Goal: Task Accomplishment & Management: Complete application form

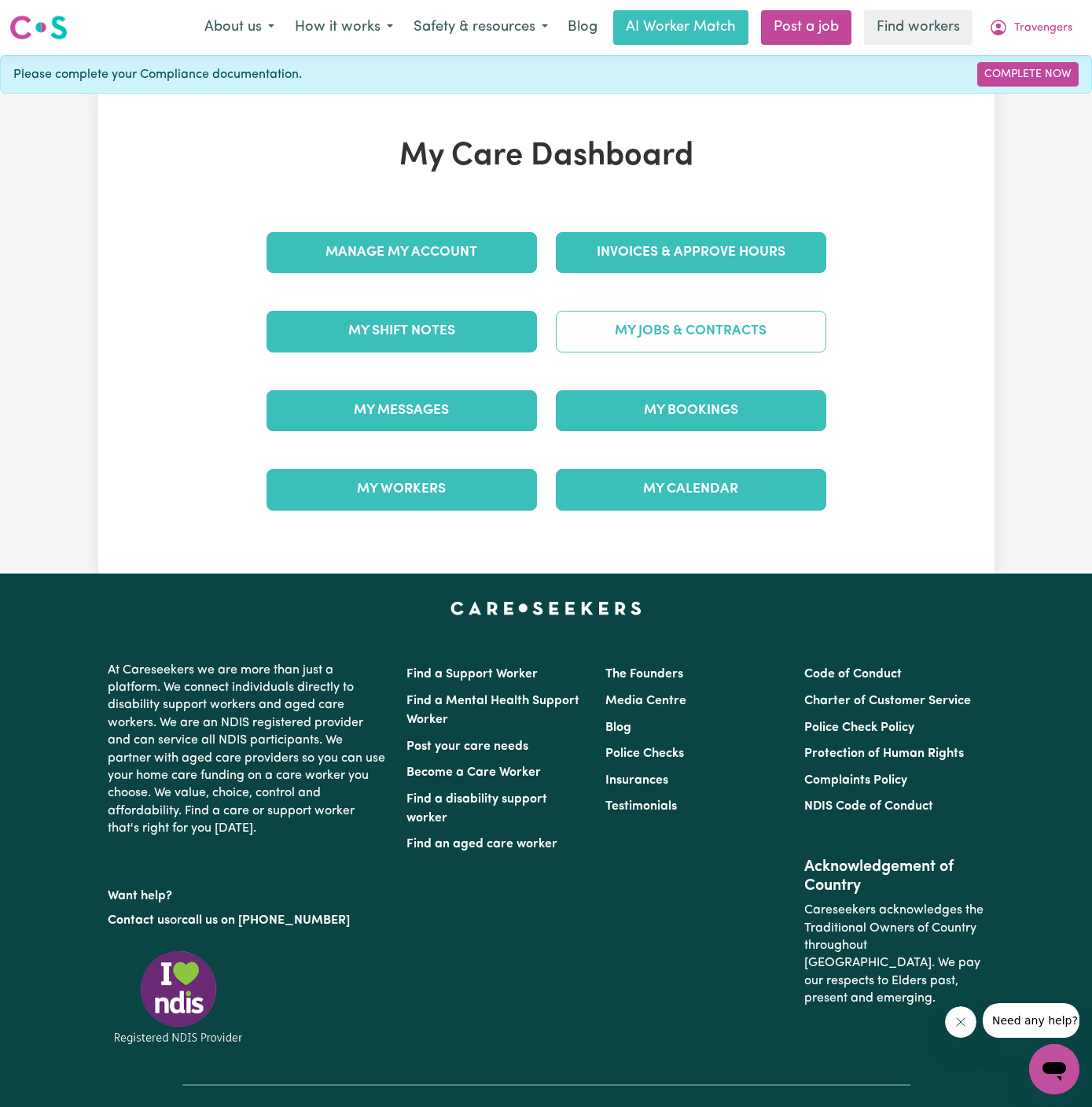
click at [685, 321] on link "My Jobs & Contracts" at bounding box center [691, 331] width 271 height 41
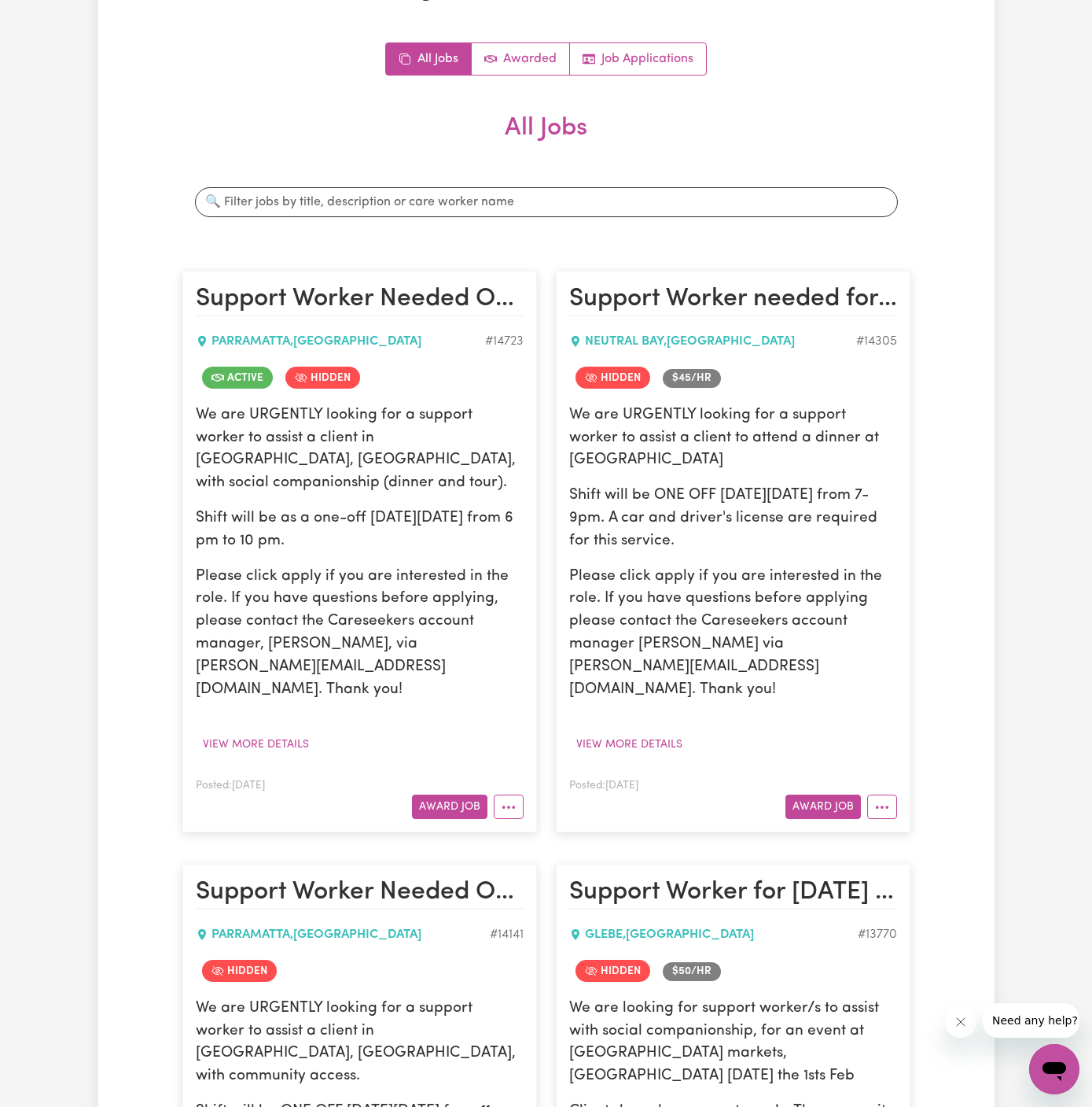
scroll to position [115, 0]
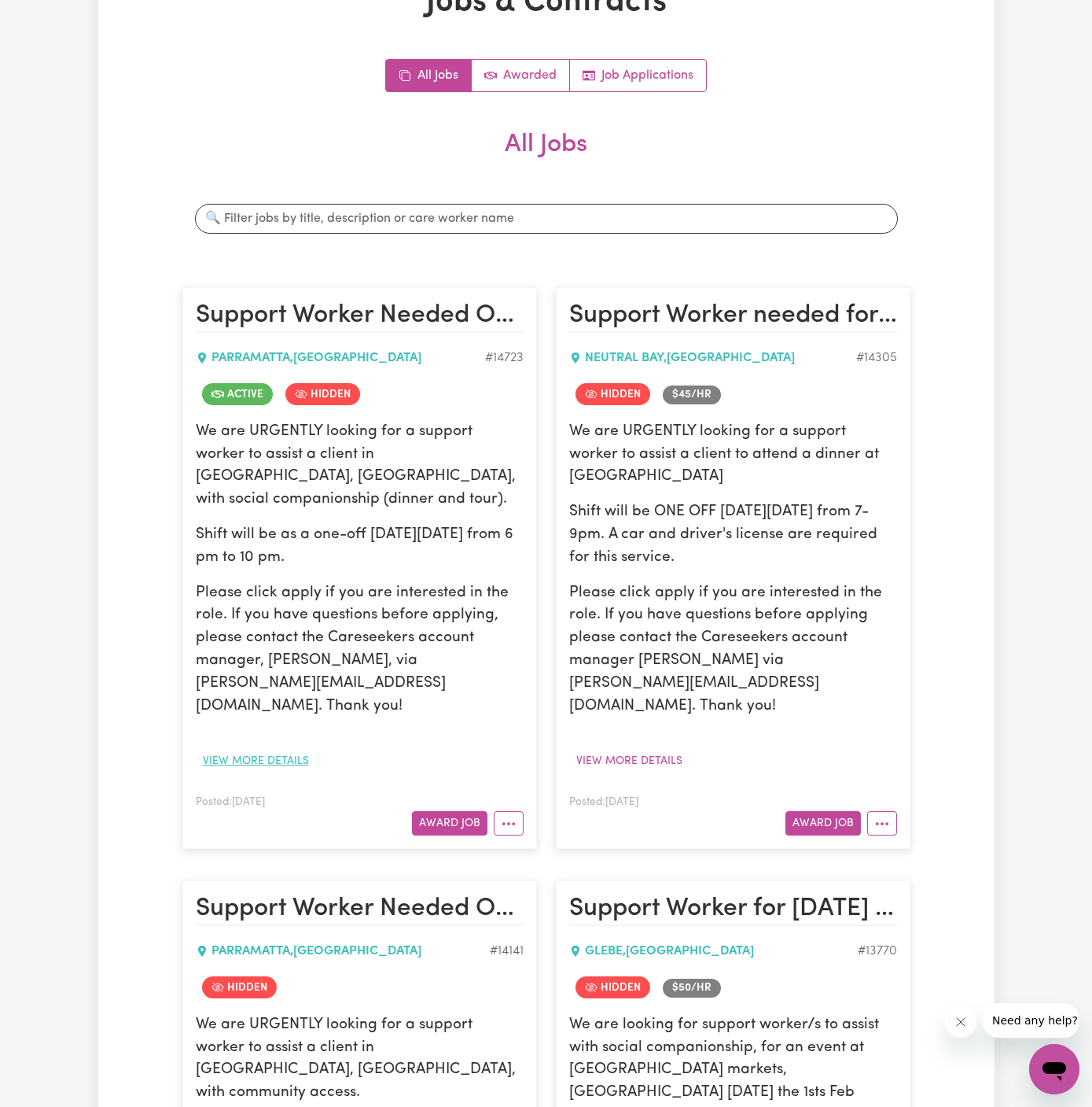
click at [279, 749] on button "View more details" at bounding box center [256, 761] width 121 height 25
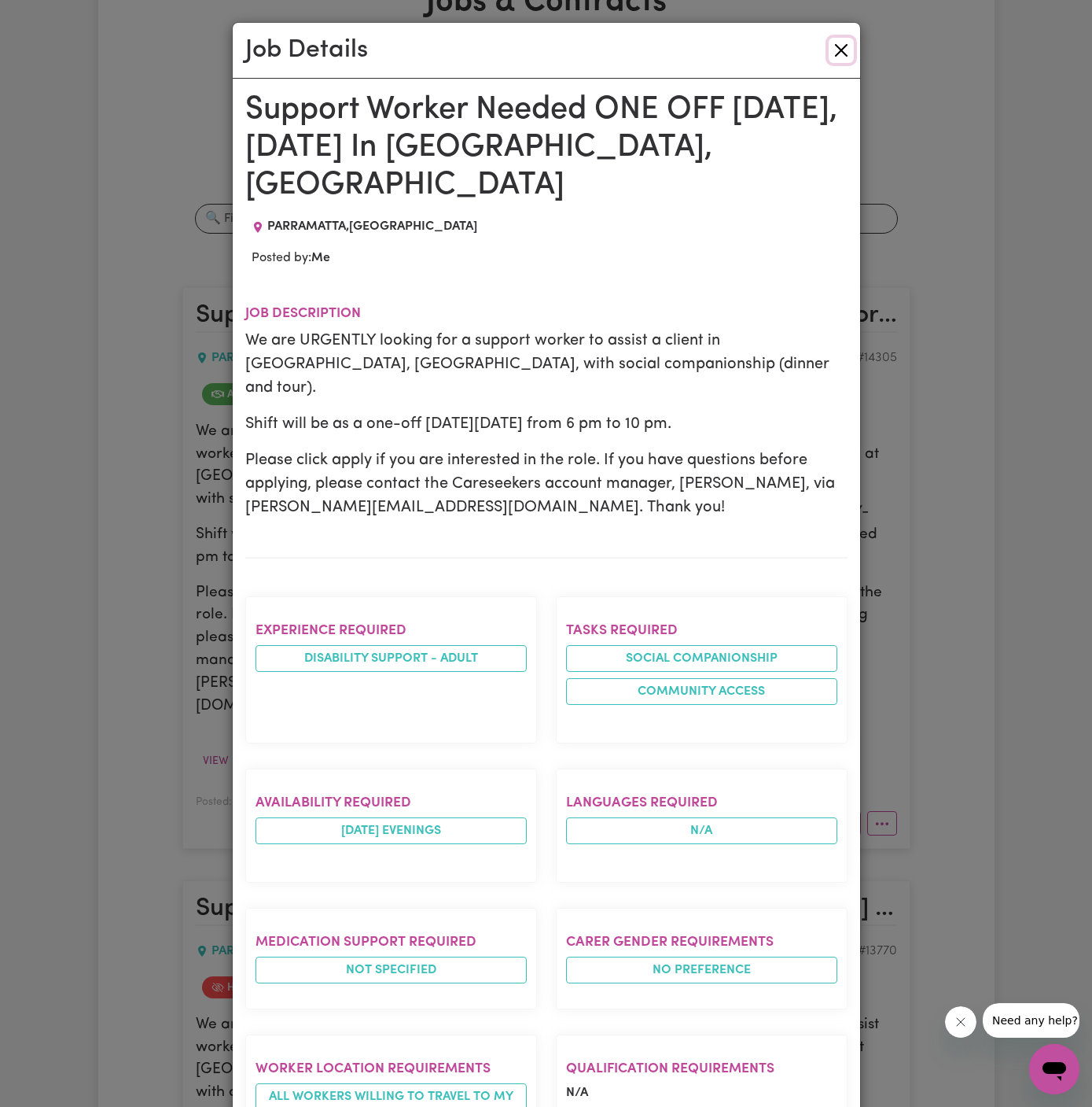
click at [841, 54] on button "Close" at bounding box center [841, 51] width 25 height 25
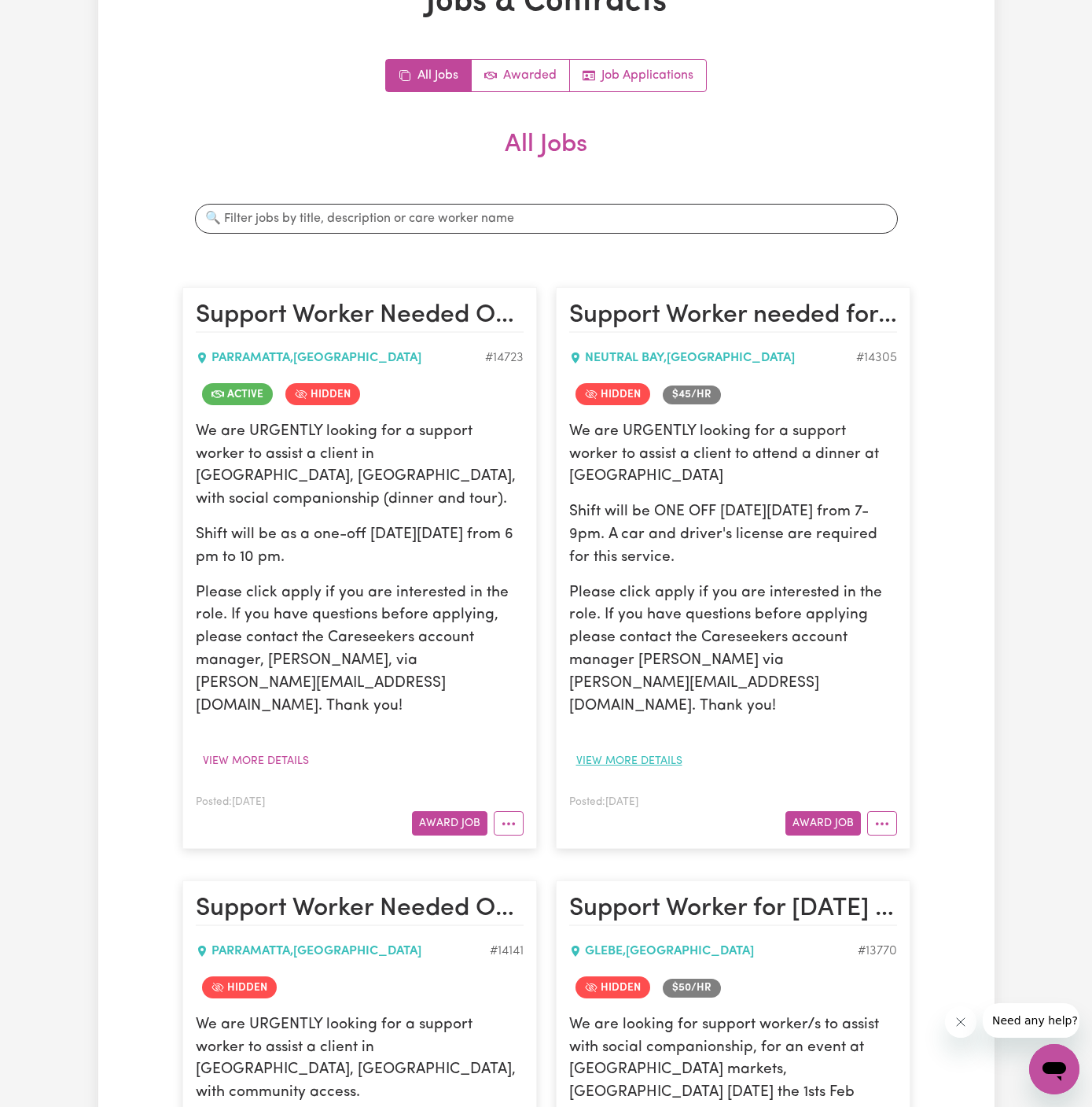
click at [666, 749] on button "View more details" at bounding box center [629, 761] width 121 height 25
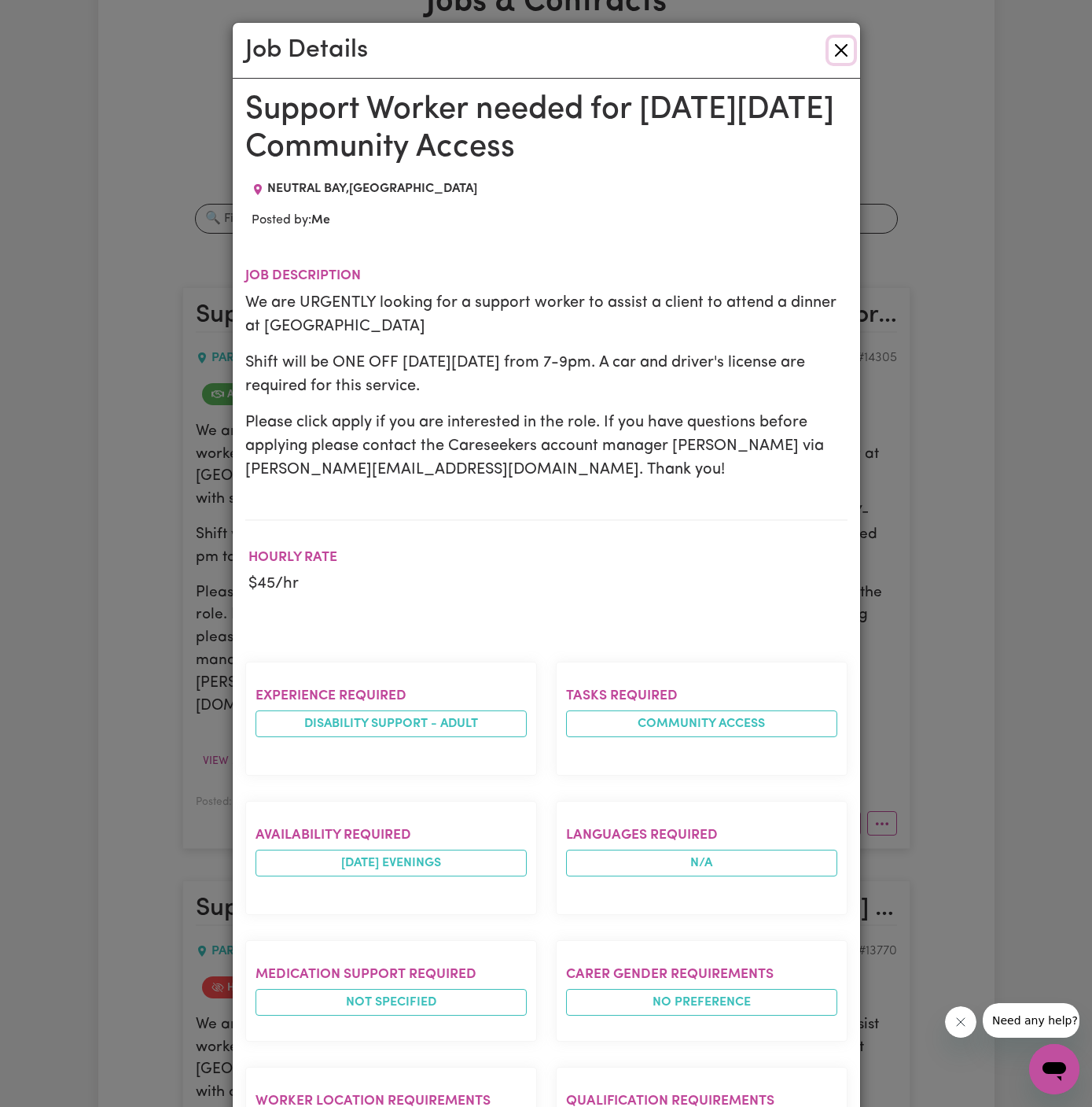
click at [845, 59] on button "Close" at bounding box center [841, 51] width 25 height 25
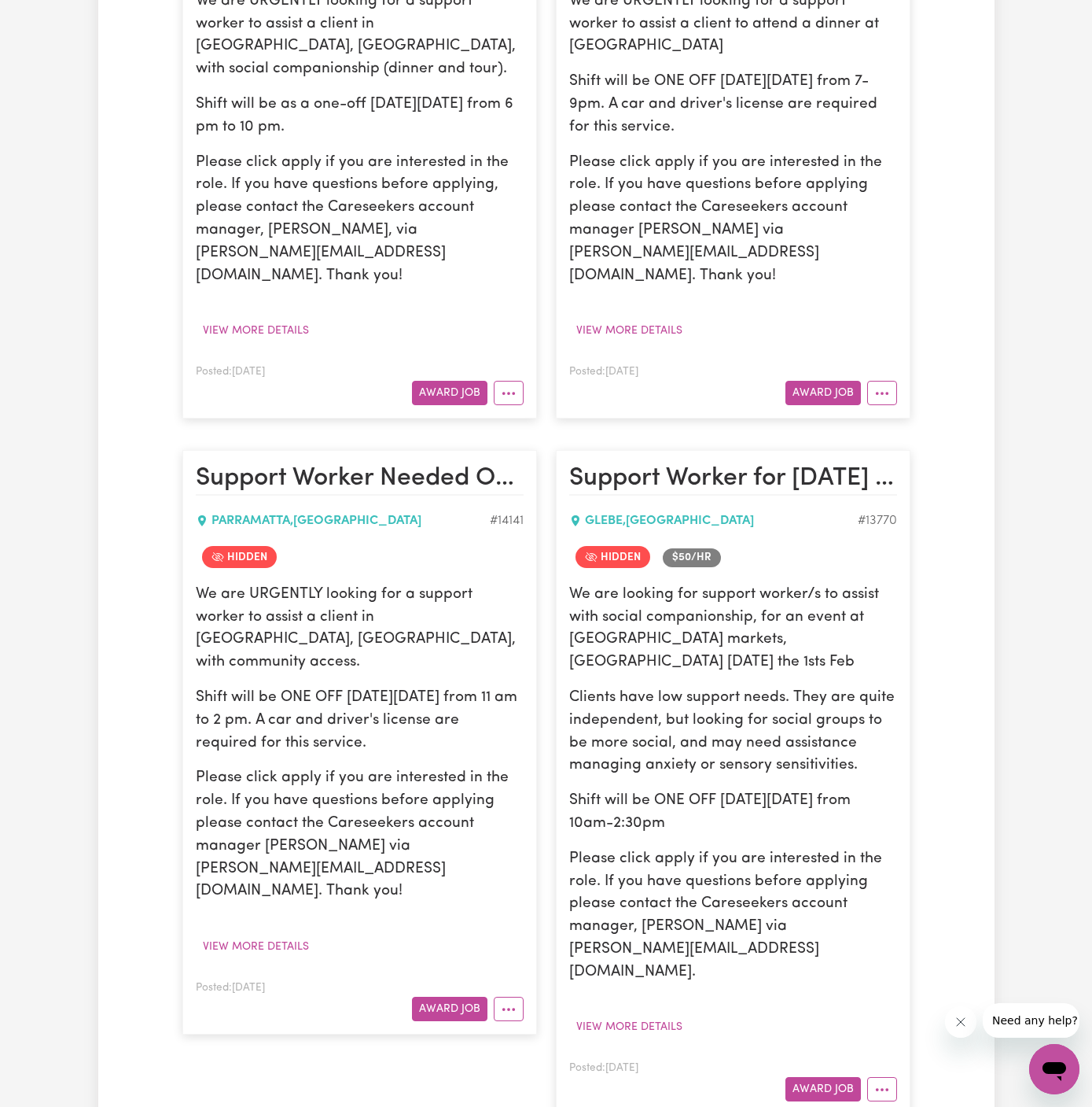
scroll to position [588, 0]
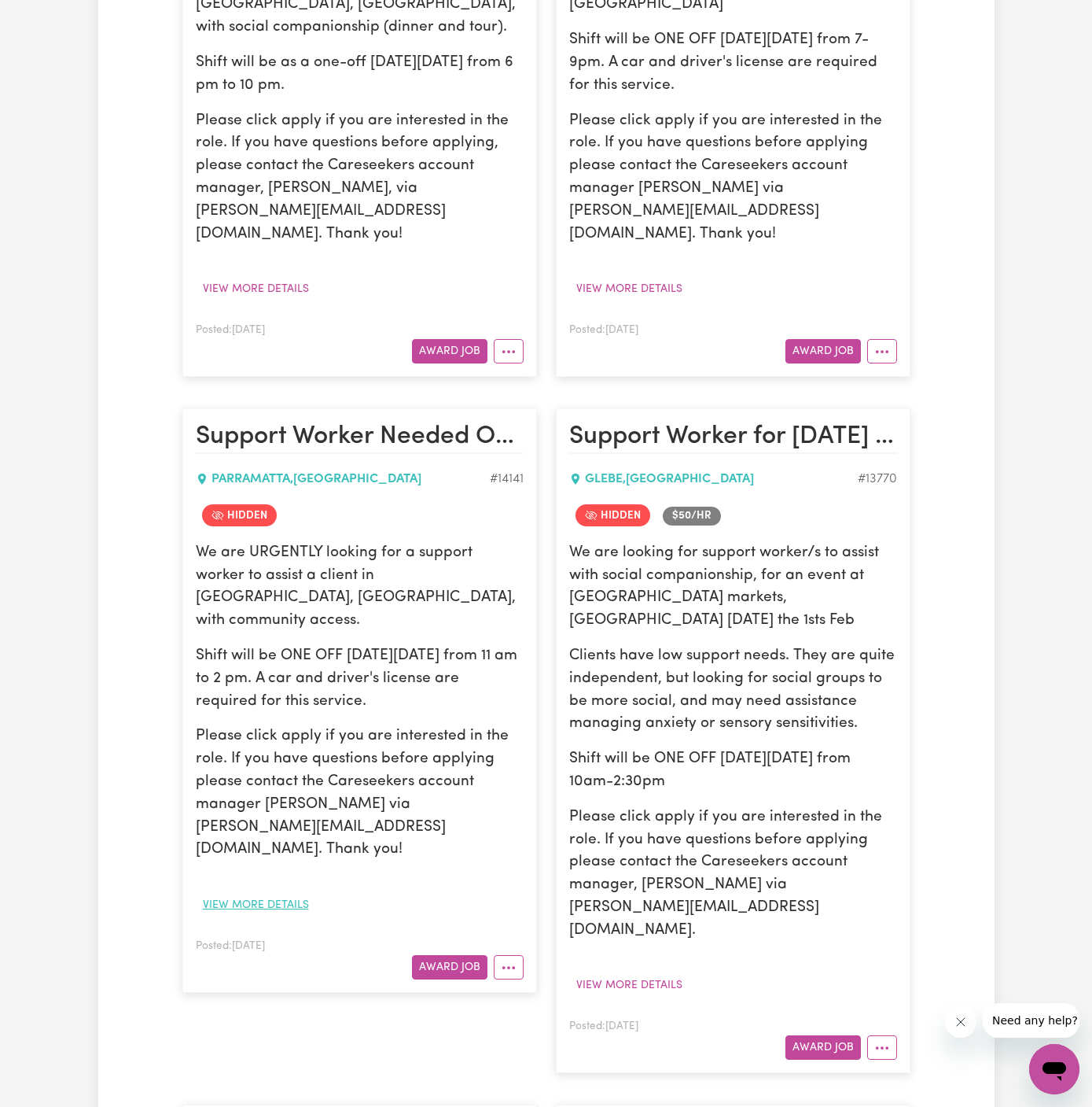
click at [269, 893] on button "View more details" at bounding box center [256, 904] width 121 height 25
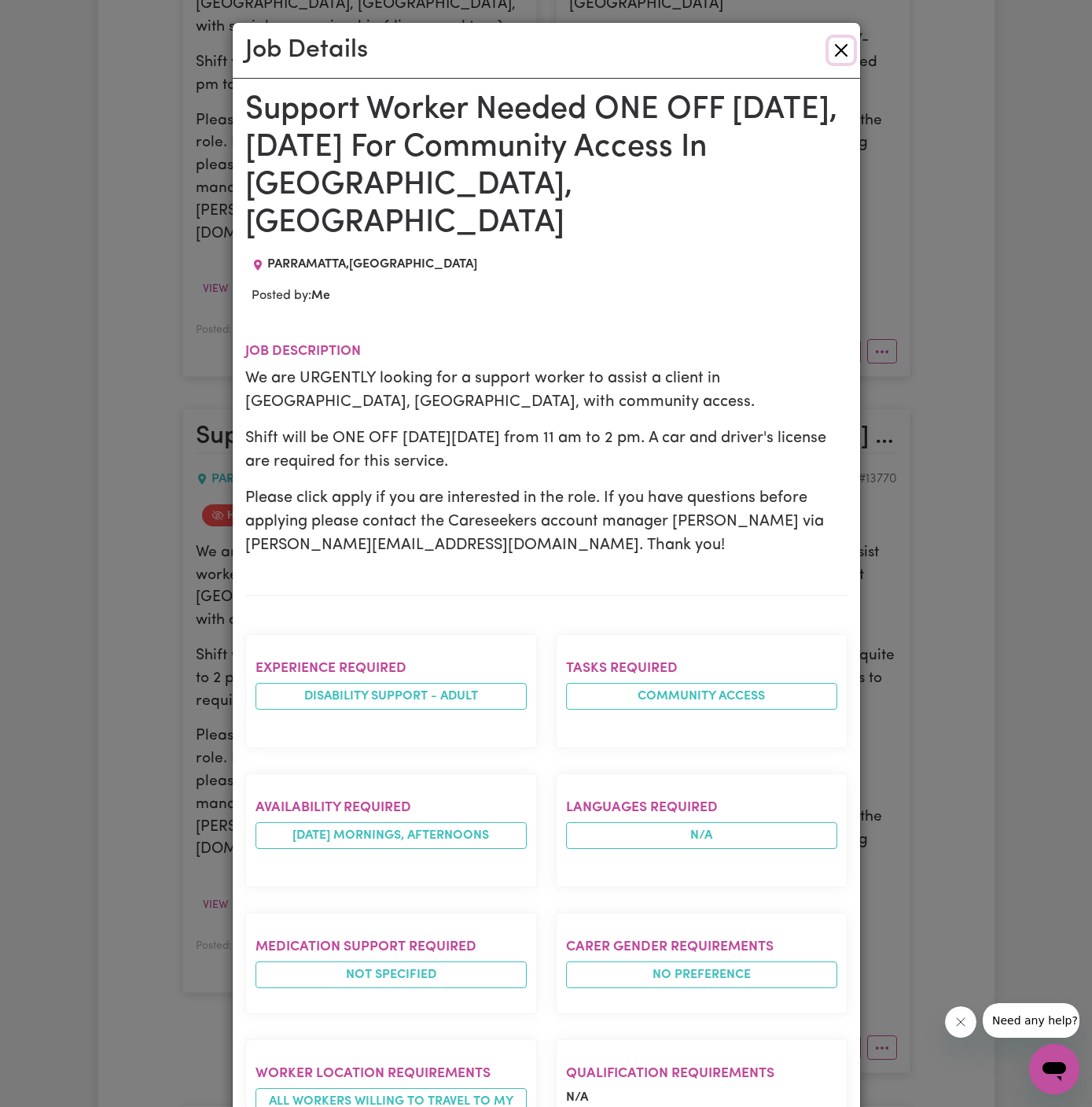
click at [844, 52] on button "Close" at bounding box center [841, 51] width 25 height 25
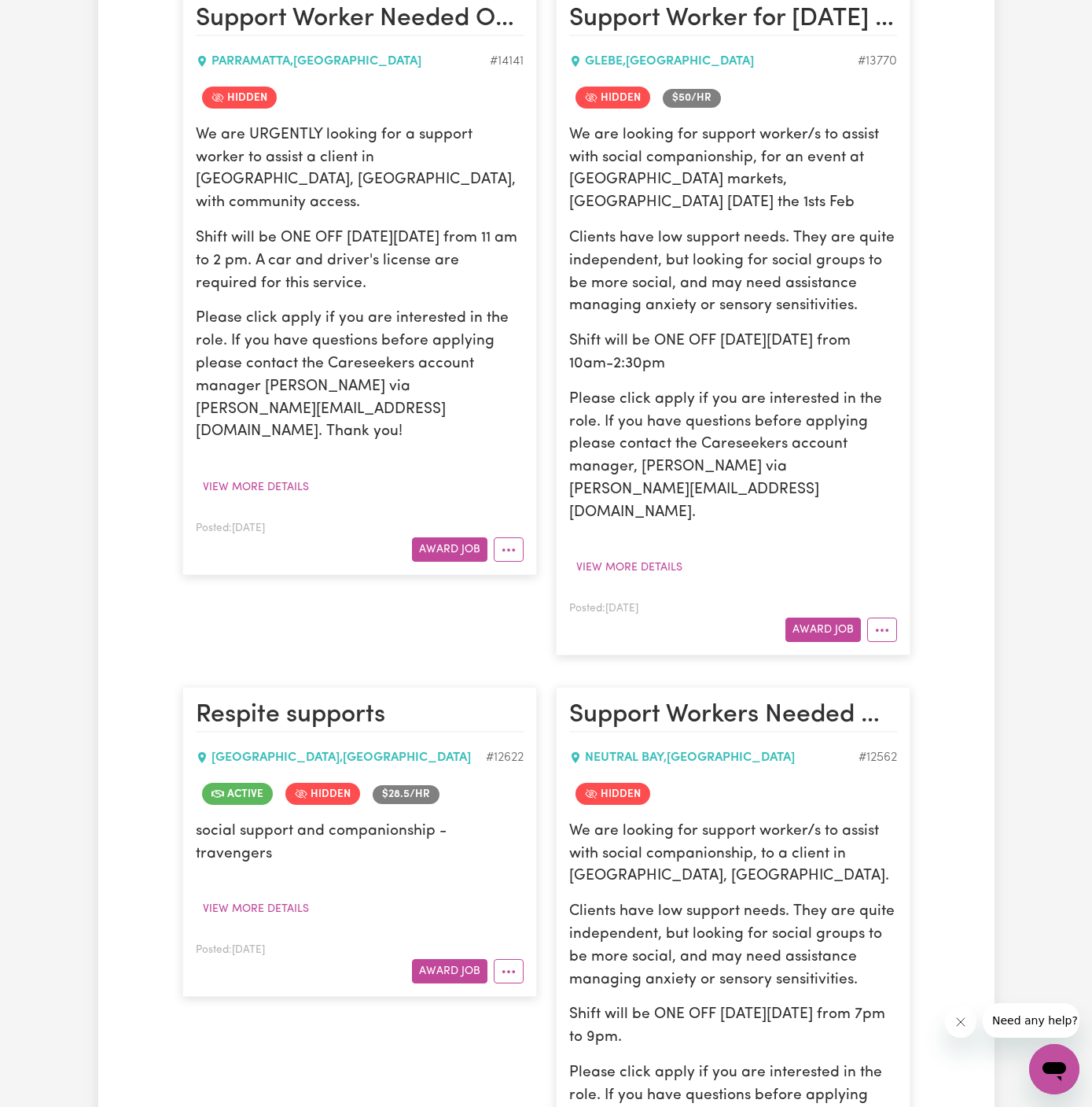
scroll to position [1009, 0]
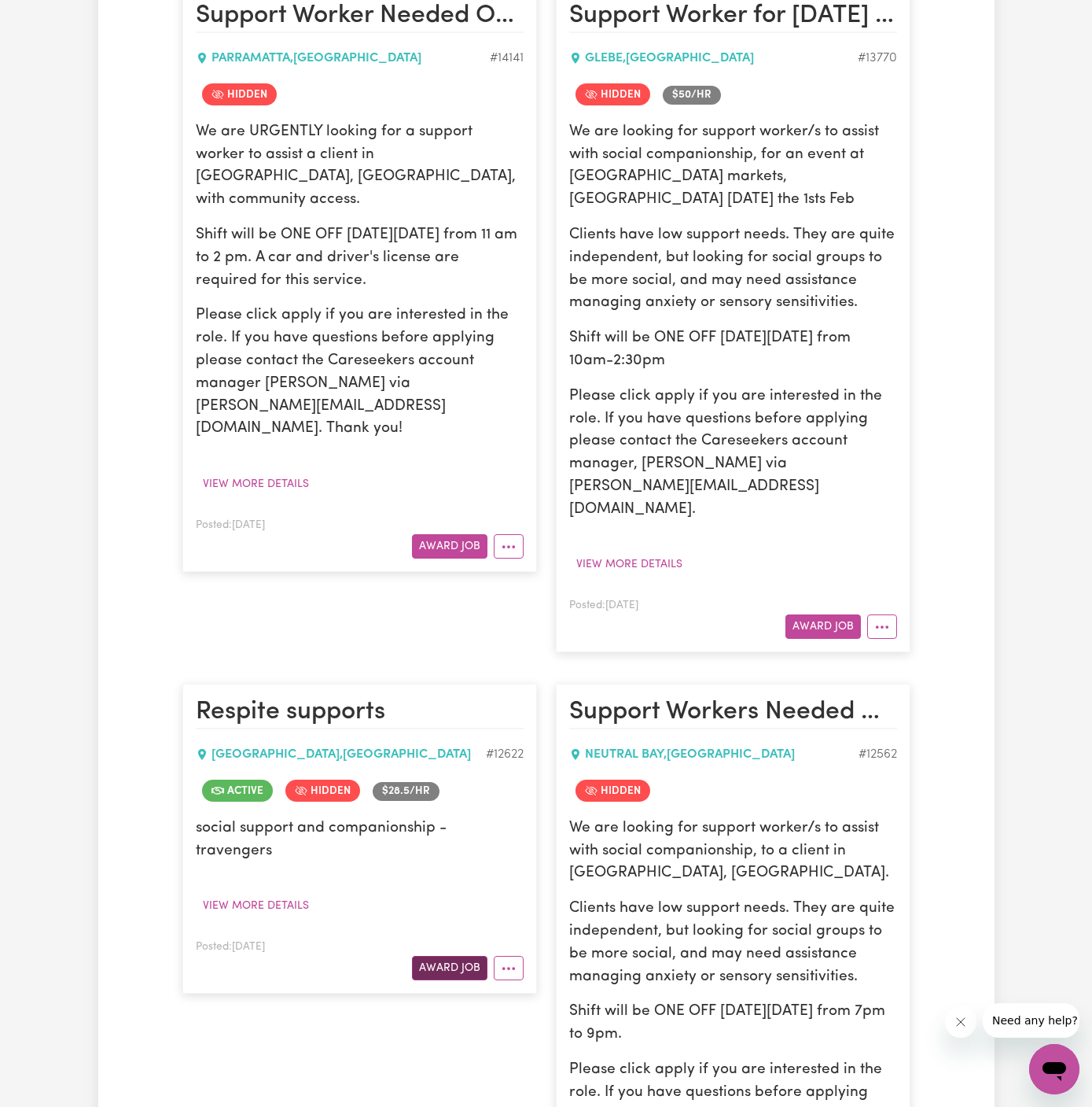
click at [463, 956] on button "Award Job" at bounding box center [449, 968] width 75 height 25
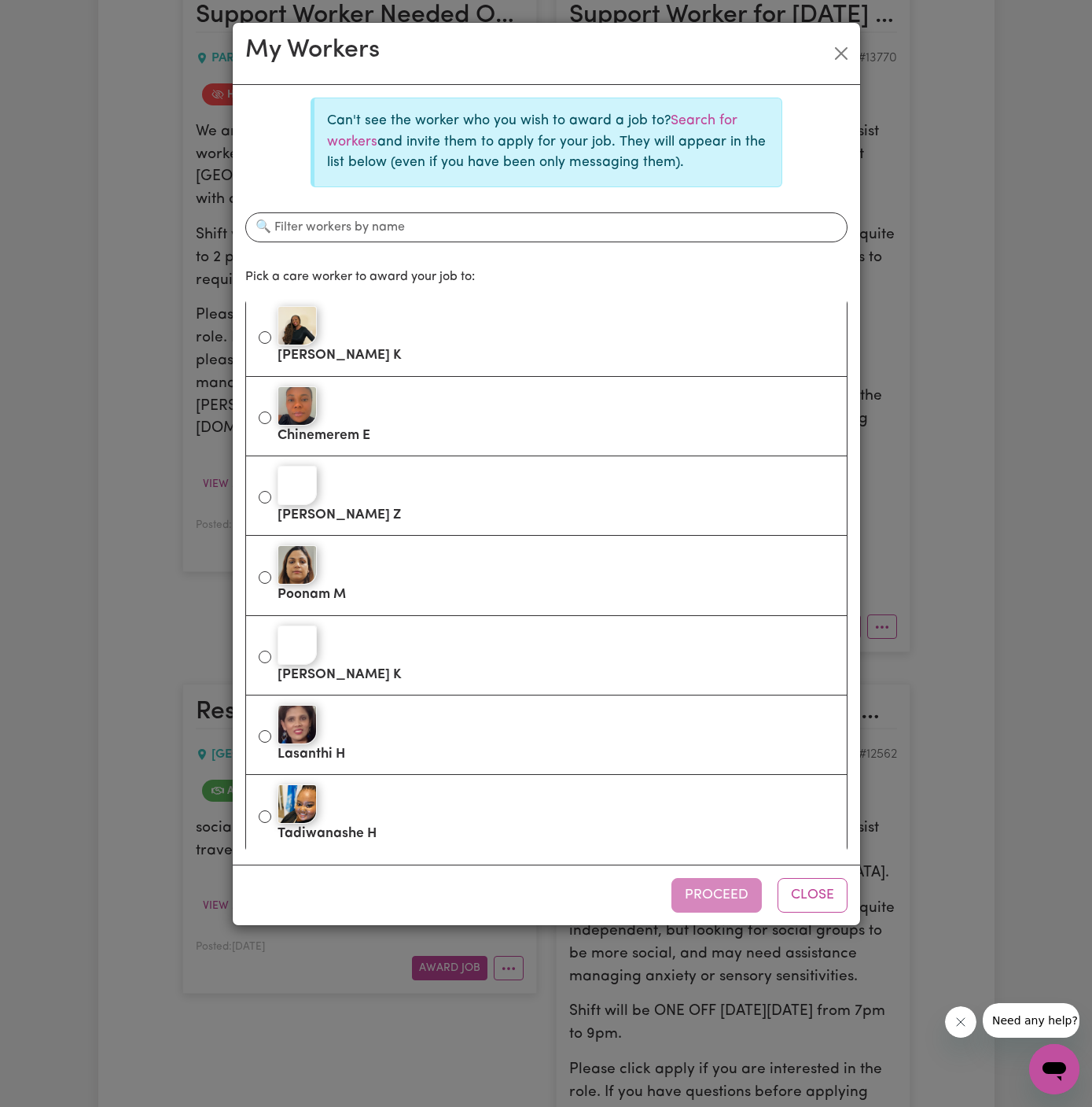
scroll to position [3609, 0]
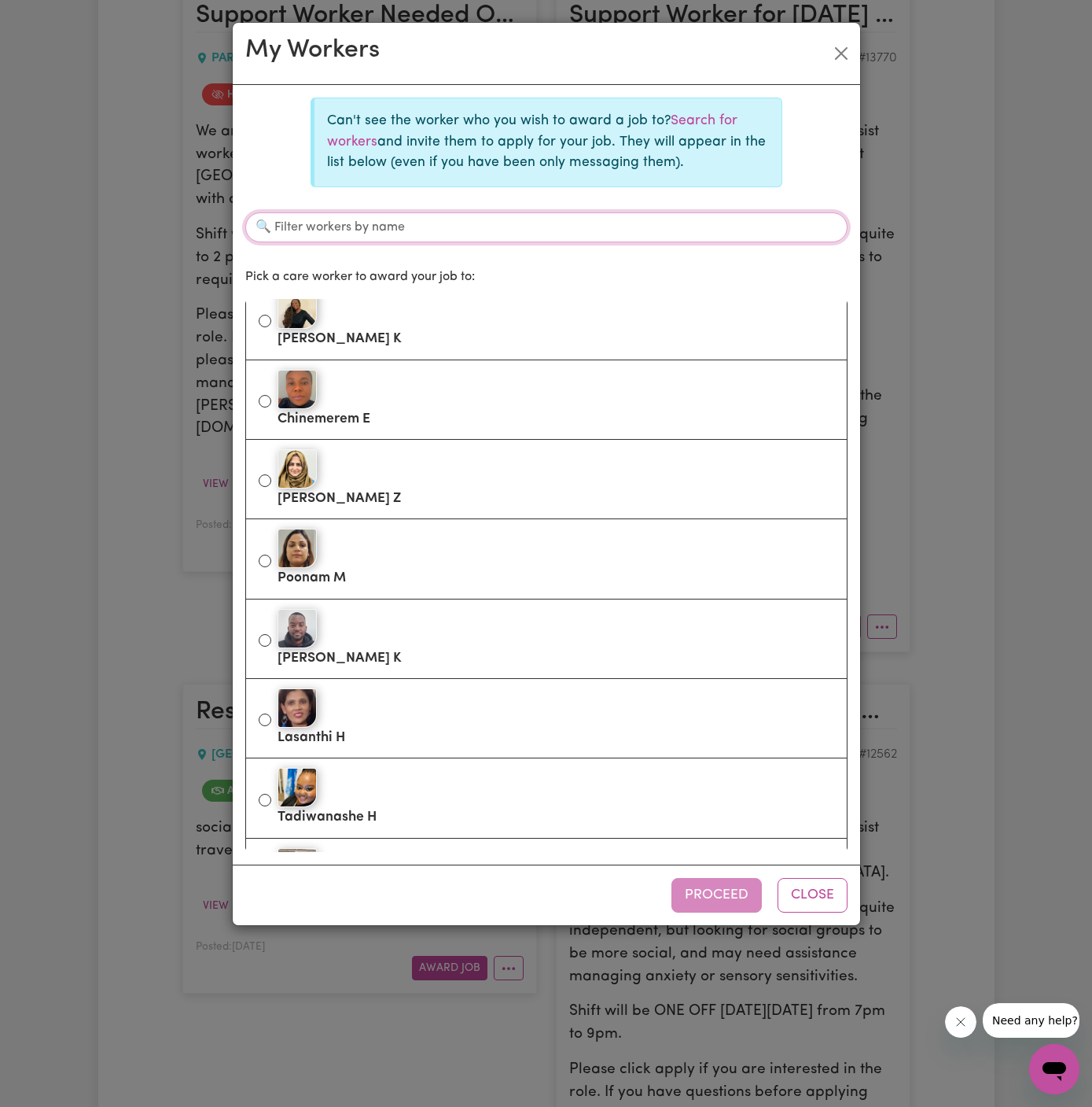
click at [464, 222] on input "Filter workers by name" at bounding box center [546, 227] width 603 height 30
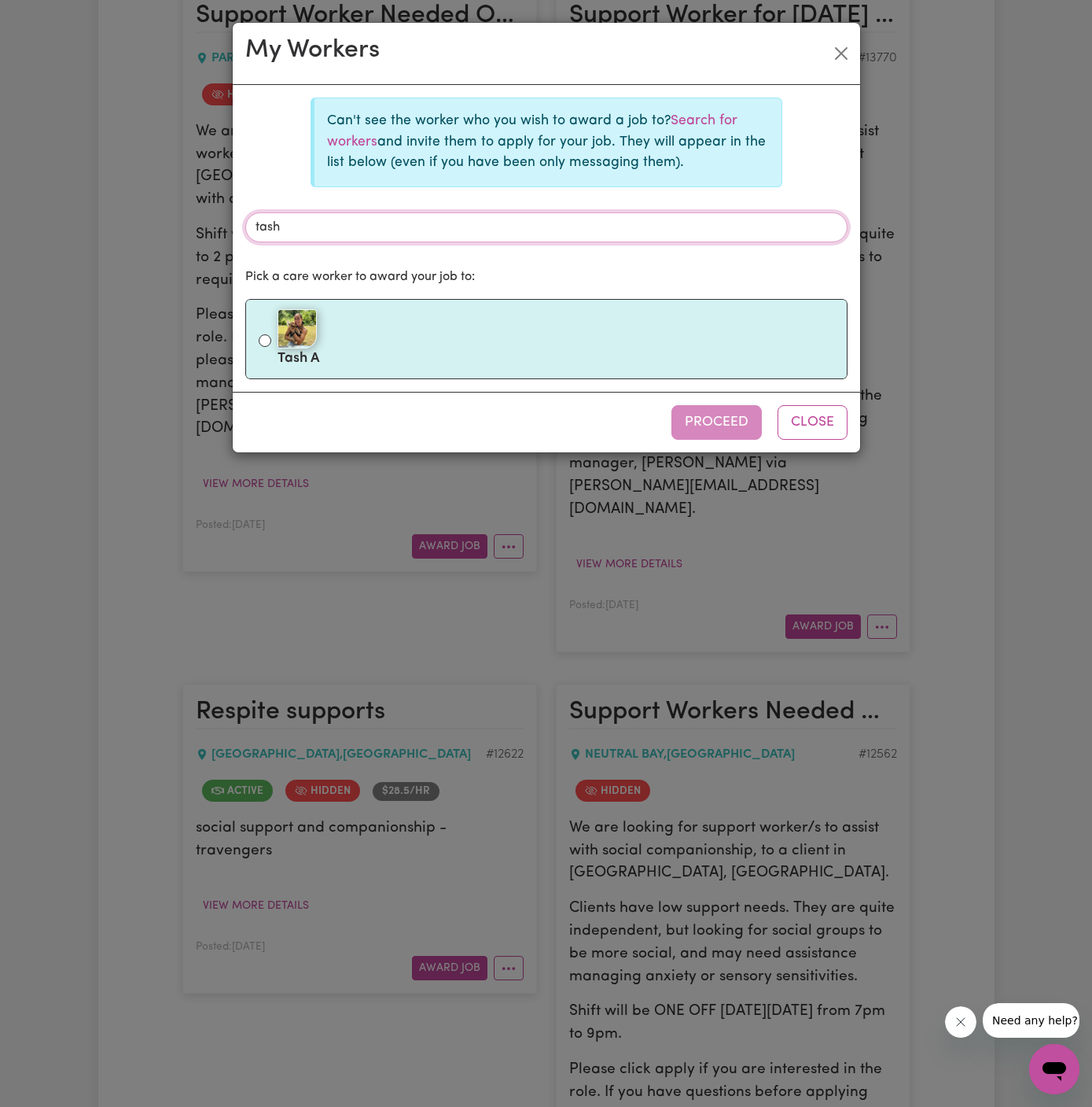
type input "tash"
click at [297, 341] on img at bounding box center [297, 328] width 39 height 39
click at [271, 341] on input "Tash A" at bounding box center [265, 341] width 13 height 13
radio input "true"
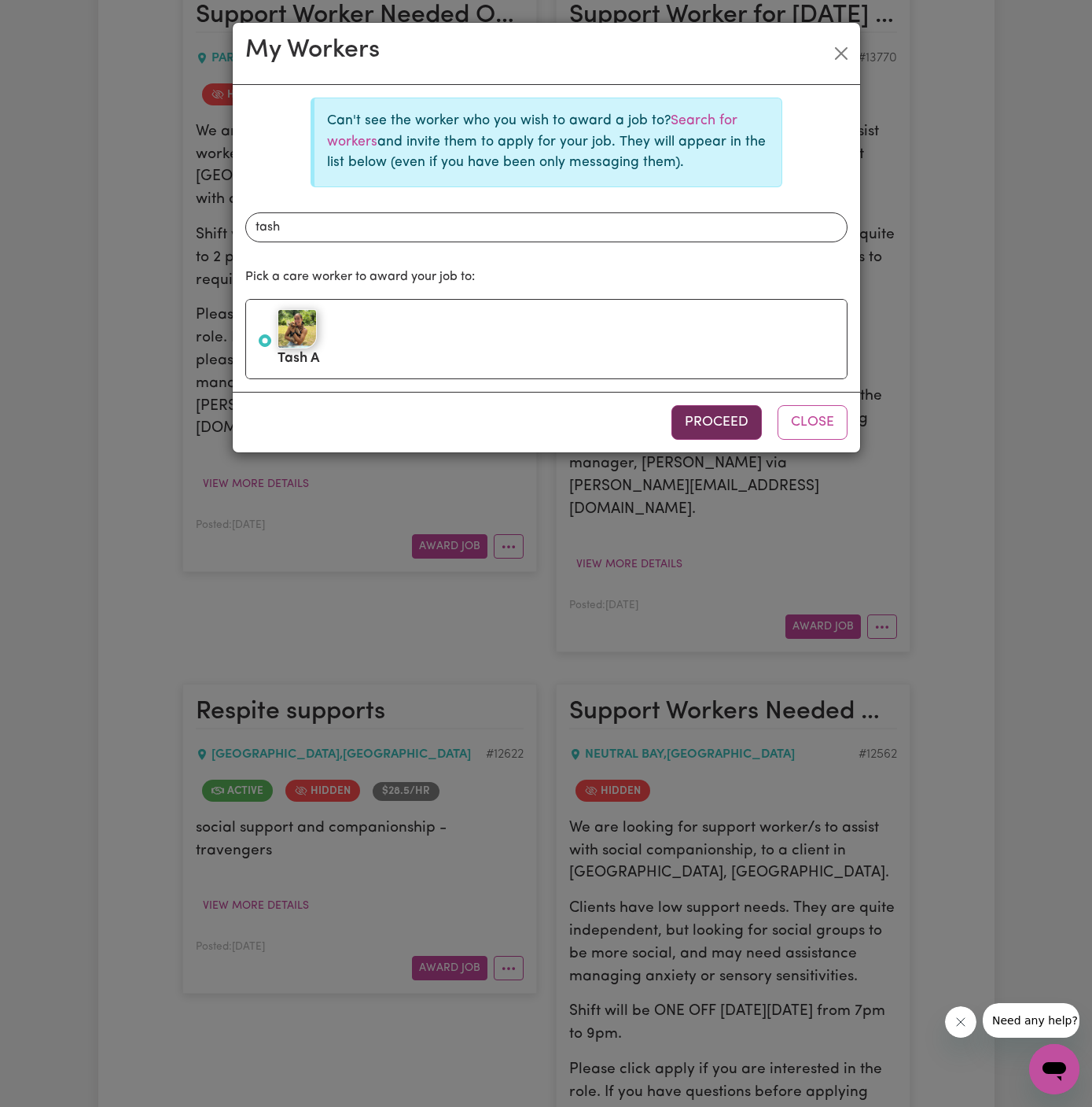
click at [702, 422] on button "Proceed" at bounding box center [717, 422] width 91 height 35
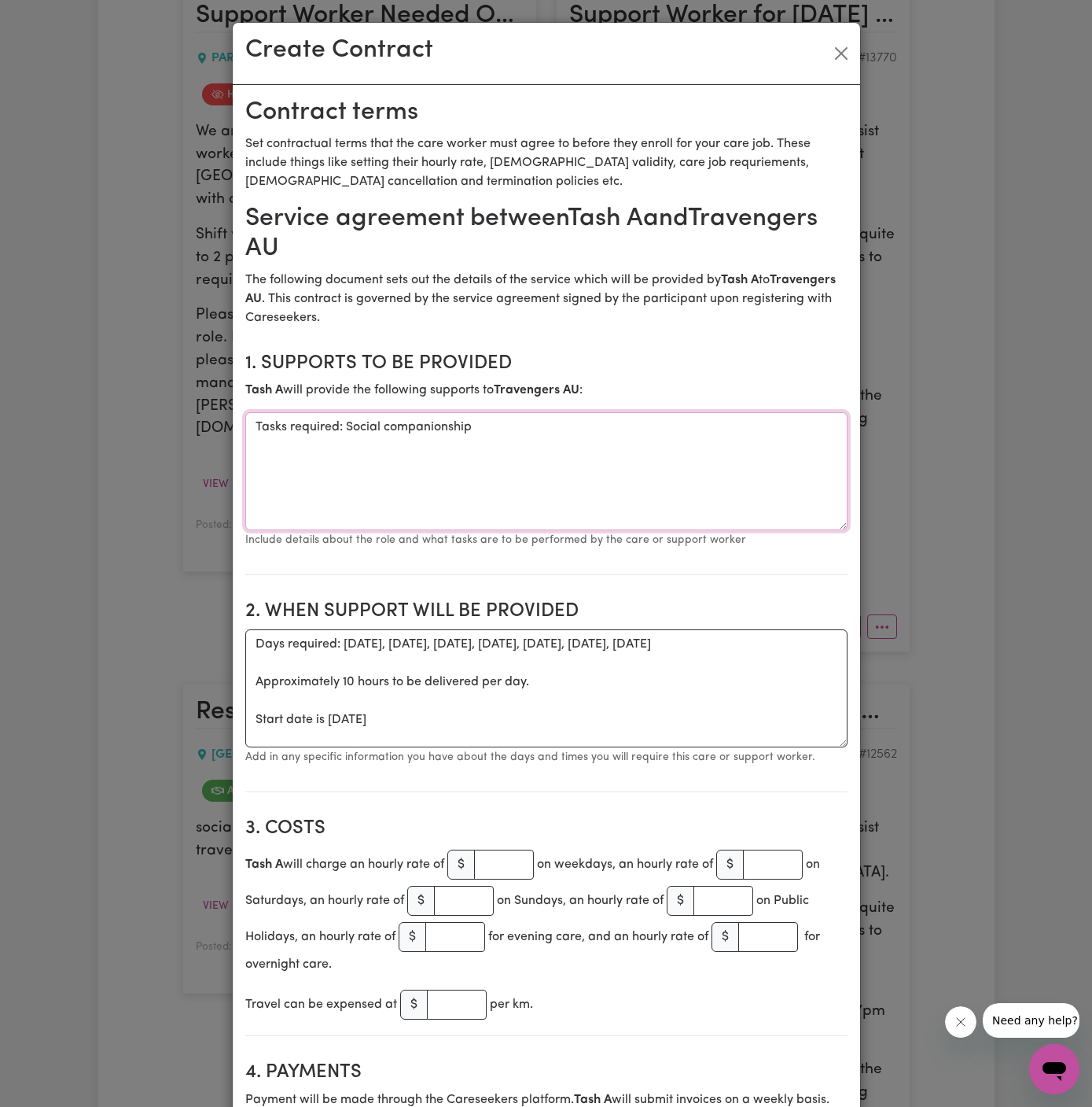
drag, startPoint x: 326, startPoint y: 424, endPoint x: 158, endPoint y: 427, distance: 168.0
click at [158, 427] on div "Create Contract Contract terms Set contractual terms that the care worker must …" at bounding box center [546, 553] width 1092 height 1107
type textarea "Social companionship"
drag, startPoint x: 250, startPoint y: 730, endPoint x: 241, endPoint y: 615, distance: 115.4
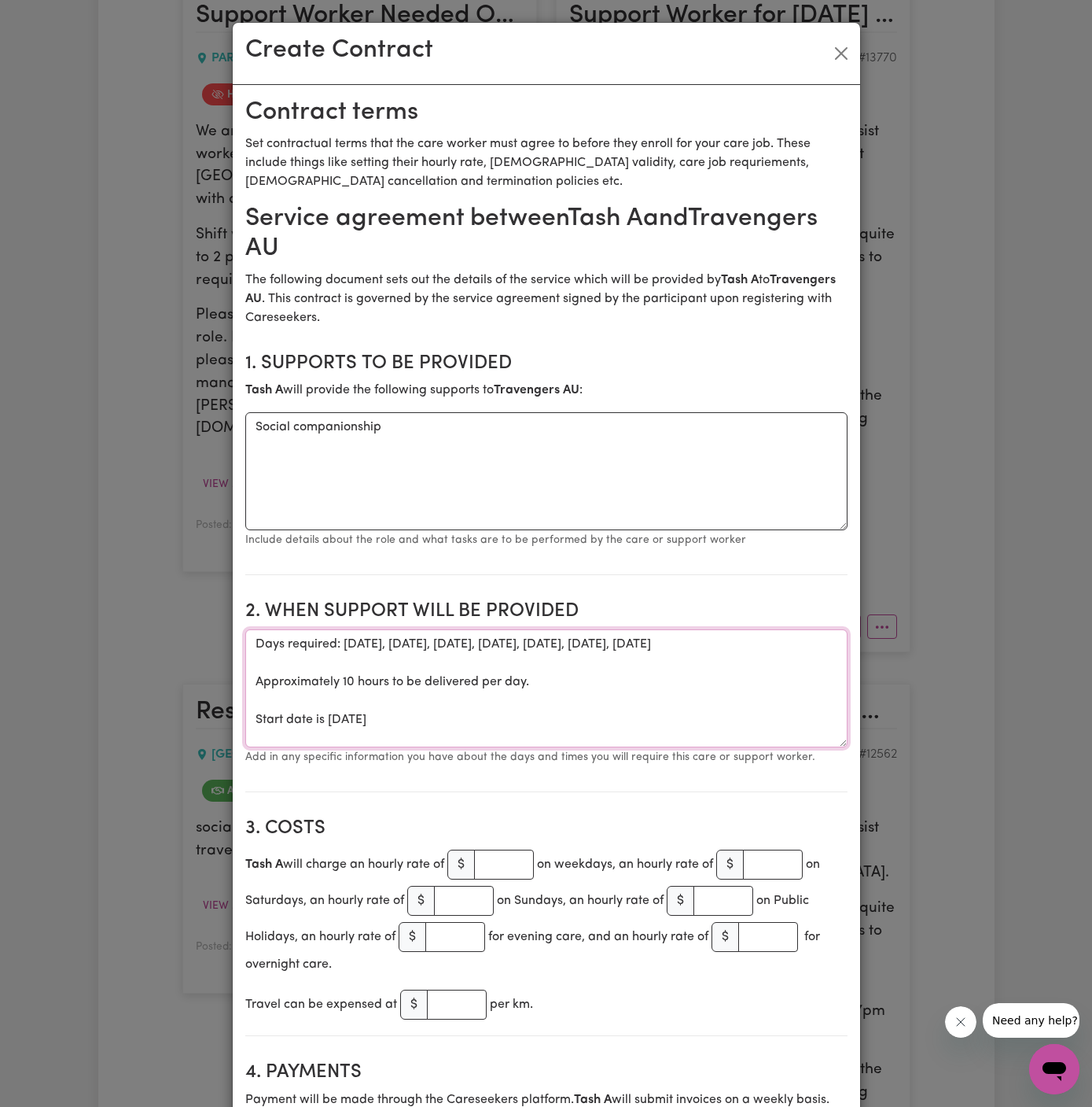
click at [322, 660] on textarea "Days required: saturday, friday, thursday, wednesday, tuesday, monday, sunday A…" at bounding box center [546, 688] width 603 height 118
drag, startPoint x: 251, startPoint y: 721, endPoint x: 250, endPoint y: 664, distance: 57.0
click at [250, 664] on textarea "Days required: saturday, friday, thursday, wednesday, tuesday, monday, sunday A…" at bounding box center [546, 688] width 603 height 118
drag, startPoint x: 251, startPoint y: 662, endPoint x: 251, endPoint y: 633, distance: 29.0
click at [251, 633] on textarea "Days required: saturday, friday, thursday, wednesday, tuesday, monday, sunday S…" at bounding box center [546, 688] width 603 height 118
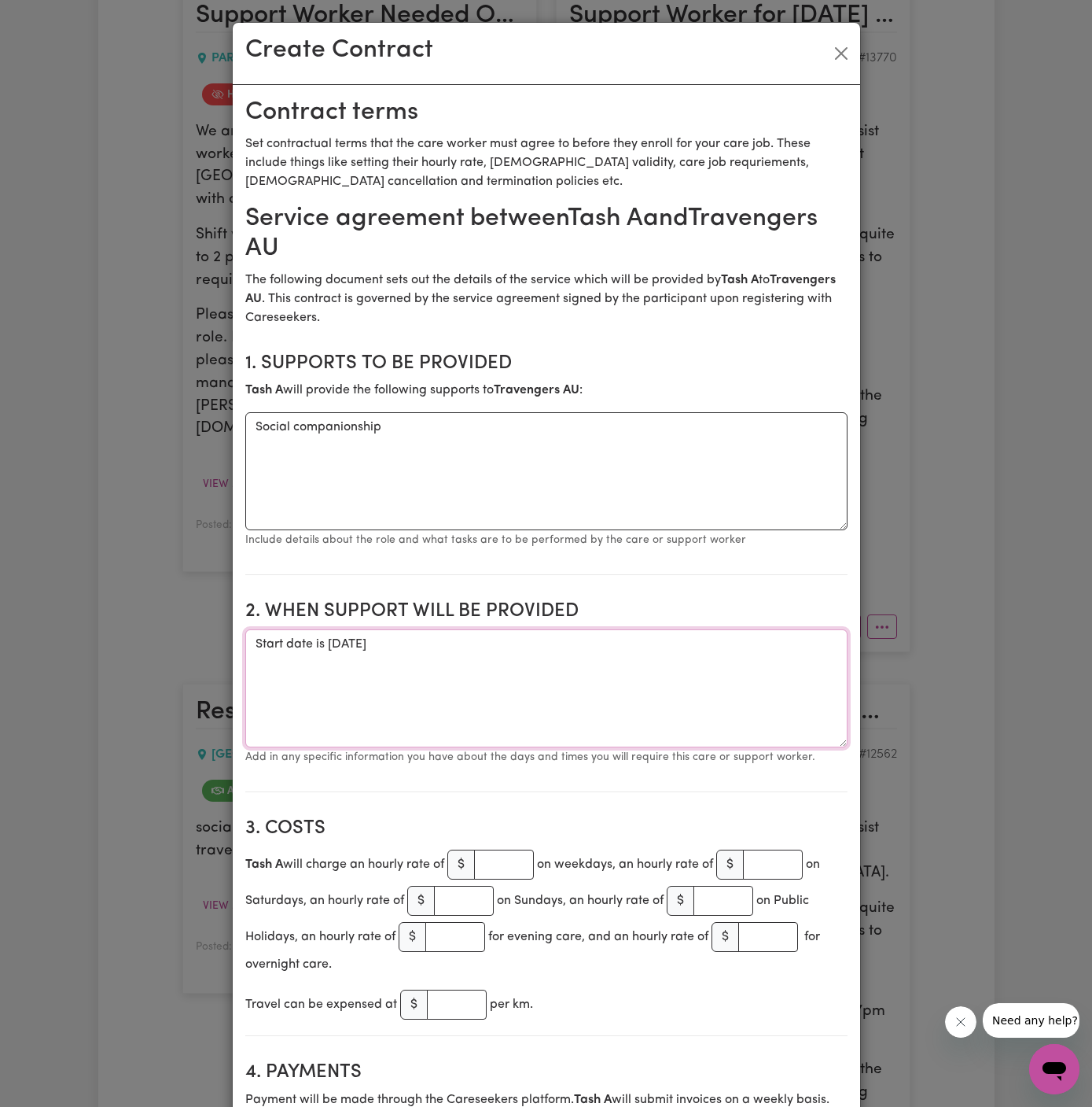
click at [350, 644] on textarea "Start date is Thursday 27 June 2024" at bounding box center [546, 688] width 603 height 118
paste textarea "5 day trip with day rates, 22nd - 26th August (1 Saturday, 1 Sunday, 3 weekdays…"
click at [441, 638] on textarea "5 day trip with day rates, 22nd - 26th August (1 Saturday, 1 Sunday, 3 weekdays…" at bounding box center [546, 688] width 603 height 118
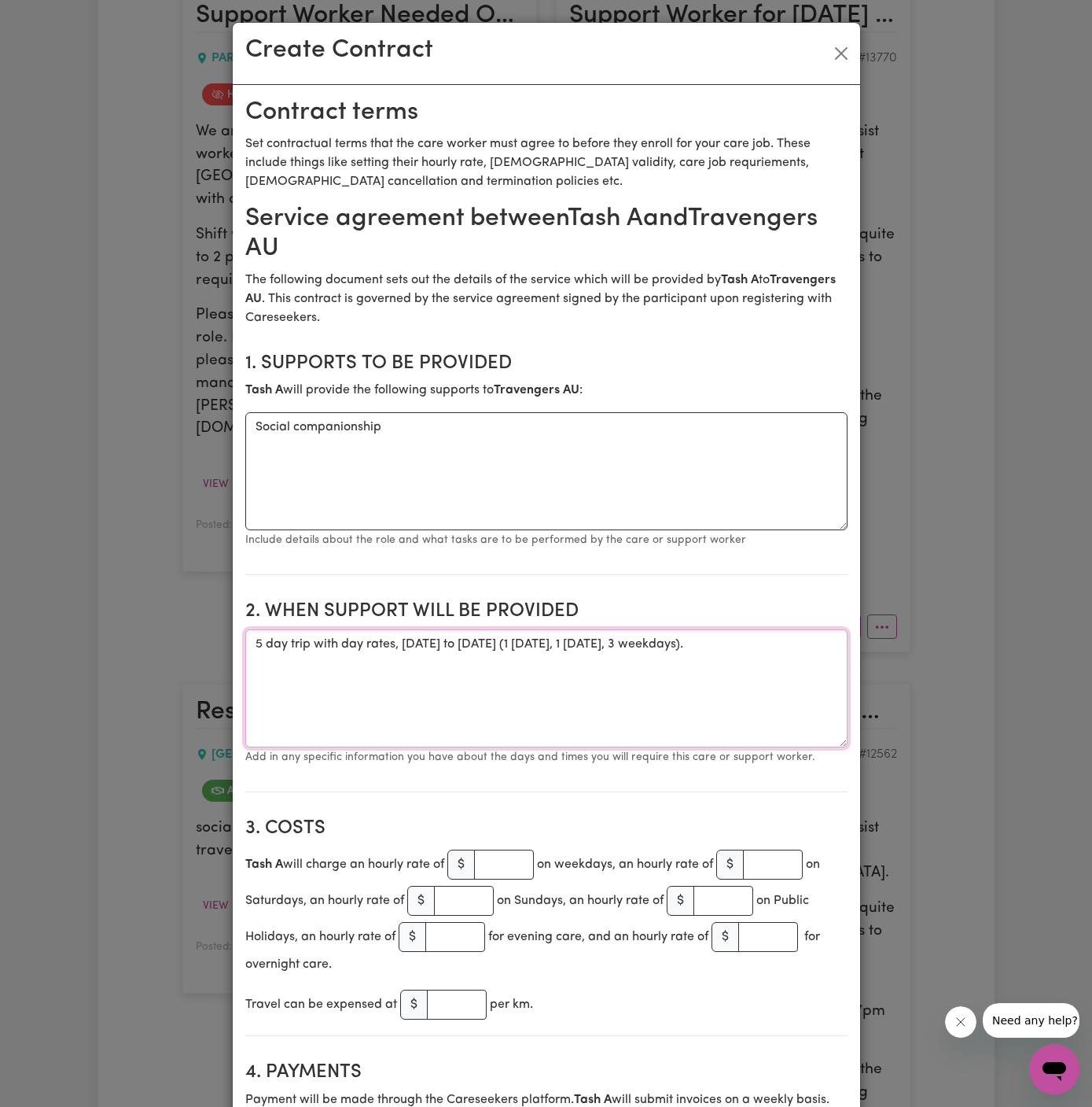
click at [763, 647] on textarea "5 day trip with day rates, 22nd to 26th August (1 Saturday, 1 Sunday, 3 weekday…" at bounding box center [546, 688] width 603 height 118
click at [442, 694] on textarea "5-day trip with day rates, 22nd to 26th August (1 Saturday, 1 Sunday, 3 weekday…" at bounding box center [546, 688] width 603 height 118
type textarea "5-day trip with day rates, 22nd to 26th August (1 Saturday, 1 Sunday, 3 weekday…"
click at [502, 871] on input "number" at bounding box center [504, 865] width 60 height 30
paste input "1.13"
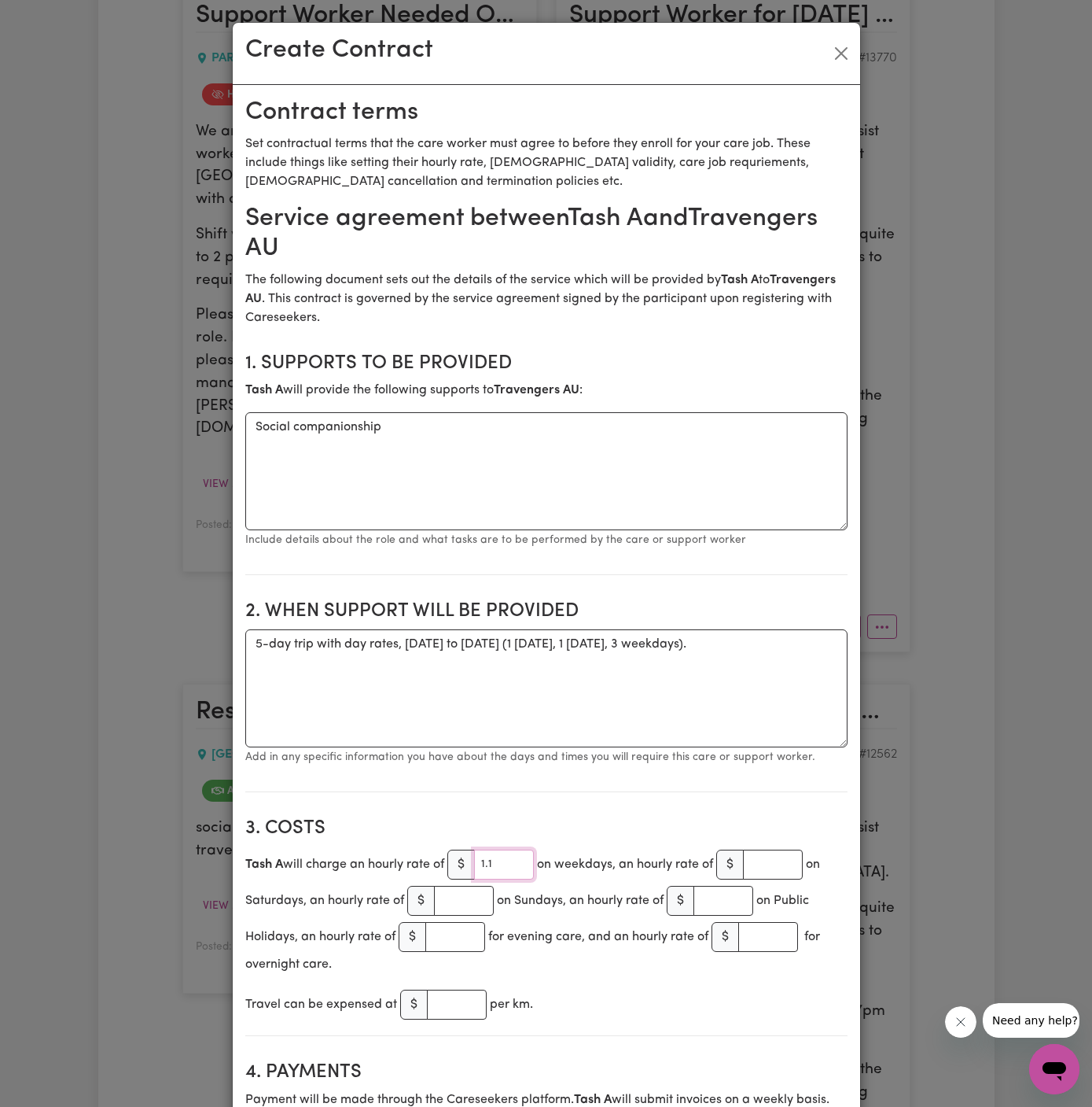
type input "1"
type input "41.13"
click at [644, 668] on textarea "5-day trip with day rates, 22nd to 26th August (1 Saturday, 1 Sunday, 3 weekday…" at bounding box center [546, 688] width 603 height 118
click at [442, 930] on input "number" at bounding box center [456, 936] width 60 height 30
paste input "45.31"
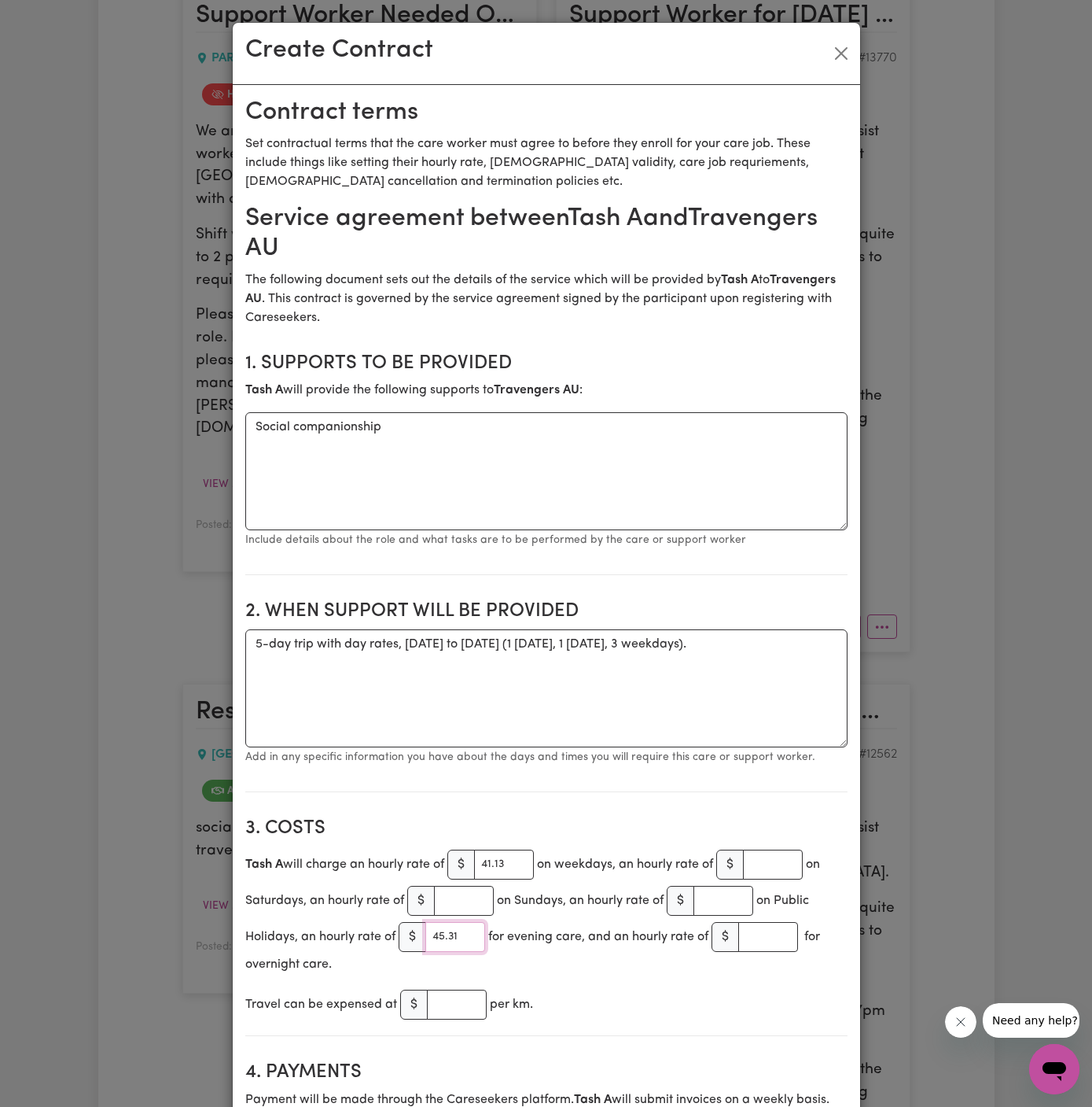
type input "45.31"
click at [630, 977] on section "3. Costs Tash A will charge an hourly rate of $ 41.13 on weekdays, an hourly ra…" at bounding box center [546, 920] width 603 height 232
click at [776, 865] on input "number" at bounding box center [773, 865] width 60 height 30
paste input "57.35"
type input "57.35"
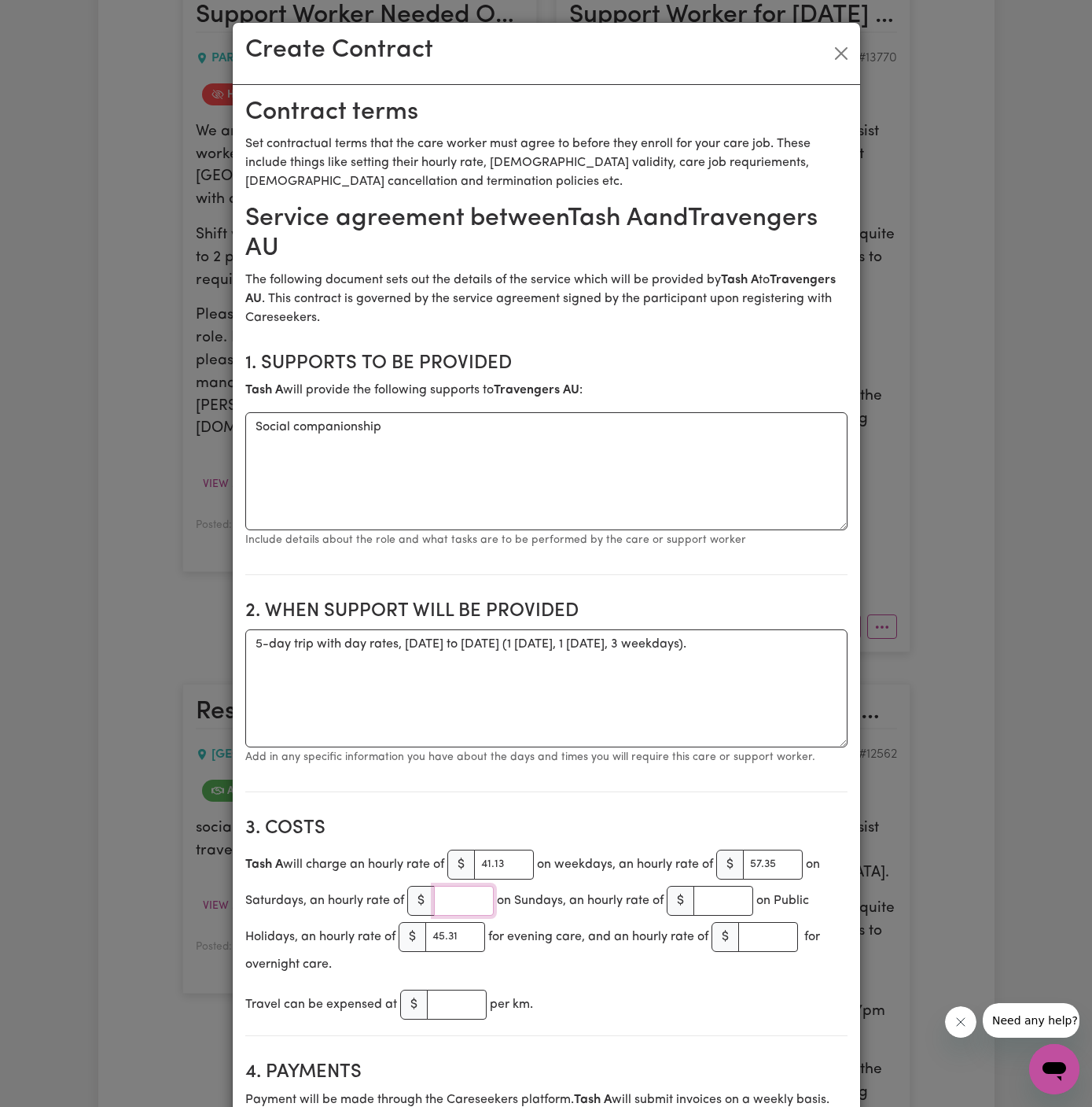
click at [459, 896] on input "number" at bounding box center [464, 900] width 60 height 30
paste input "72.80"
type input "72.80"
click at [655, 995] on div "Travel can be expensed at $ per km." at bounding box center [546, 1004] width 603 height 36
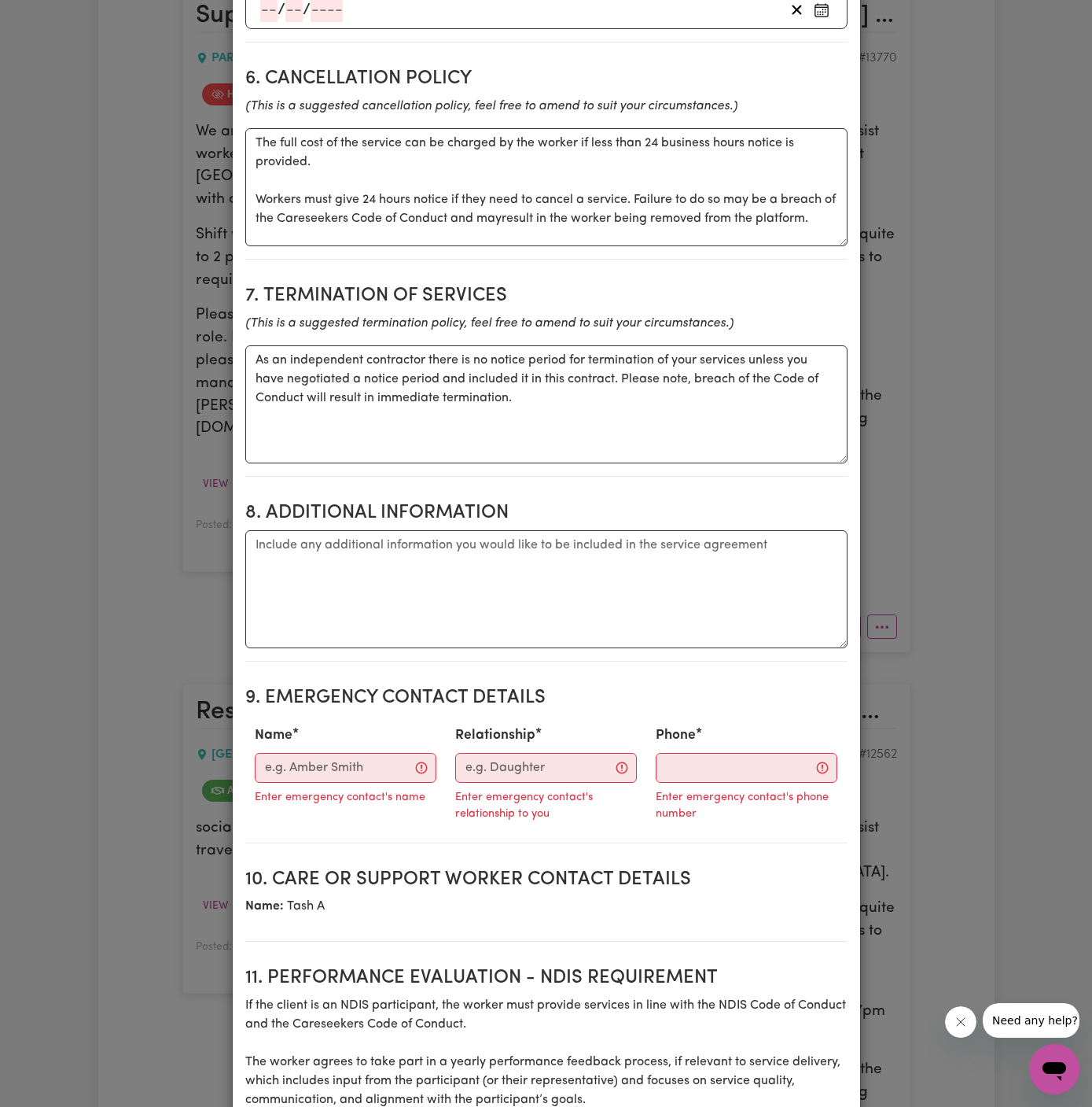
scroll to position [1280, 0]
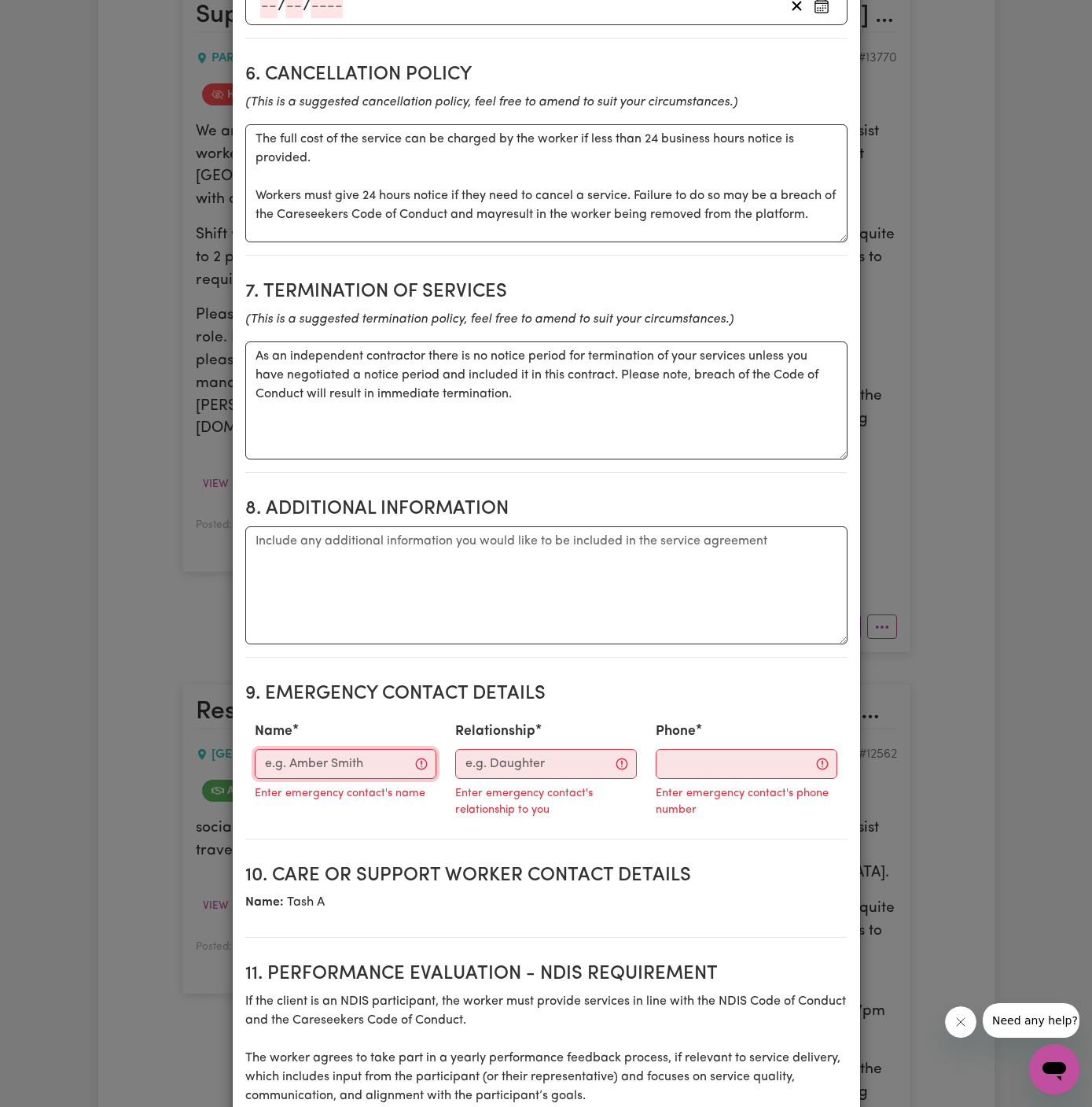
click at [328, 756] on input "Name" at bounding box center [346, 764] width 182 height 30
paste input "Agnes"
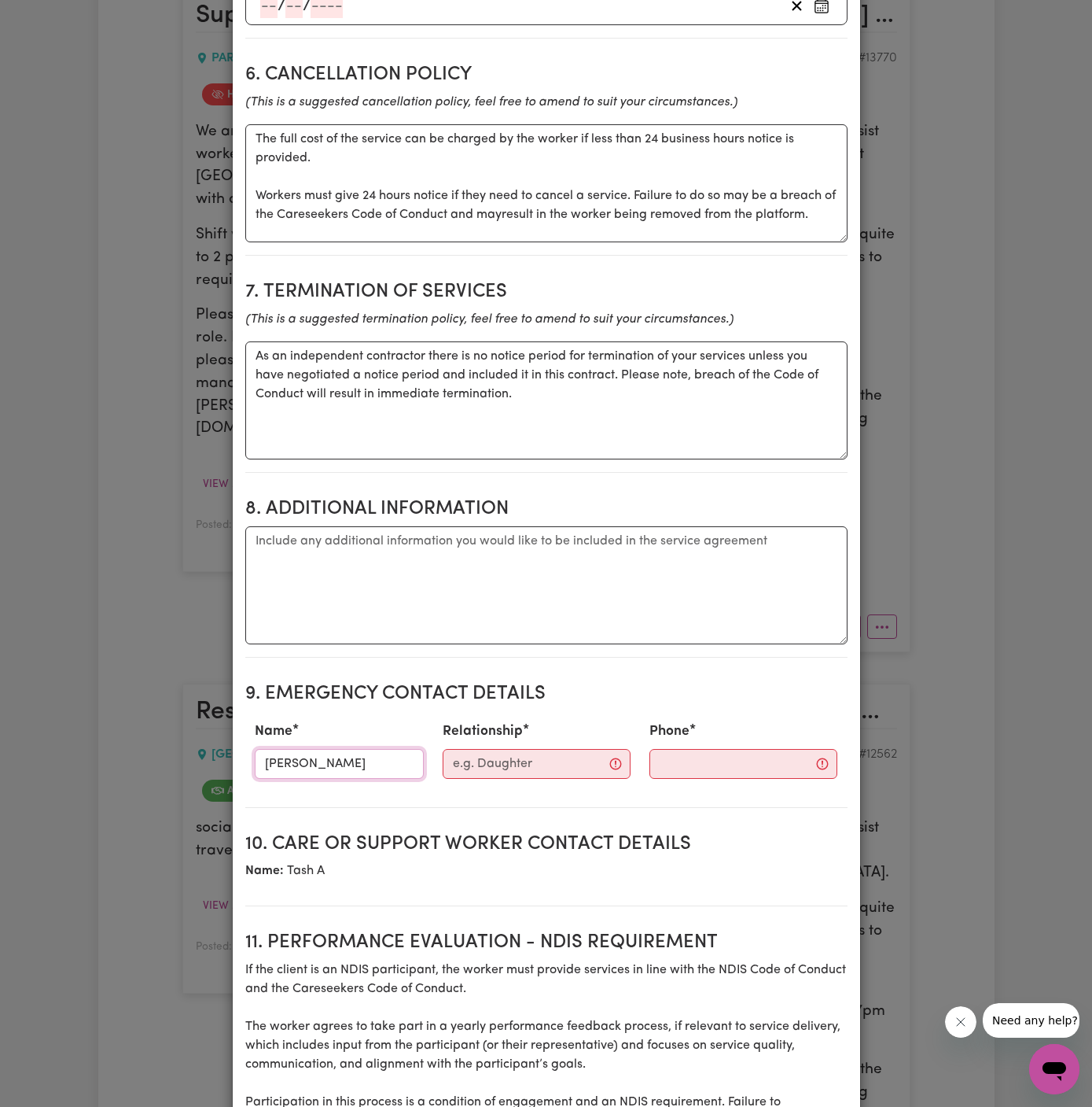
type input "Agnes"
click at [500, 753] on input "Relationship" at bounding box center [536, 764] width 188 height 30
type input "Provider"
click at [667, 777] on div "Phone" at bounding box center [731, 749] width 209 height 69
click at [679, 768] on input "Phone" at bounding box center [731, 764] width 191 height 30
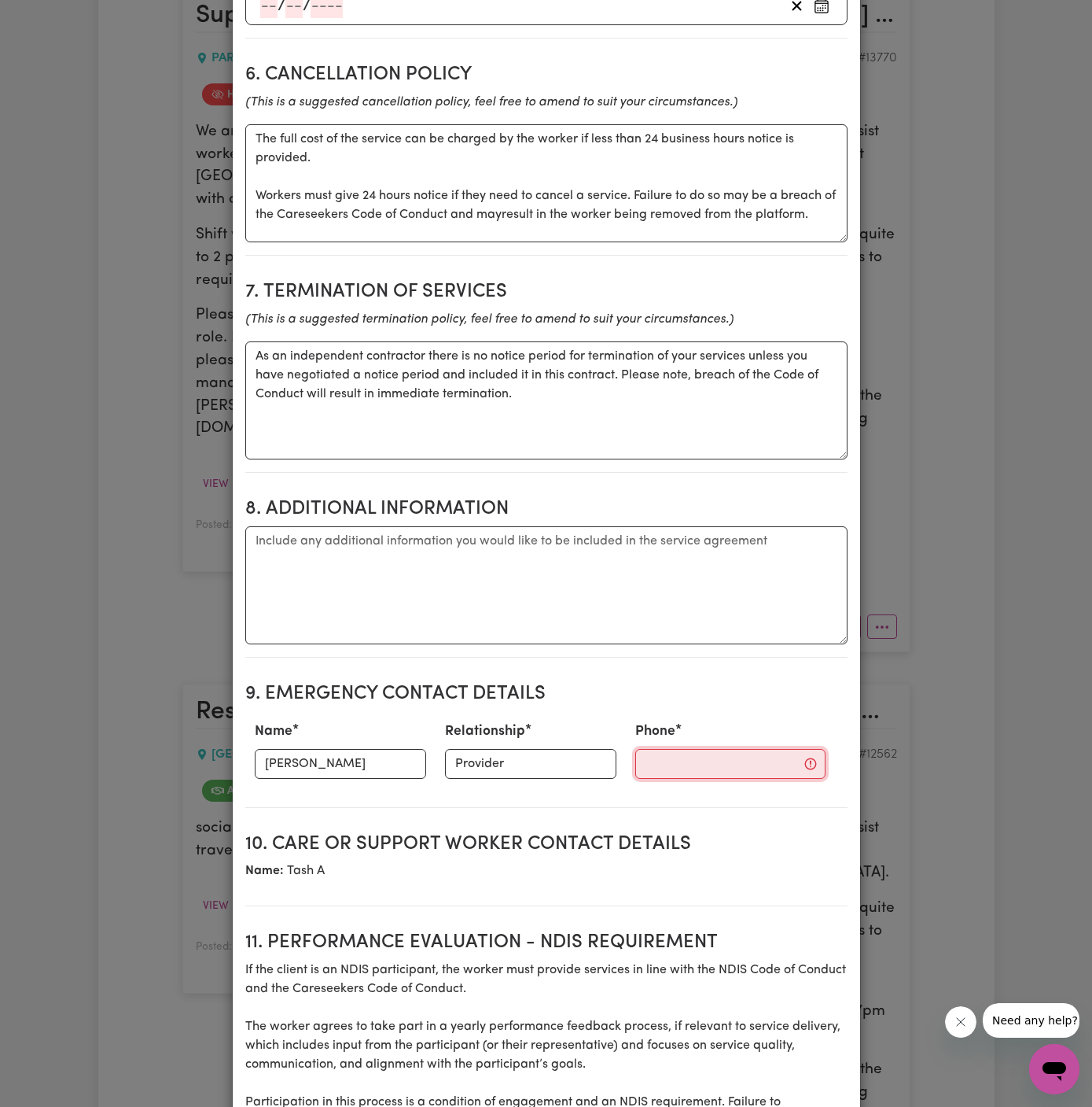
paste input "0452597720"
type input "0452597720"
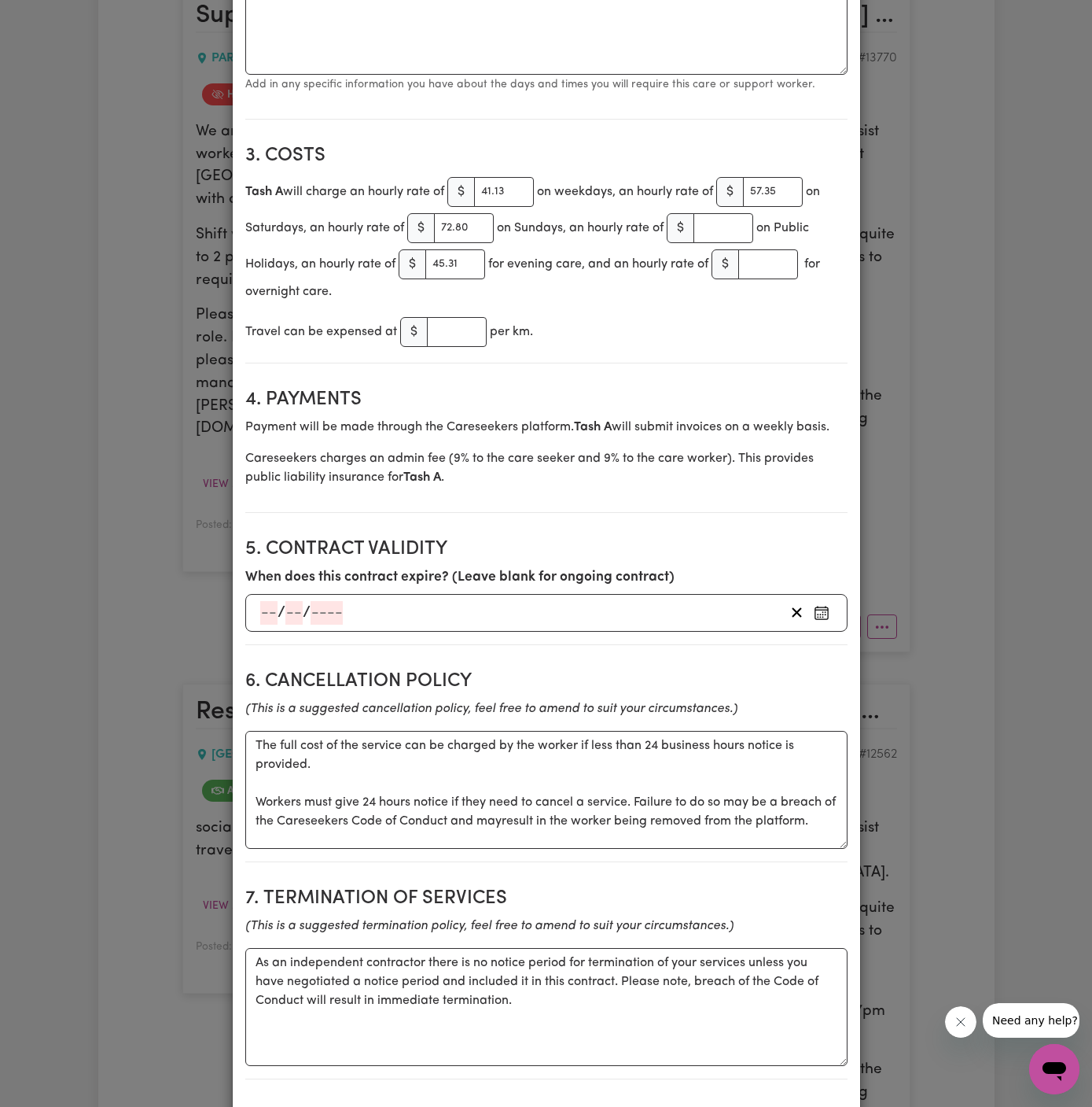
scroll to position [75, 0]
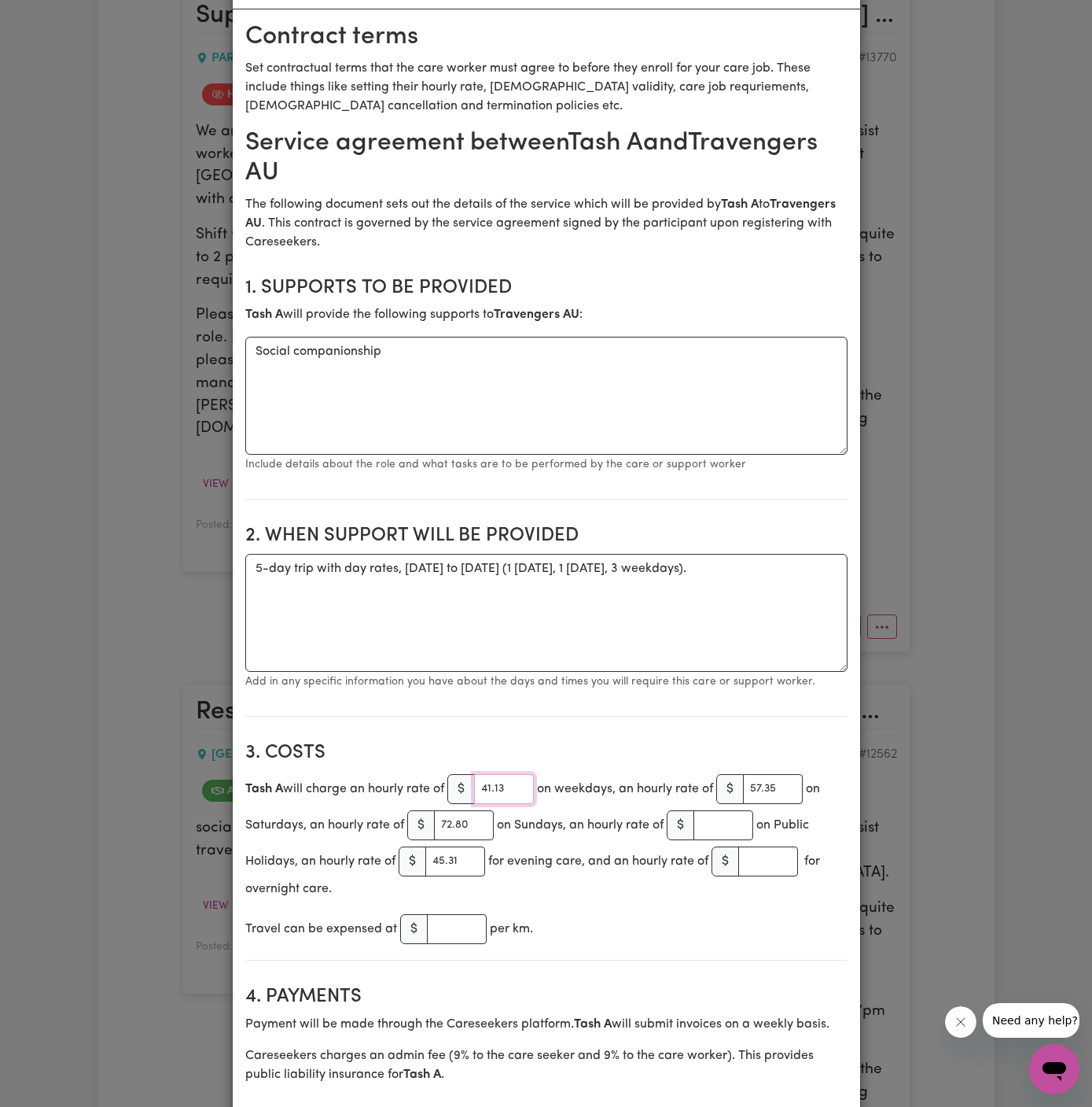
click at [488, 792] on input "41.13" at bounding box center [504, 788] width 60 height 30
paste input "385"
type input "385"
click at [778, 788] on input "57.35" at bounding box center [773, 788] width 60 height 30
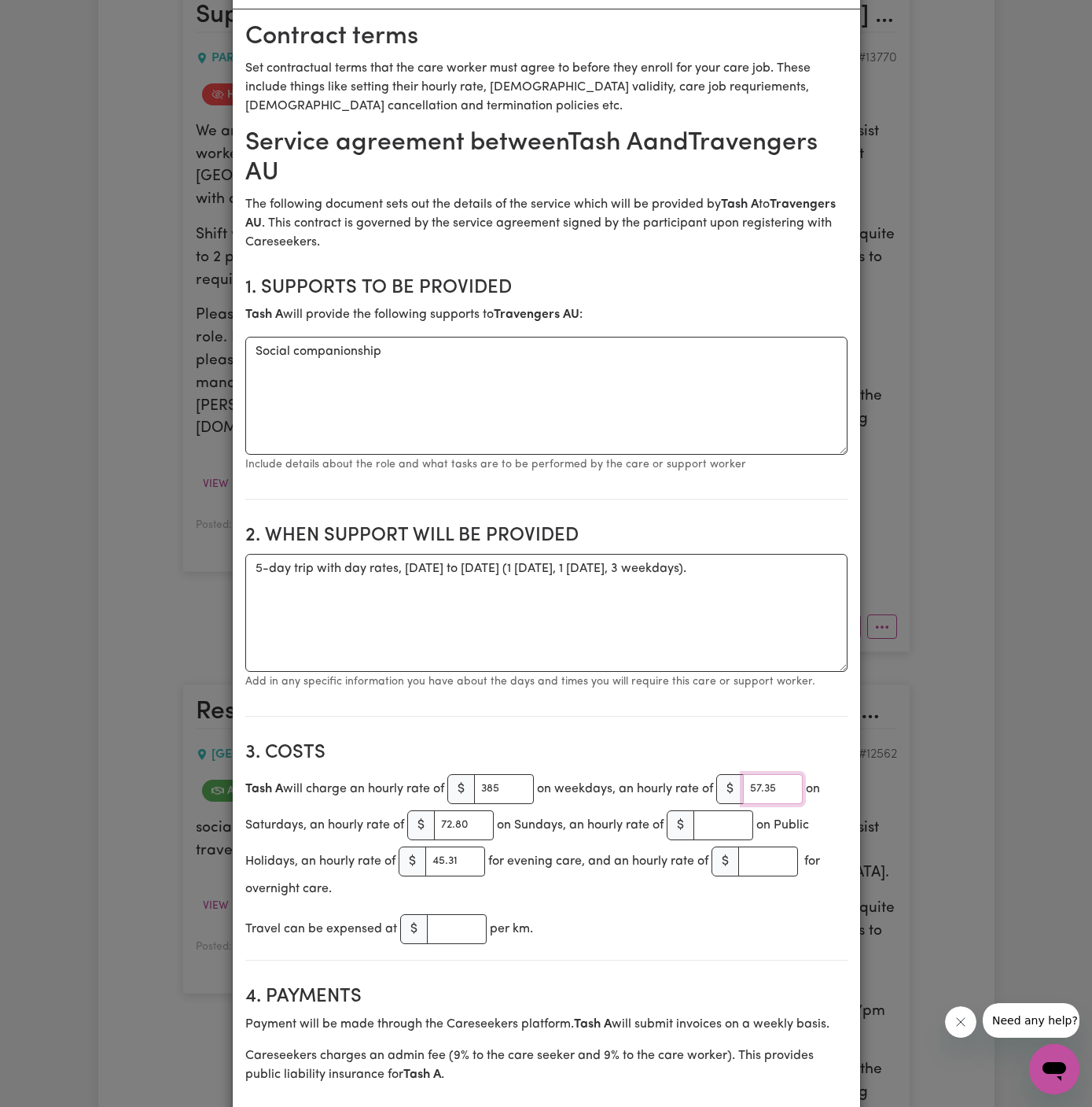
click at [778, 788] on input "57.35" at bounding box center [773, 788] width 60 height 30
paste input "450"
type input "450"
click at [461, 824] on input "72.80" at bounding box center [464, 825] width 60 height 30
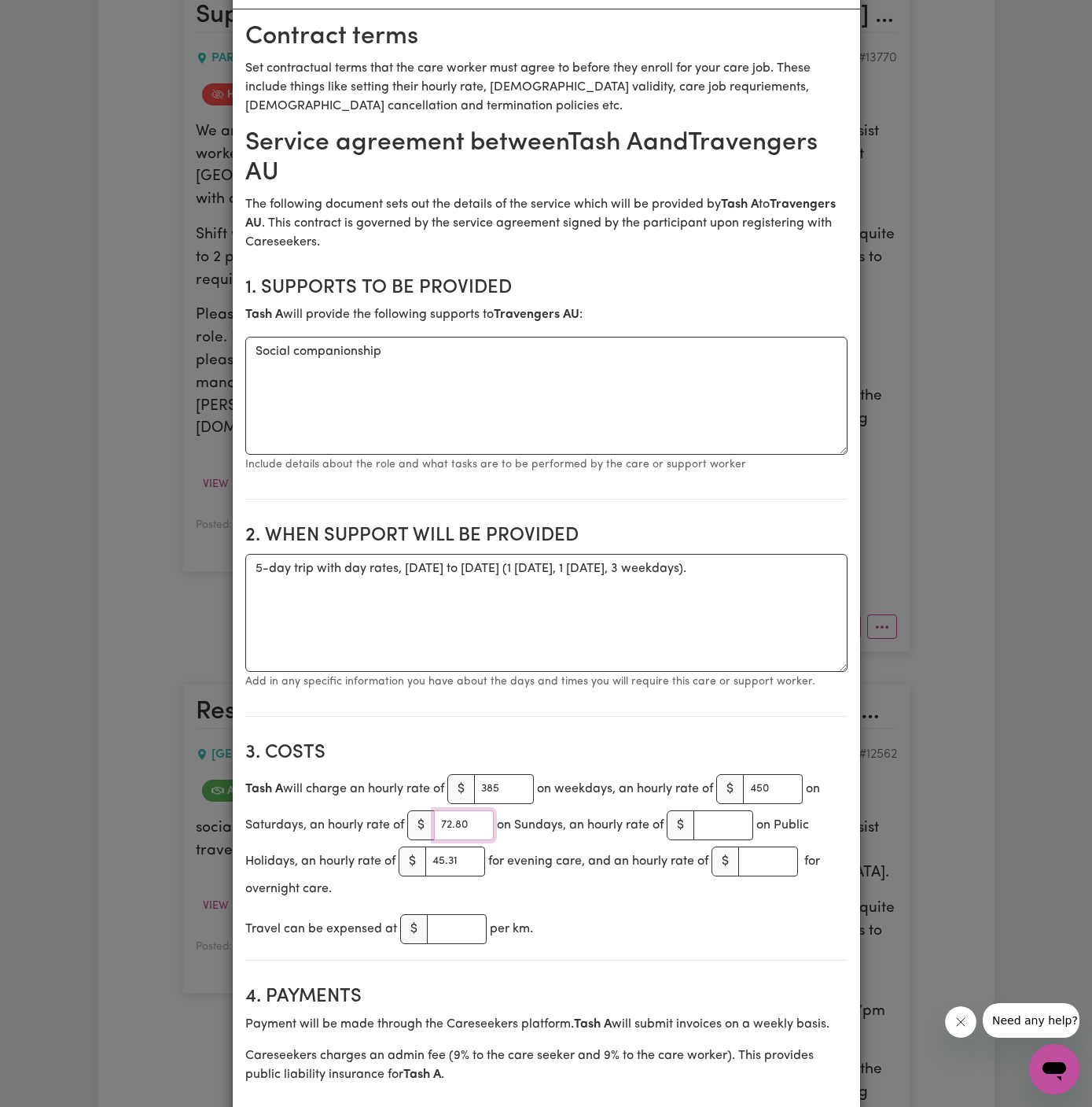
paste input "50"
type input "500"
click at [714, 815] on input "number" at bounding box center [723, 825] width 60 height 30
paste input "550"
type input "550"
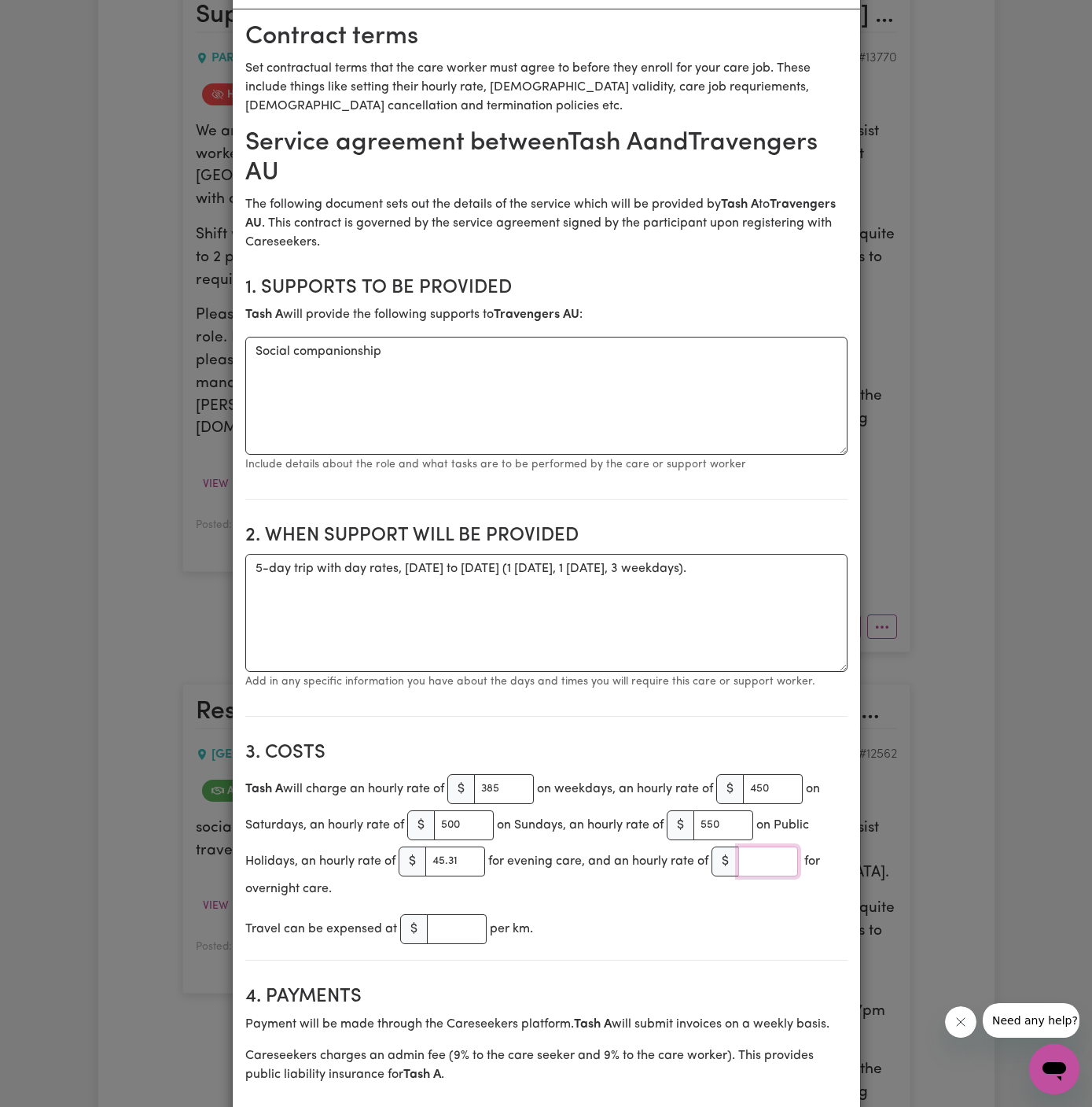
click at [764, 855] on input "number" at bounding box center [768, 861] width 60 height 30
type input "80"
click at [743, 950] on section "3. Costs Tash A will charge an hourly rate of $ 385 on weekdays, an hourly rate…" at bounding box center [546, 845] width 603 height 232
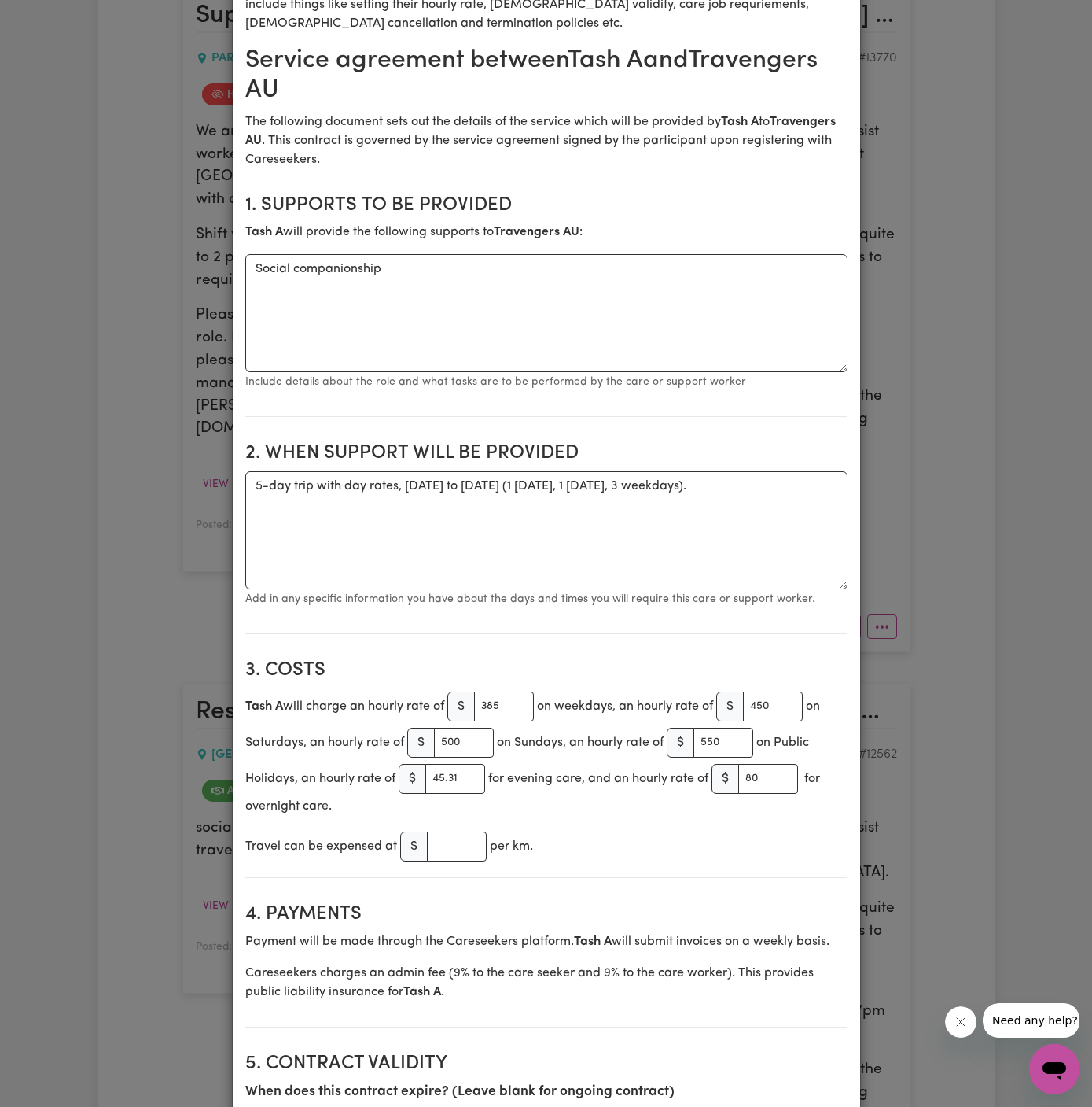
scroll to position [163, 0]
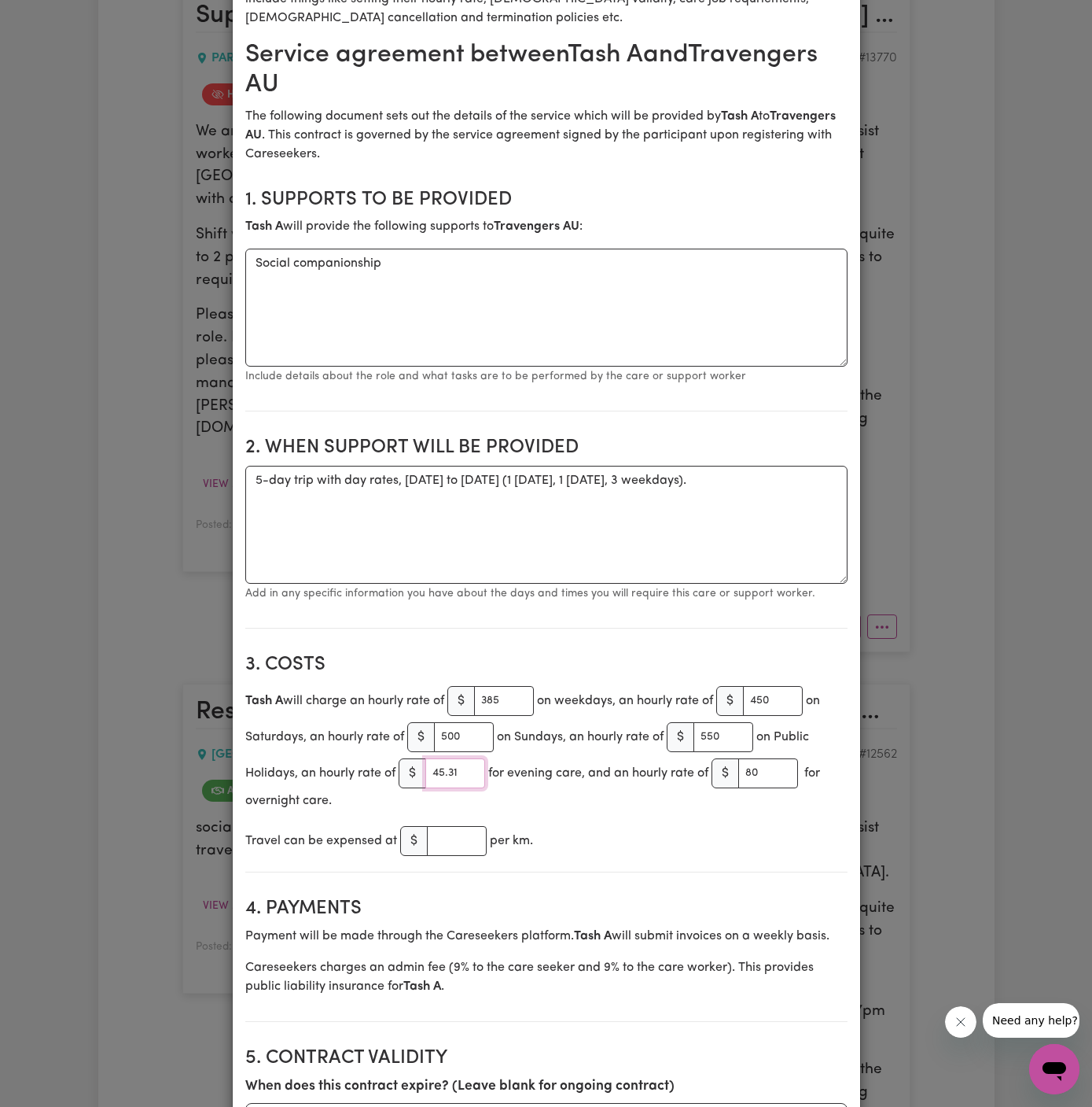
click at [459, 770] on input "45.31" at bounding box center [456, 773] width 60 height 30
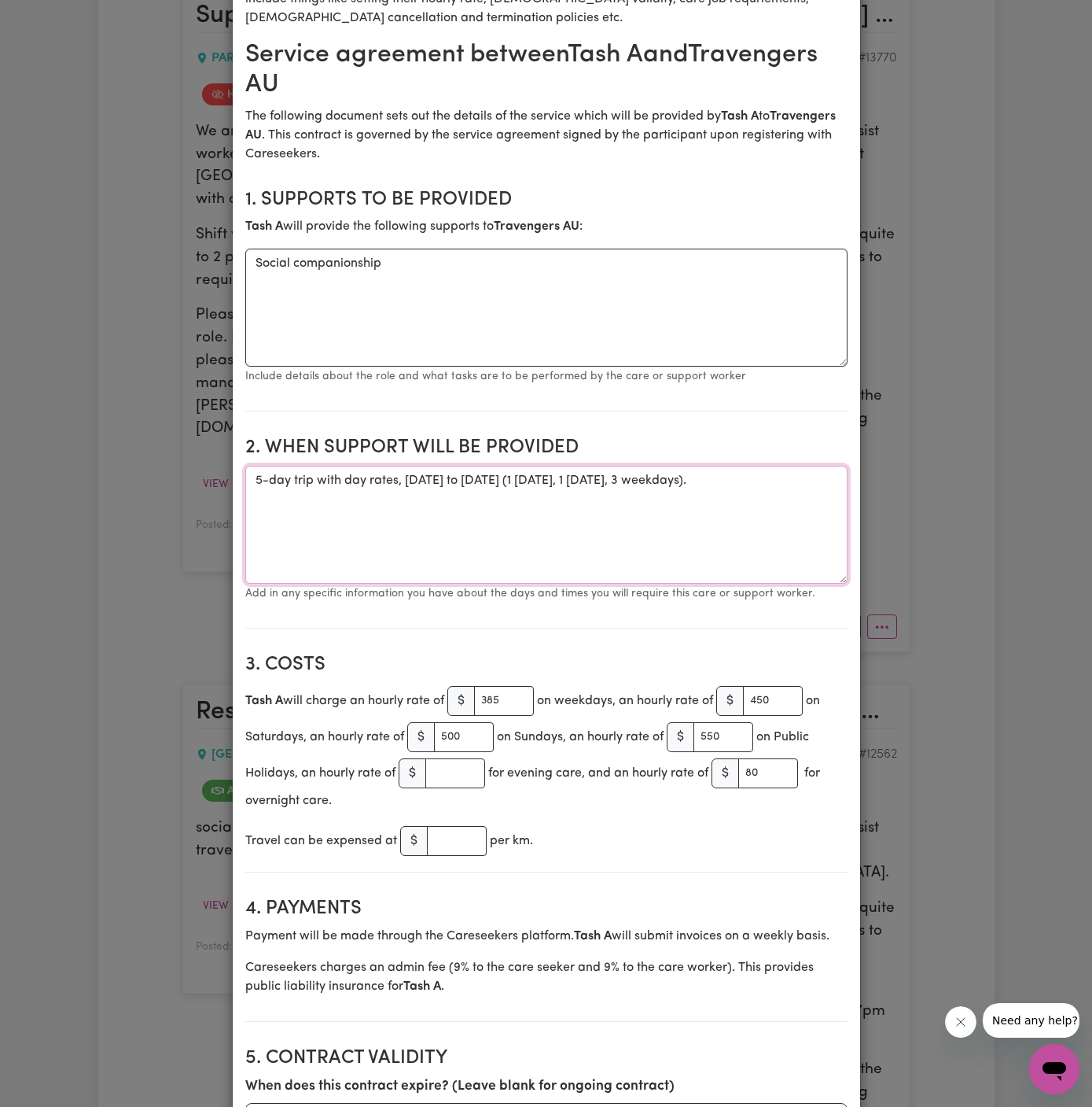
click at [794, 466] on textarea "5-day trip with day rates, 22nd to 26th August (1 Saturday, 1 Sunday, 3 weekday…" at bounding box center [546, 525] width 603 height 118
click at [794, 479] on textarea "5-day trip with day rates, 22nd to 26th August (1 Saturday, 1 Sunday, 3 weekday…" at bounding box center [546, 525] width 603 height 118
type textarea "5-day trip with day rates, 22nd to 26th August (1 Saturday, 1 Sunday, 3 weekday…"
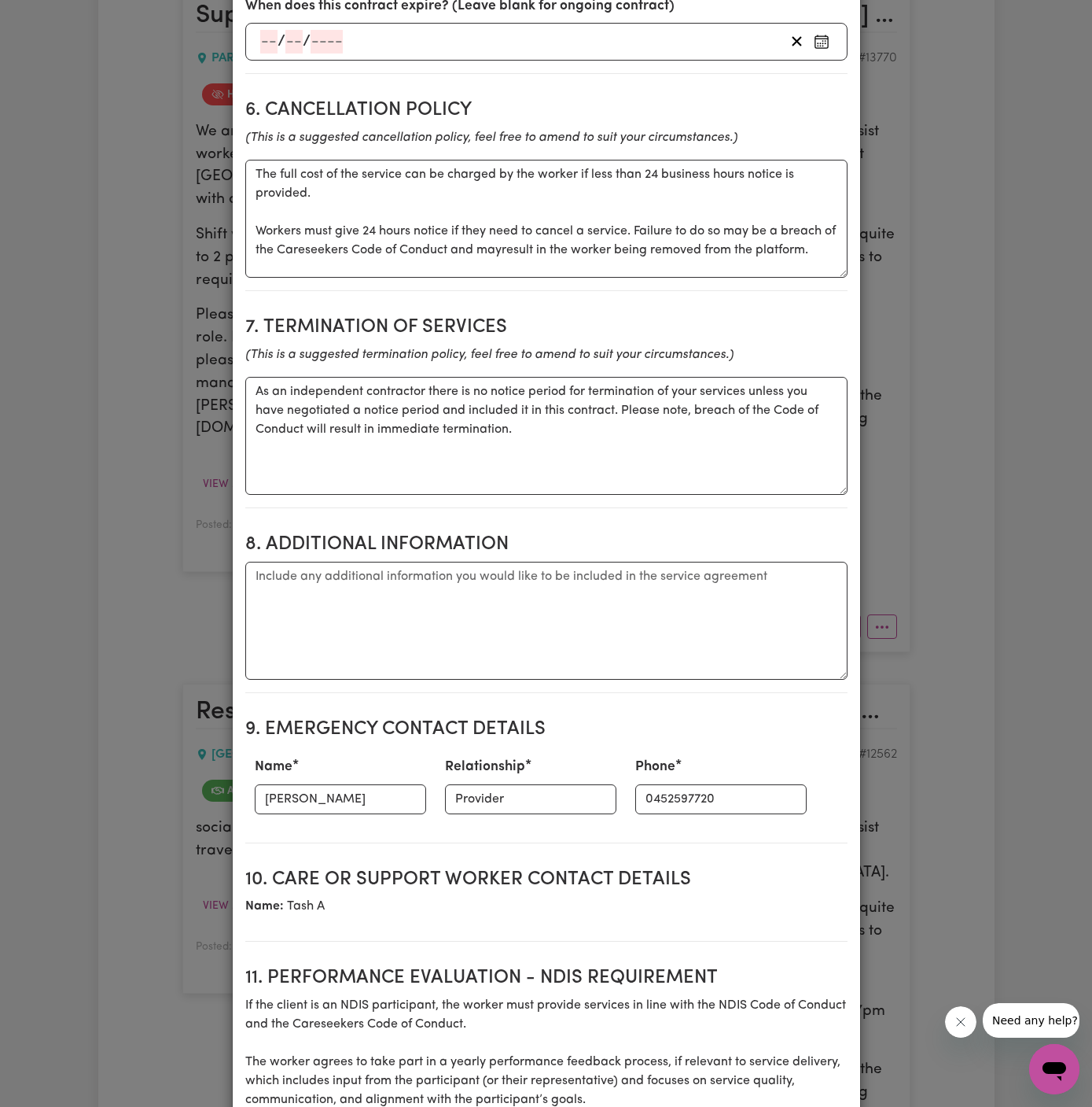
scroll to position [1315, 0]
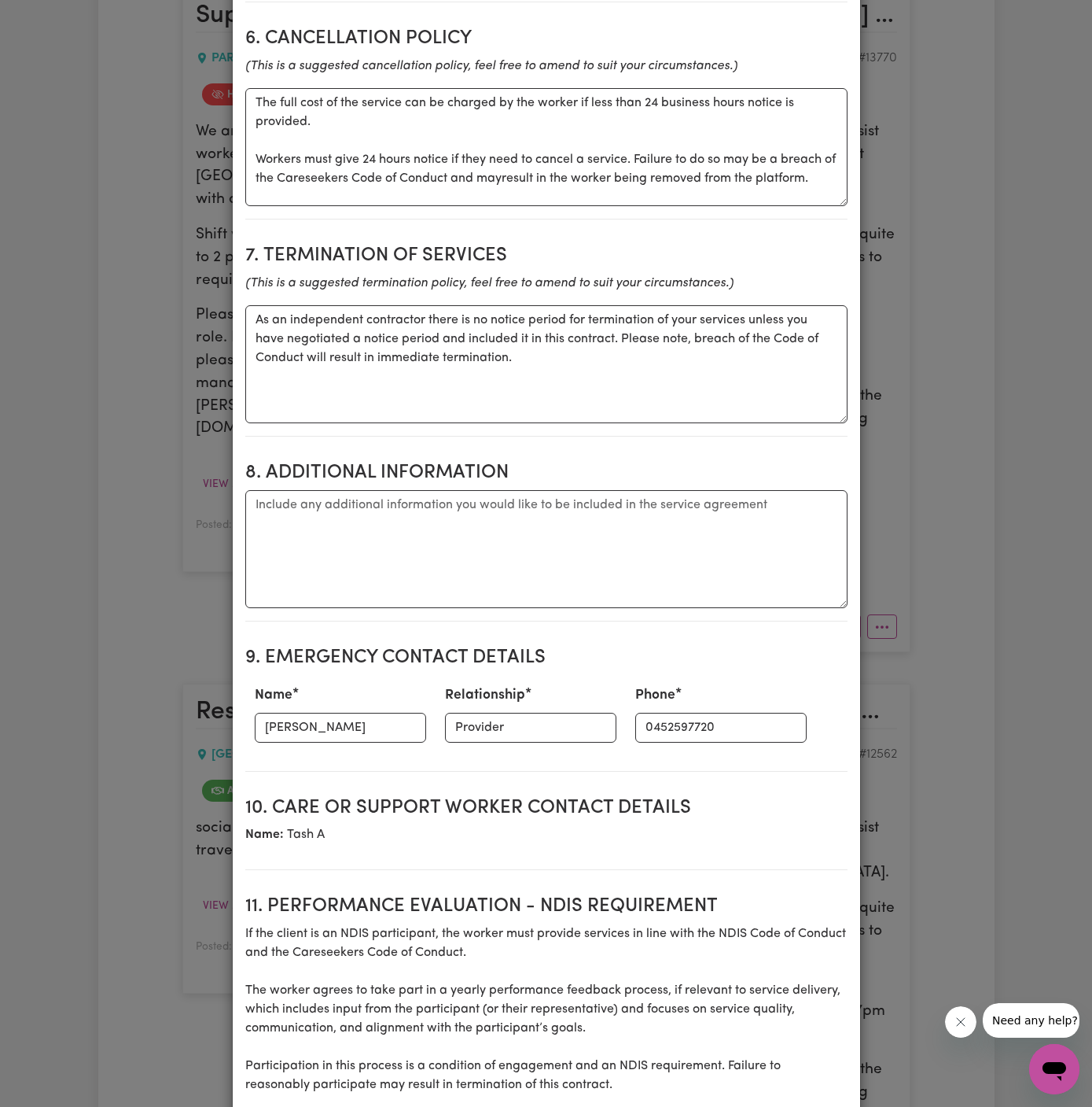
click at [662, 466] on h2 "8. Additional Information" at bounding box center [546, 473] width 603 height 23
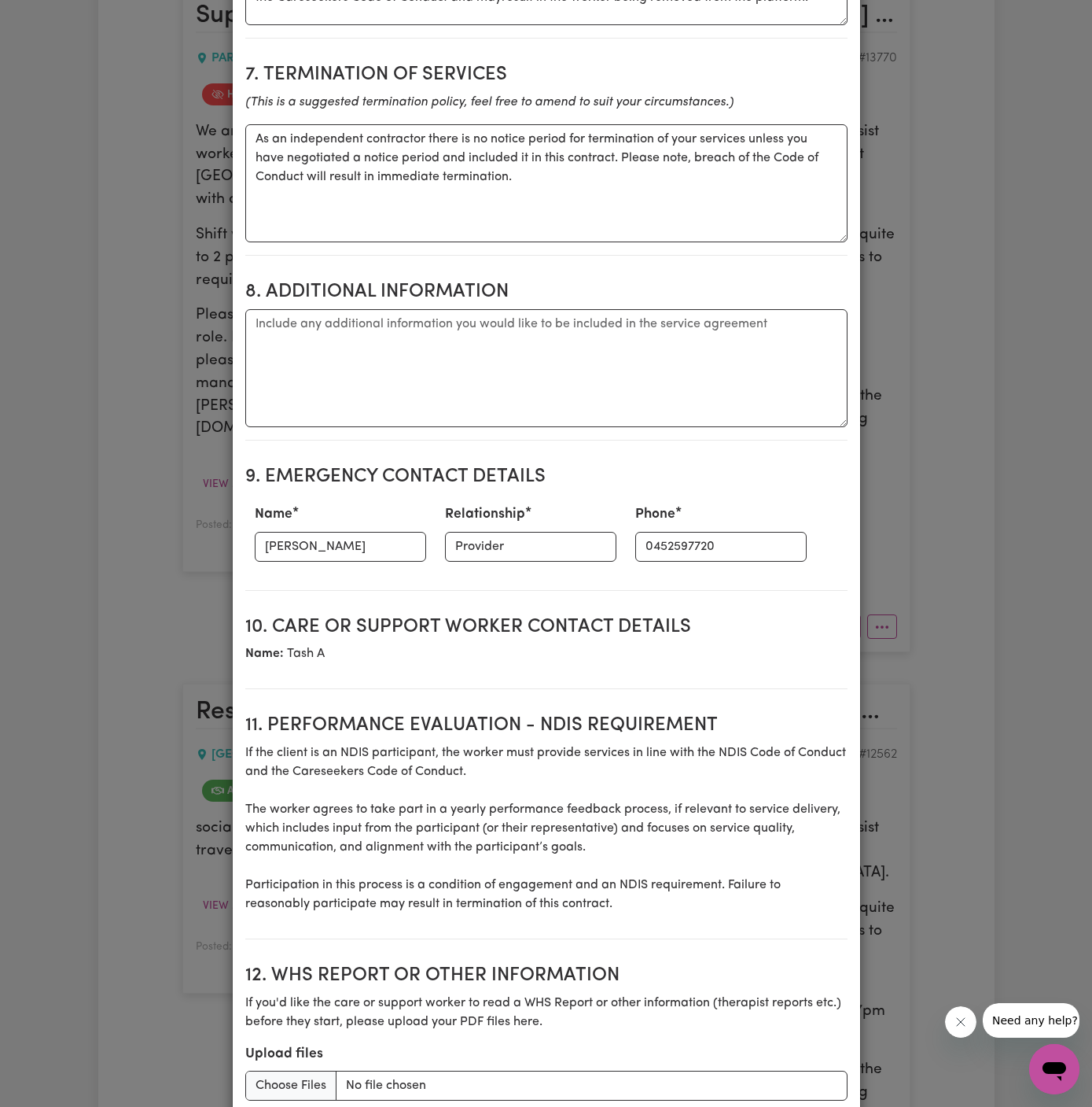
scroll to position [1633, 0]
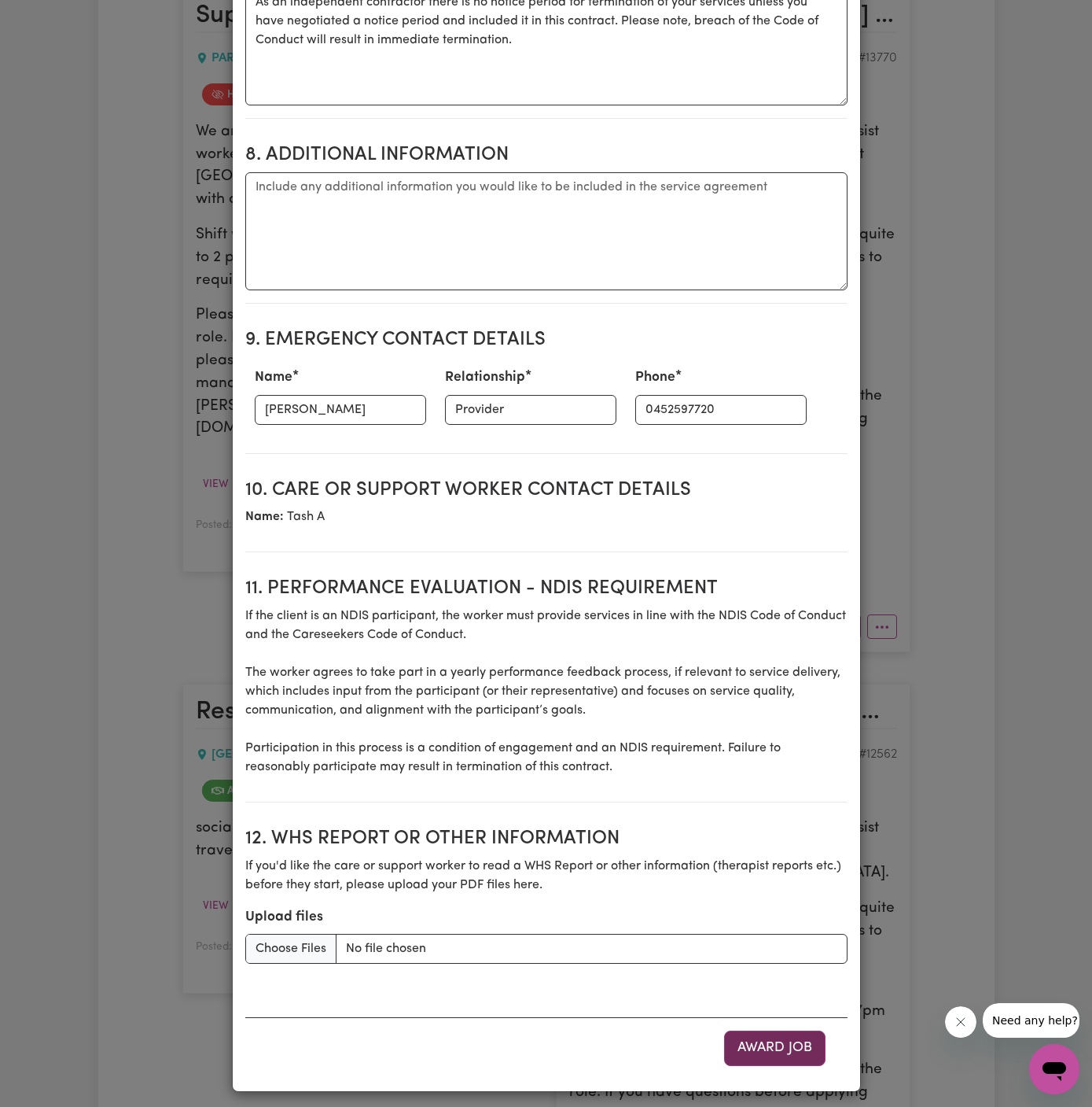
click at [768, 1031] on button "Award Job" at bounding box center [775, 1048] width 102 height 35
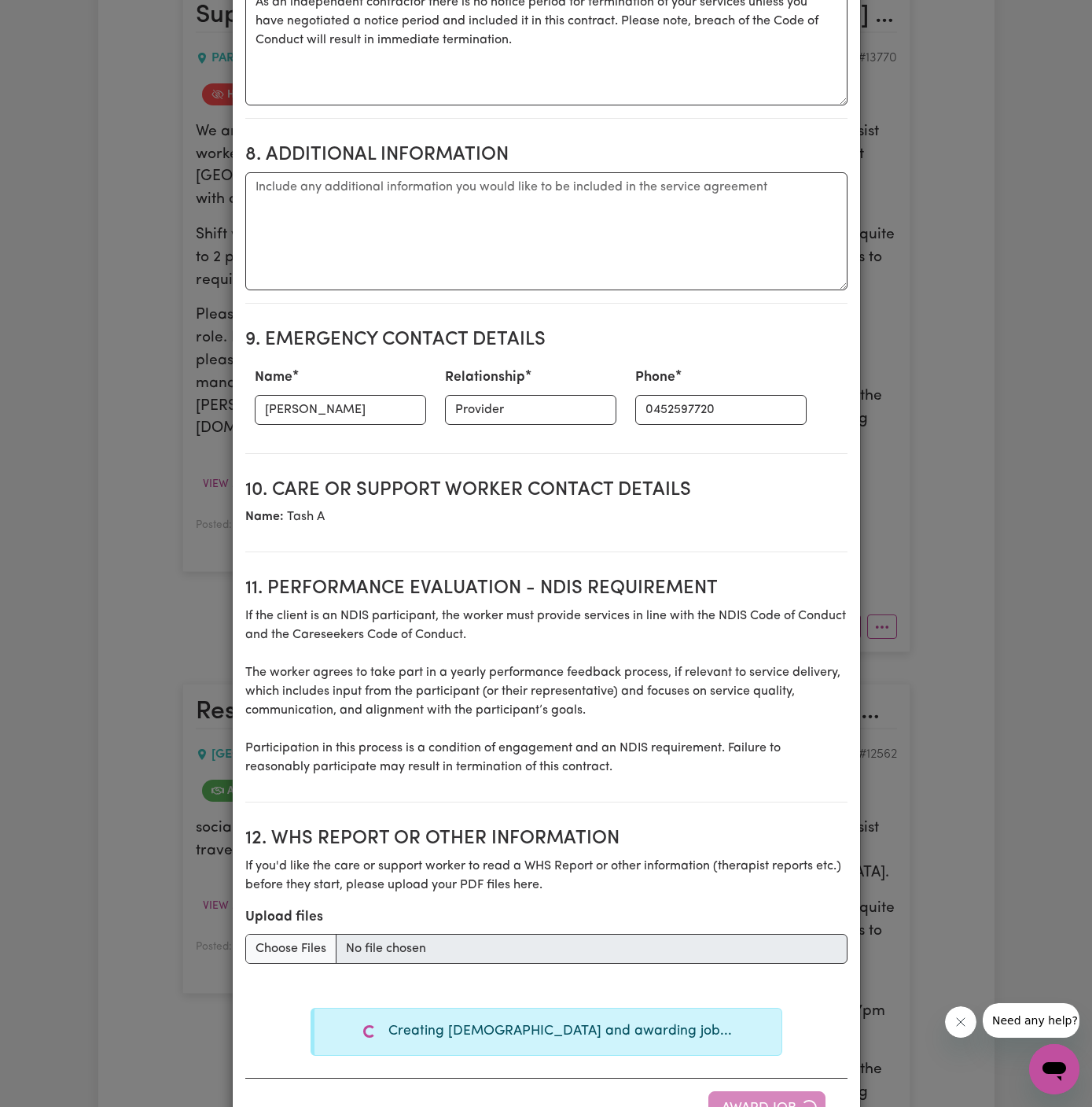
type textarea "Tasks required: Social companionship"
type textarea "Days required: saturday, friday, thursday, wednesday, tuesday, monday, sunday A…"
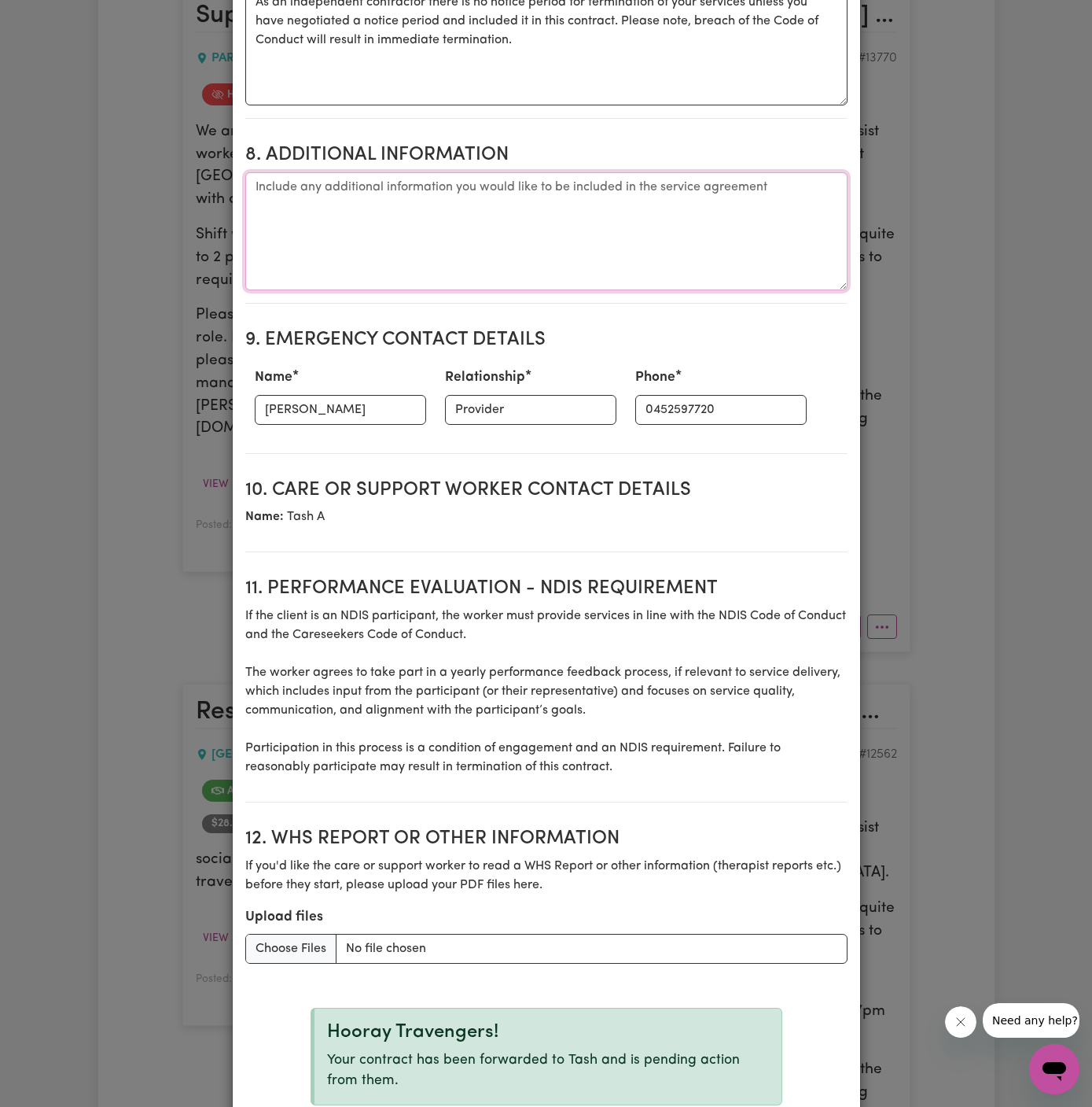
click at [821, 244] on textarea "Additional information" at bounding box center [546, 232] width 603 height 118
click at [988, 379] on div "Create Contract Contract terms Set contractual terms that the care worker must …" at bounding box center [546, 553] width 1092 height 1107
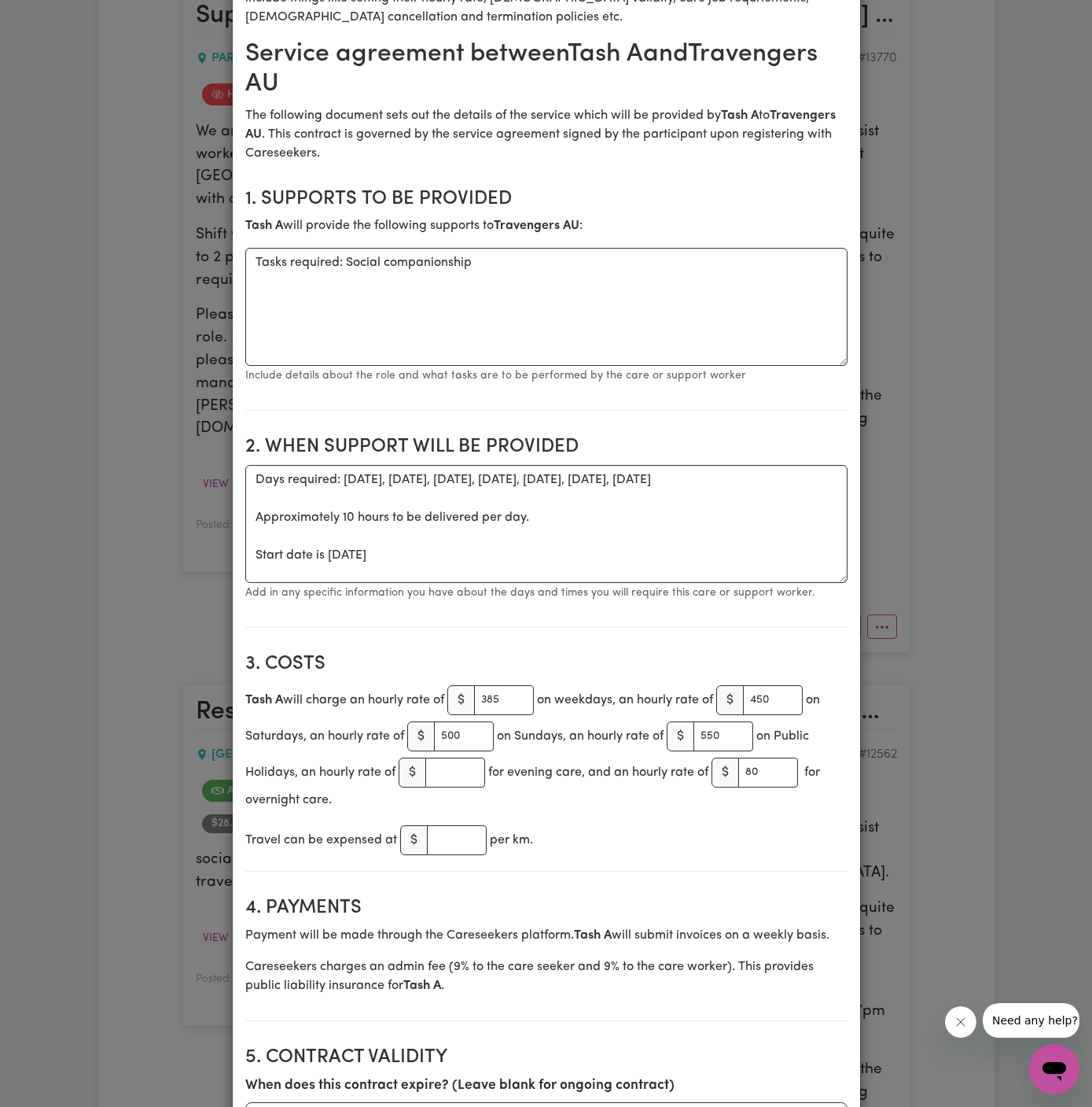
scroll to position [0, 0]
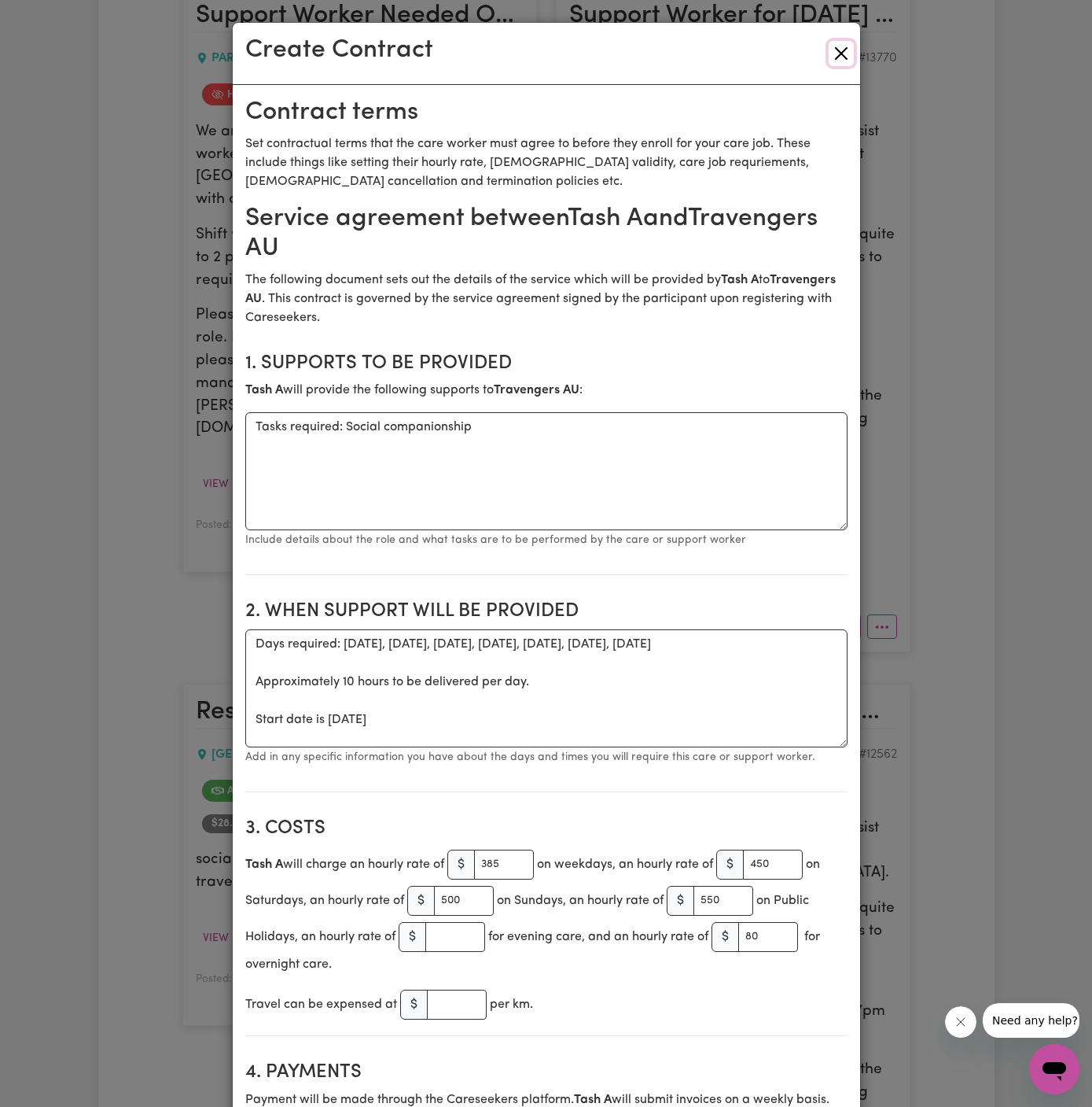
click at [847, 64] on button "Close" at bounding box center [841, 54] width 25 height 25
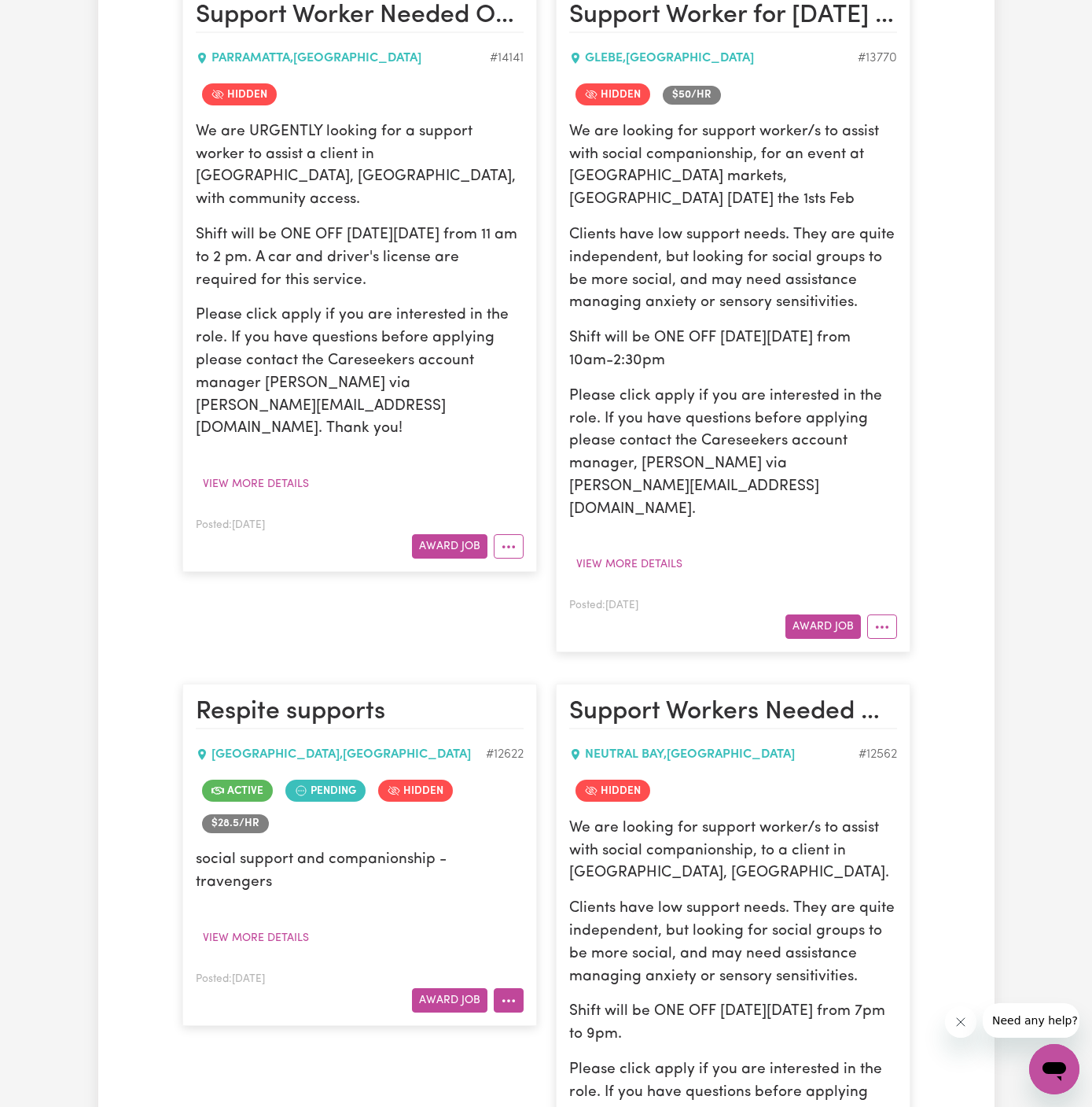
click at [501, 993] on icon "More options" at bounding box center [508, 1000] width 15 height 15
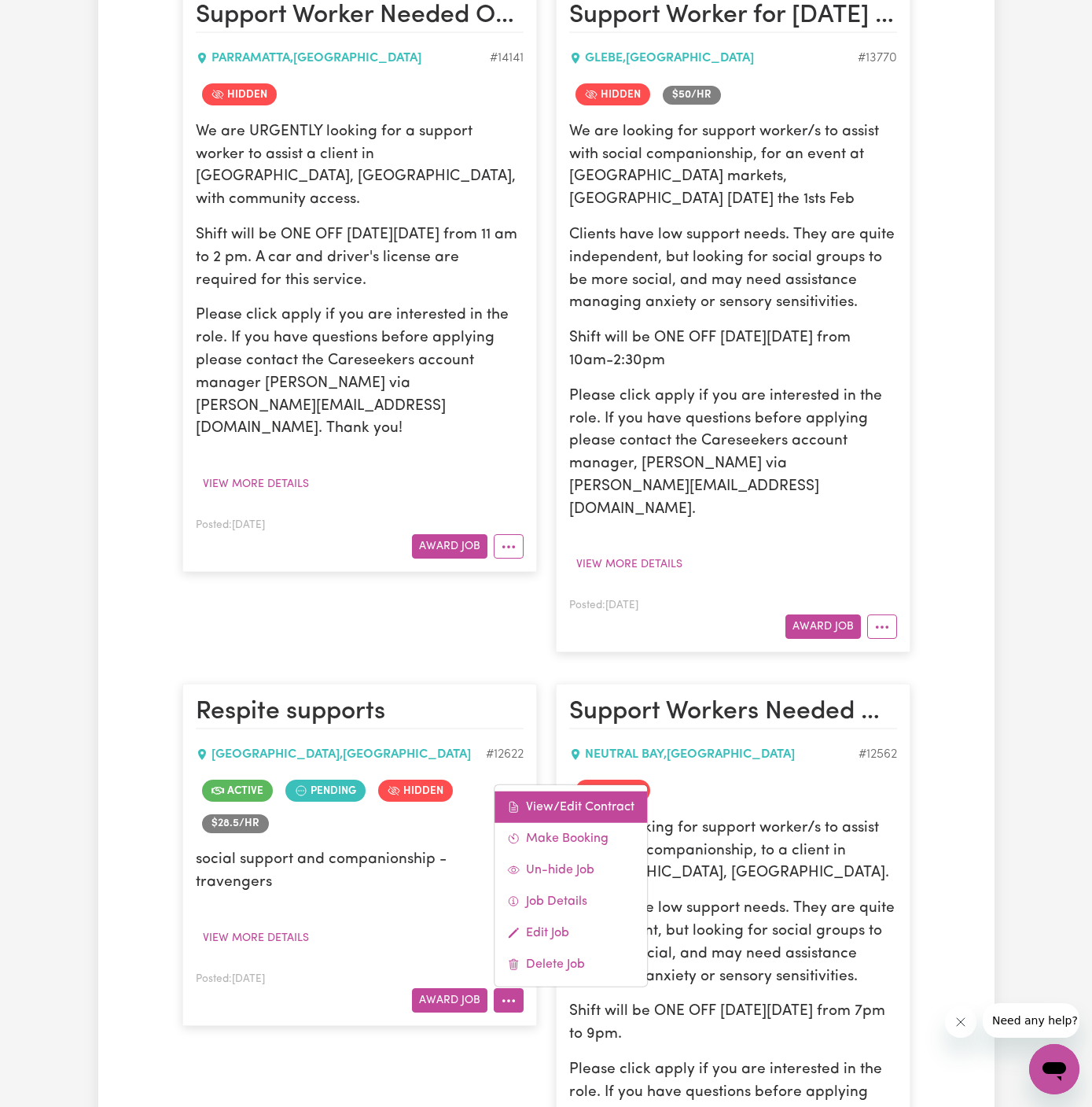
click at [548, 792] on link "View/Edit Contract" at bounding box center [571, 807] width 152 height 32
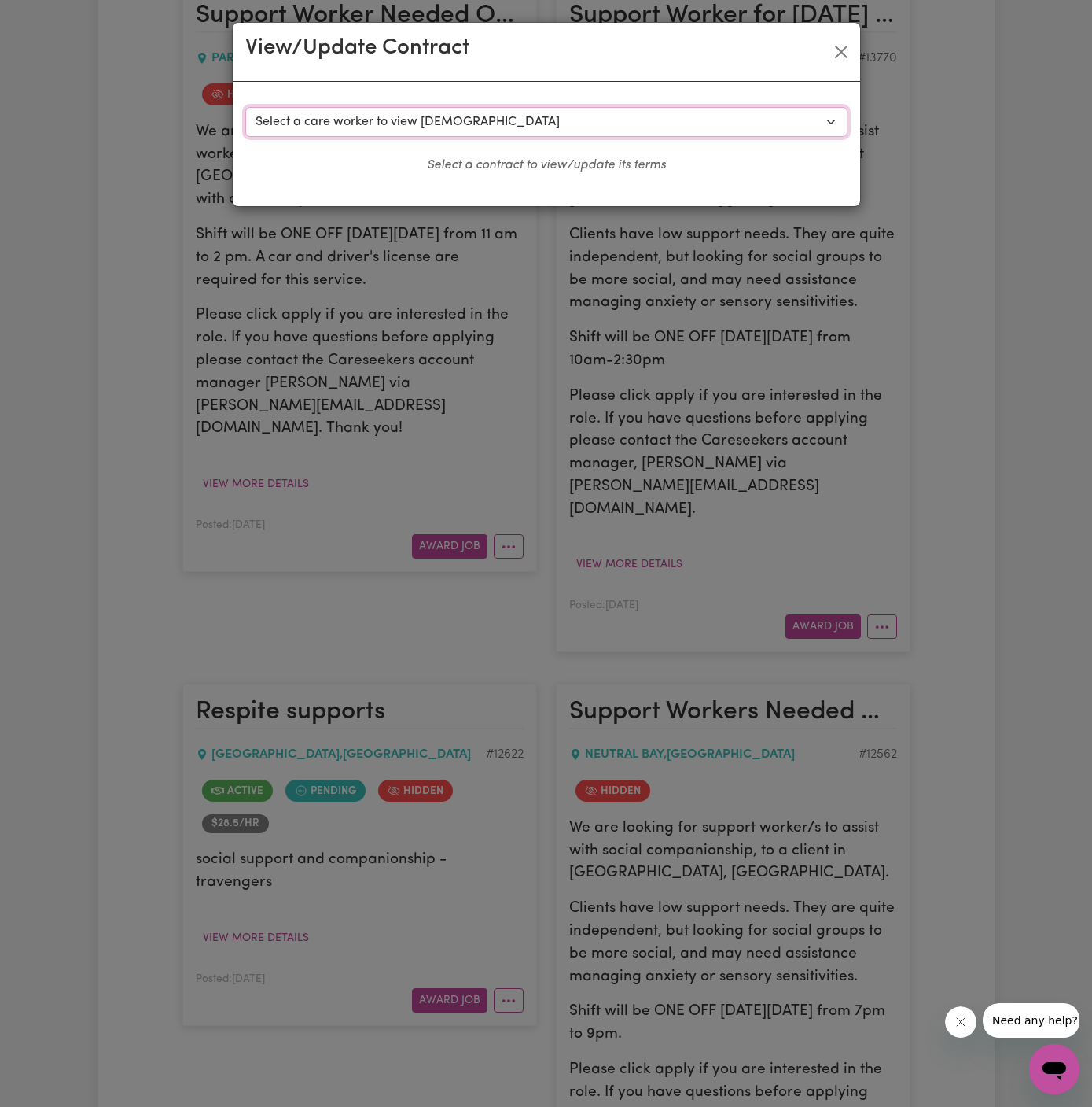
click at [461, 113] on select "Select a care worker to view contract #9263 - Bruno A (contract terminated) #92…" at bounding box center [546, 122] width 603 height 30
click at [550, 118] on select "Select a care worker to view contract #9263 - Bruno A (contract terminated) #92…" at bounding box center [546, 122] width 603 height 30
select select "10190"
click at [245, 107] on select "Select a care worker to view contract #9263 - Bruno A (contract terminated) #92…" at bounding box center [546, 122] width 603 height 30
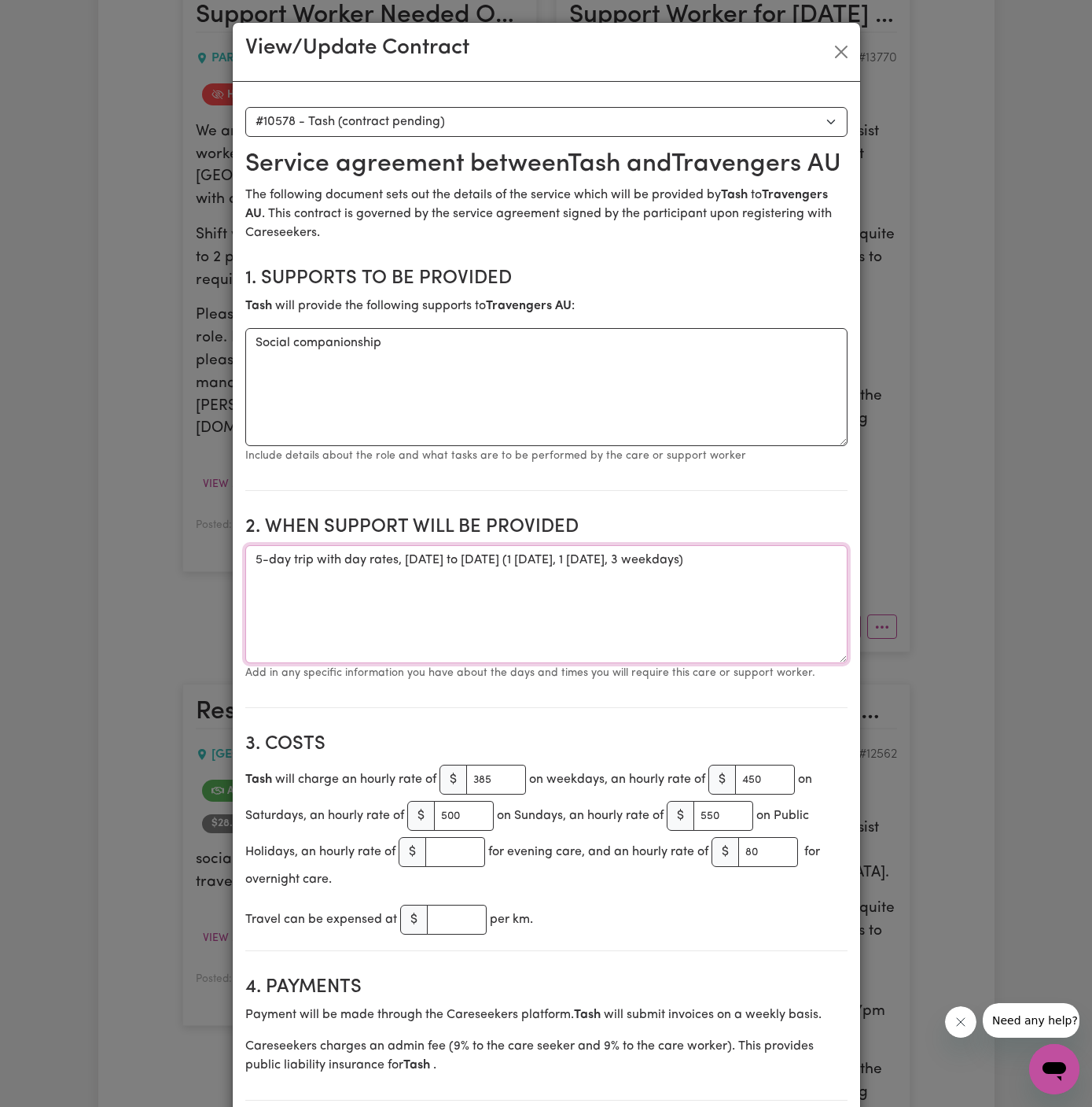
click at [368, 586] on textarea "5-day trip with day rates, 22nd to 26th August (1 Saturday, 1 Sunday, 3 weekday…" at bounding box center [546, 604] width 603 height 118
click at [841, 50] on button "Close" at bounding box center [841, 52] width 25 height 25
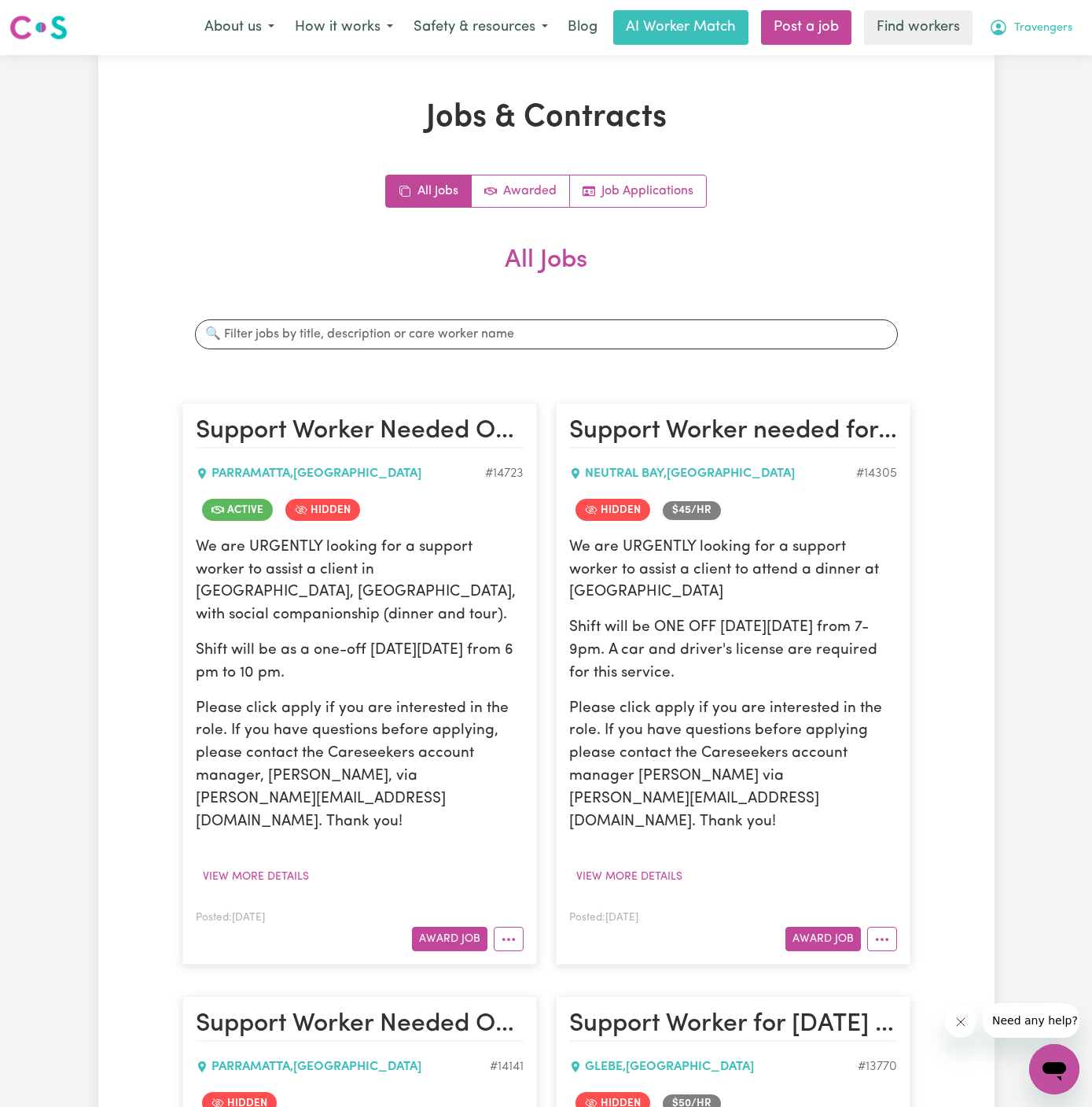
click at [1054, 20] on span "Travengers" at bounding box center [1044, 28] width 58 height 17
click at [1047, 47] on link "My Dashboard" at bounding box center [1019, 61] width 124 height 30
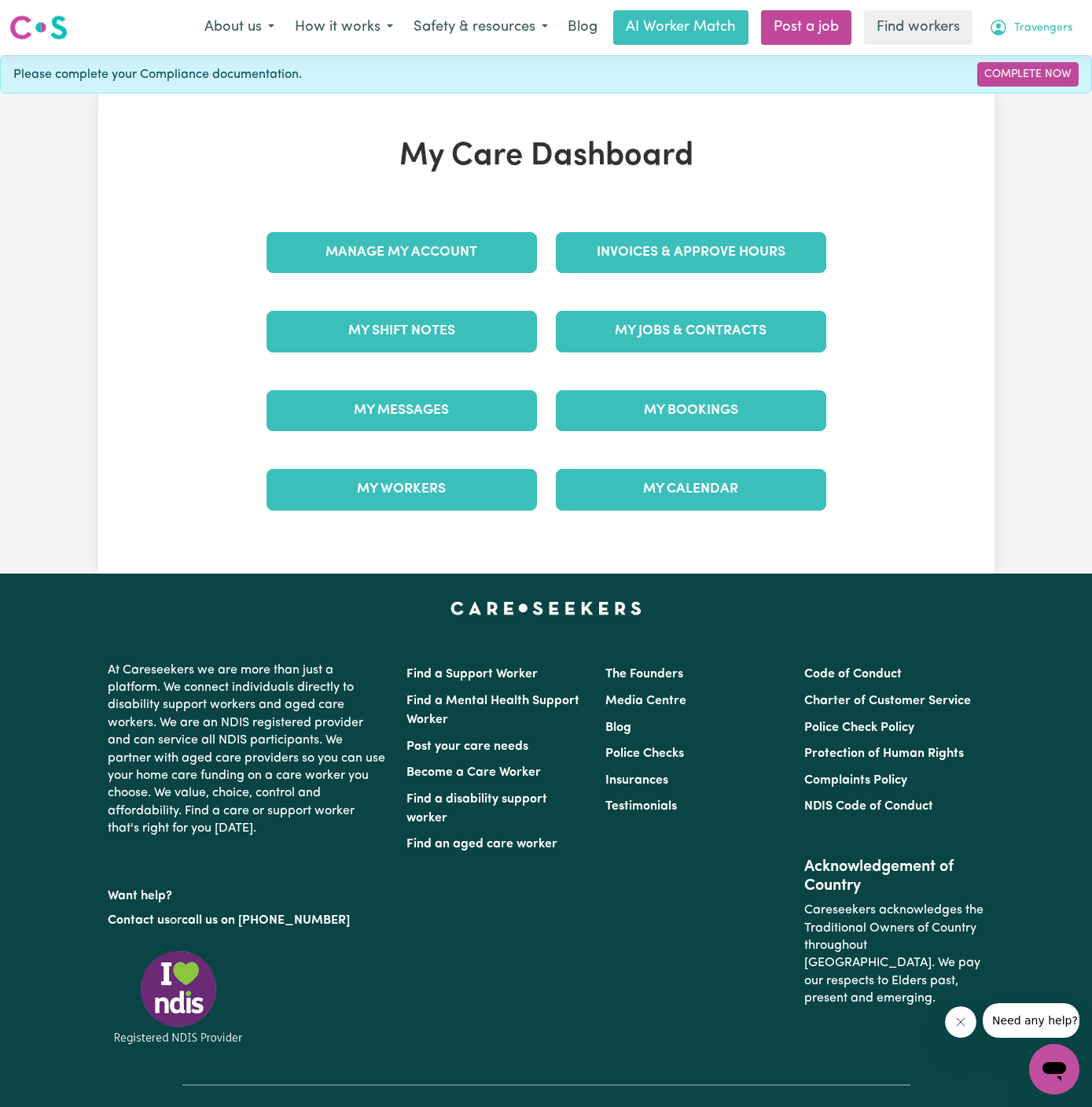
click at [1050, 26] on span "Travengers" at bounding box center [1044, 28] width 58 height 17
click at [1035, 85] on link "Logout" at bounding box center [1019, 90] width 124 height 30
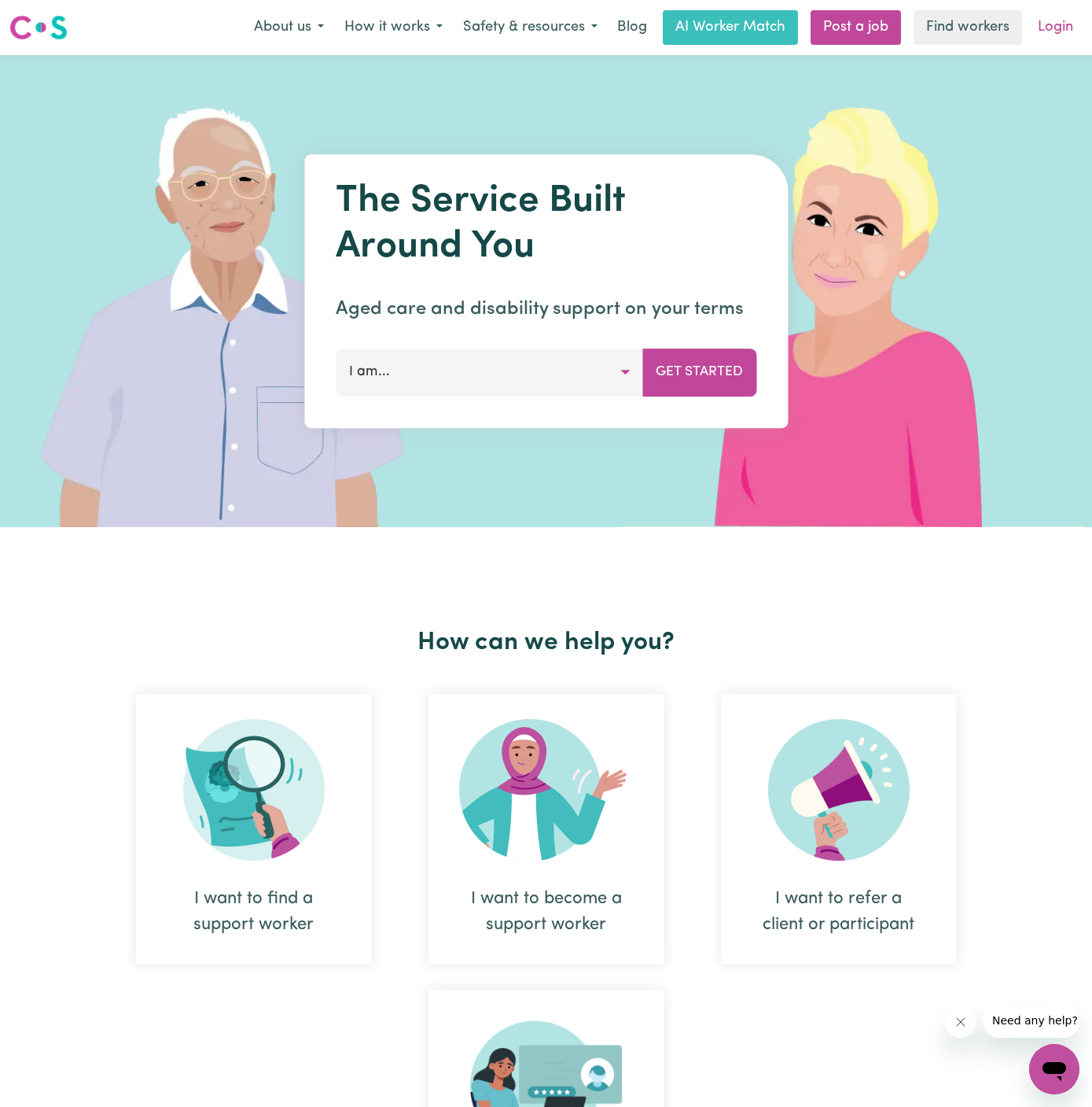
click at [1050, 26] on link "Login" at bounding box center [1056, 27] width 54 height 35
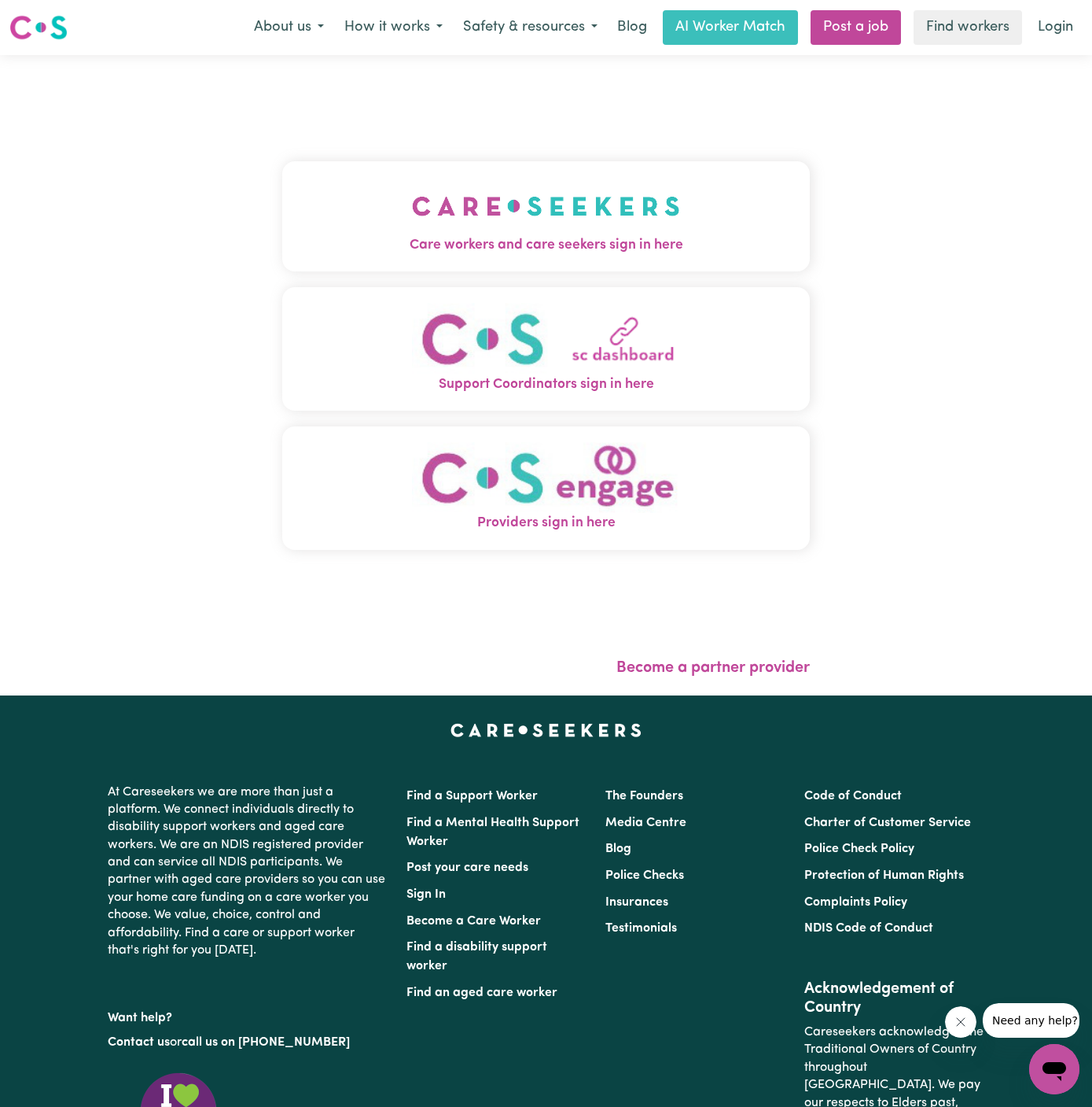
click at [654, 204] on img "Care workers and care seekers sign in here" at bounding box center [546, 206] width 268 height 58
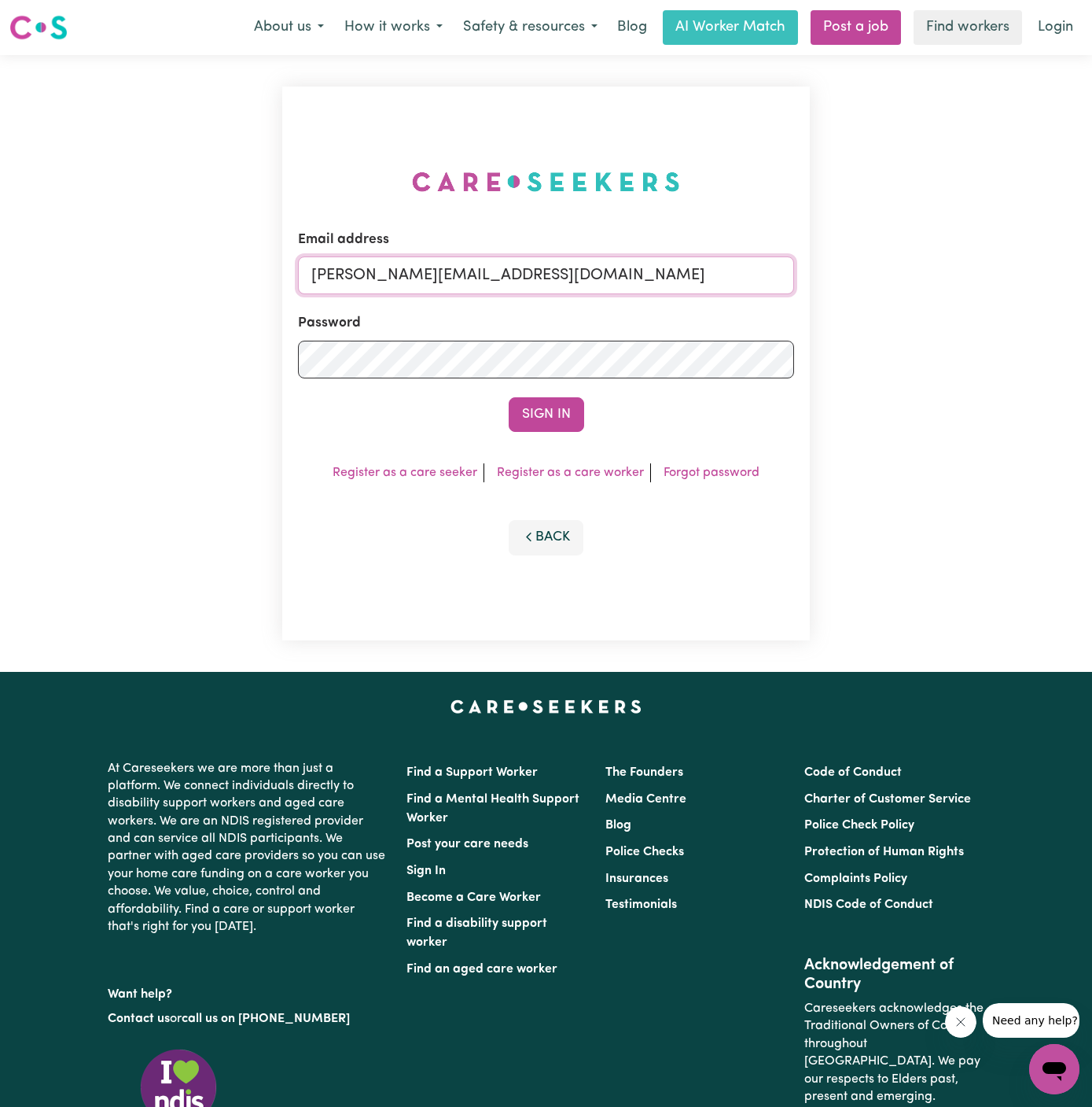
click at [615, 272] on input "dyan@careseekers.com.au" at bounding box center [546, 275] width 497 height 38
drag, startPoint x: 393, startPoint y: 280, endPoint x: 1239, endPoint y: 285, distance: 846.0
click at [1091, 285] on html "Menu About us How it works Safety & resources Blog AI Worker Match Post a job F…" at bounding box center [546, 674] width 1092 height 1349
type input "superuser~LindaHOC@careseekers.com.au"
click at [623, 297] on form "Email address superuser~LindaHOC@careseekers.com.au Password Sign In" at bounding box center [546, 331] width 497 height 203
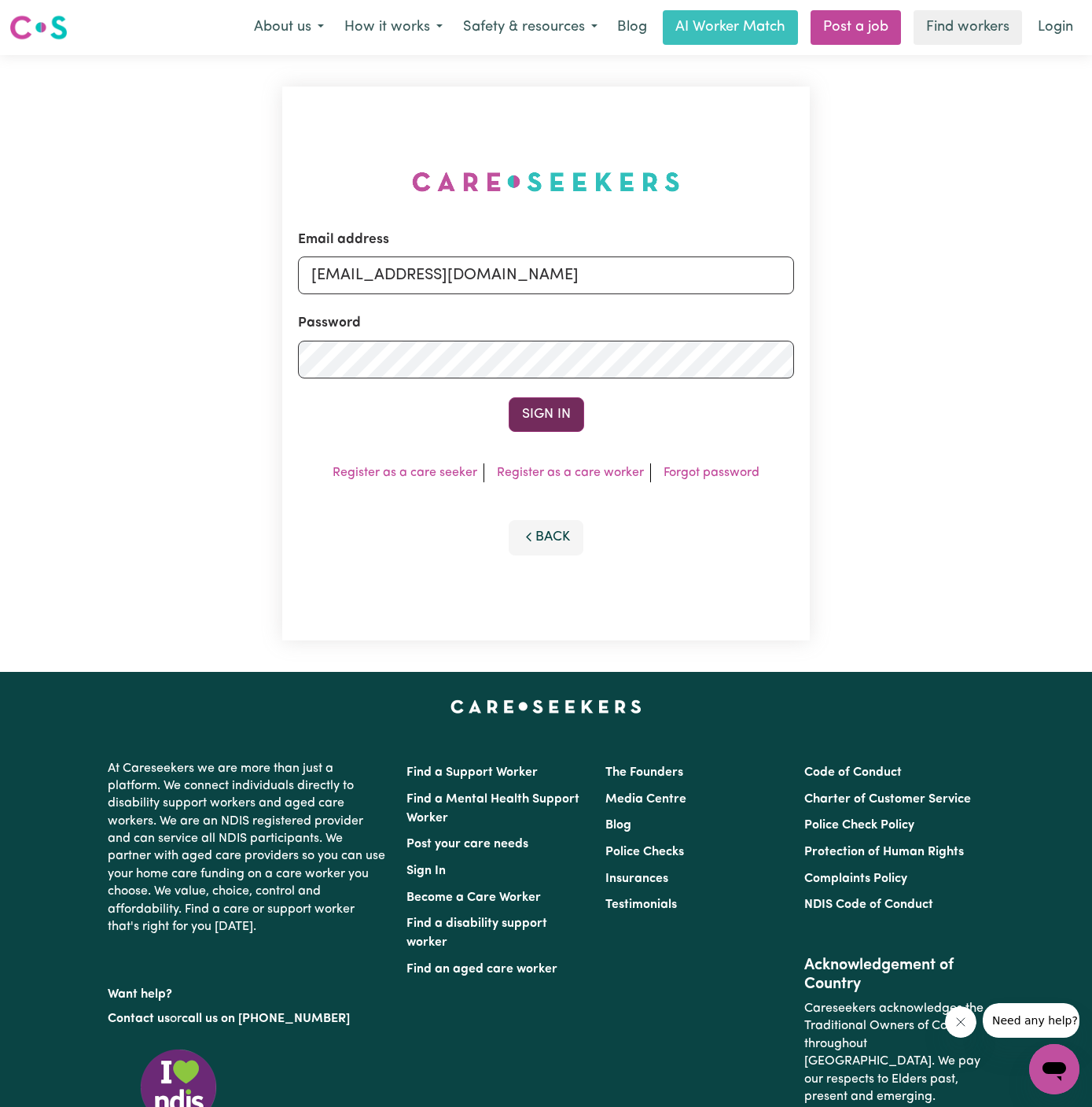
click at [539, 421] on button "Sign In" at bounding box center [546, 414] width 75 height 35
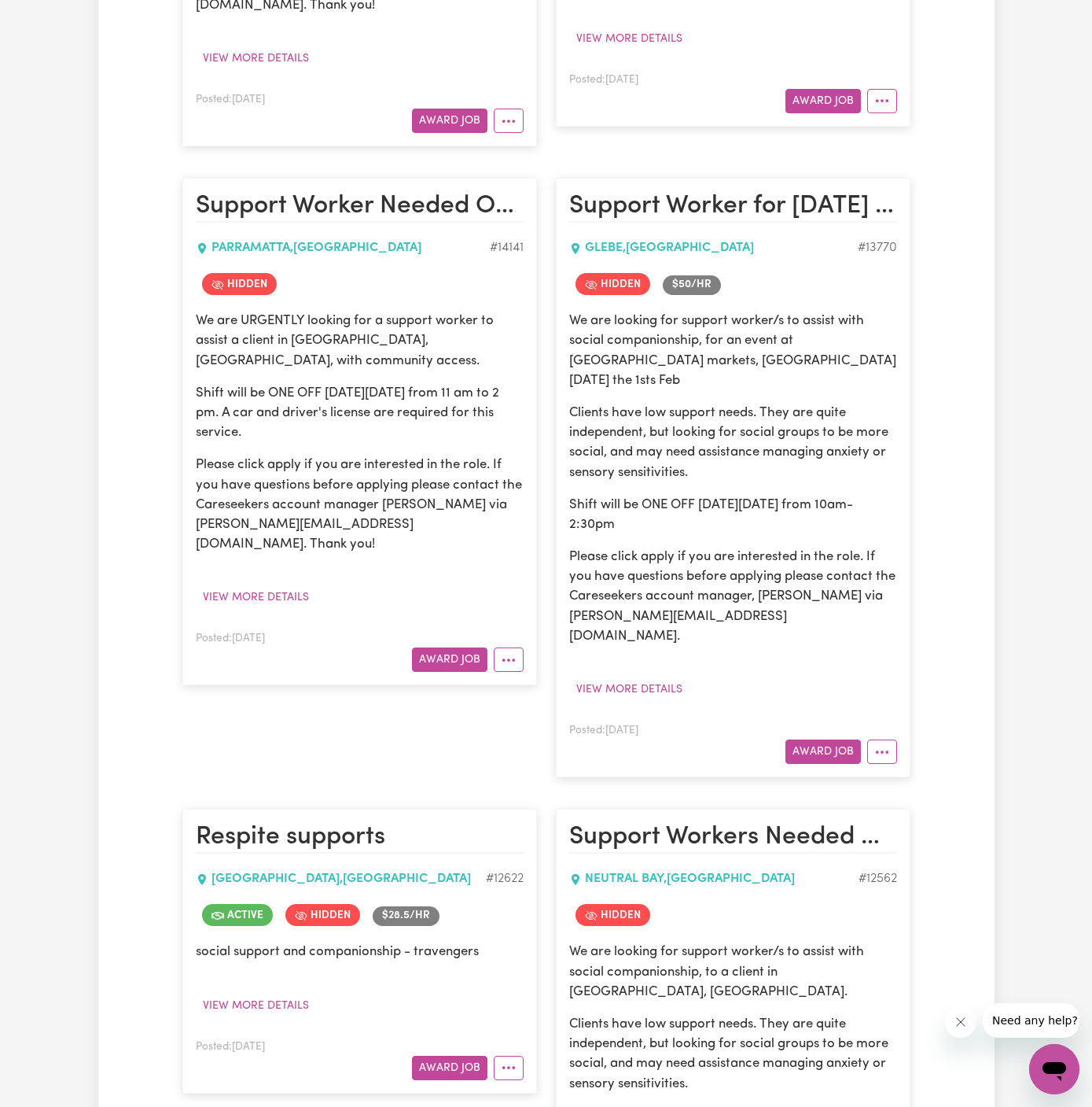
scroll to position [780, 0]
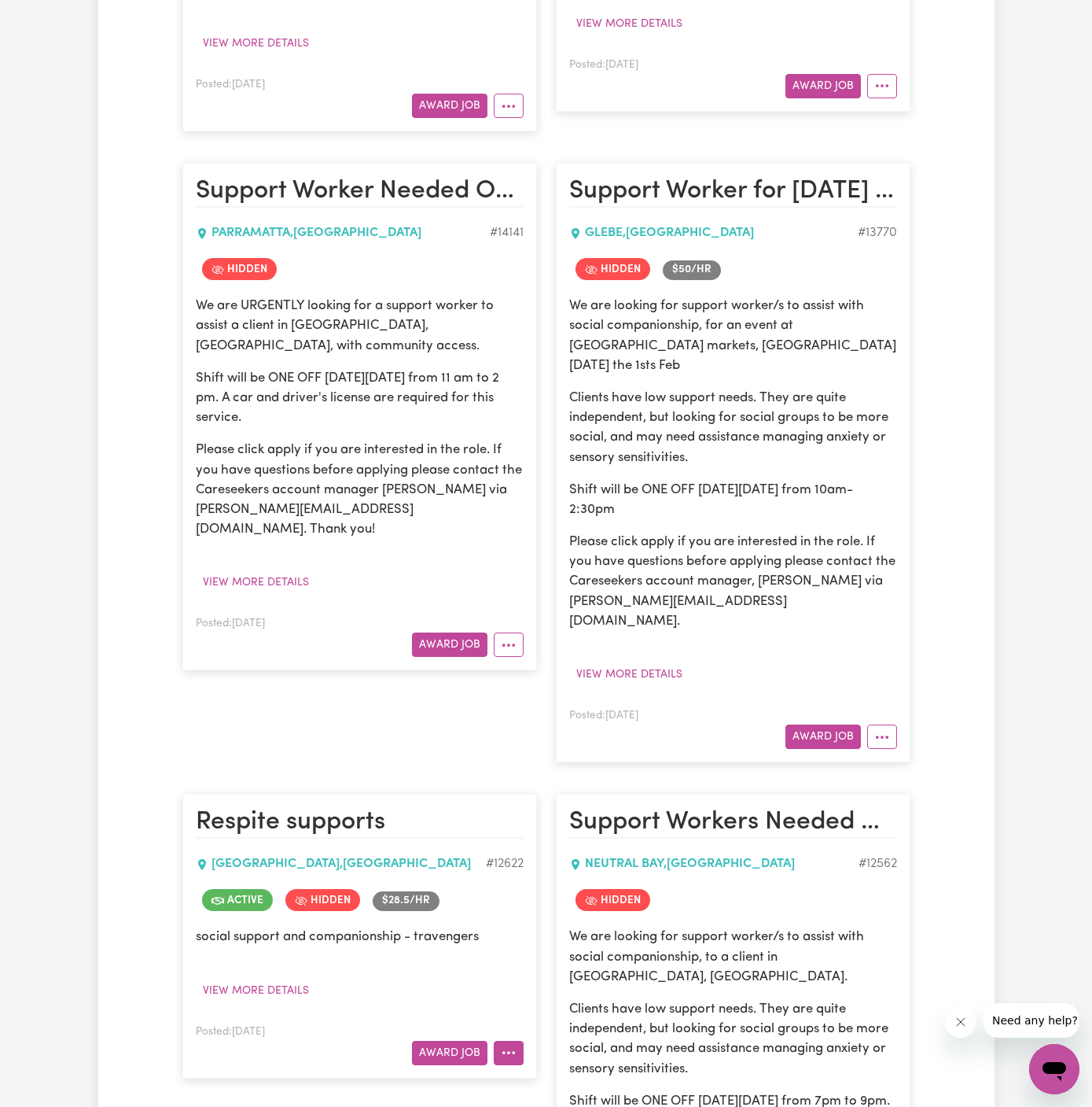
click at [507, 1044] on icon "More options" at bounding box center [508, 1052] width 15 height 15
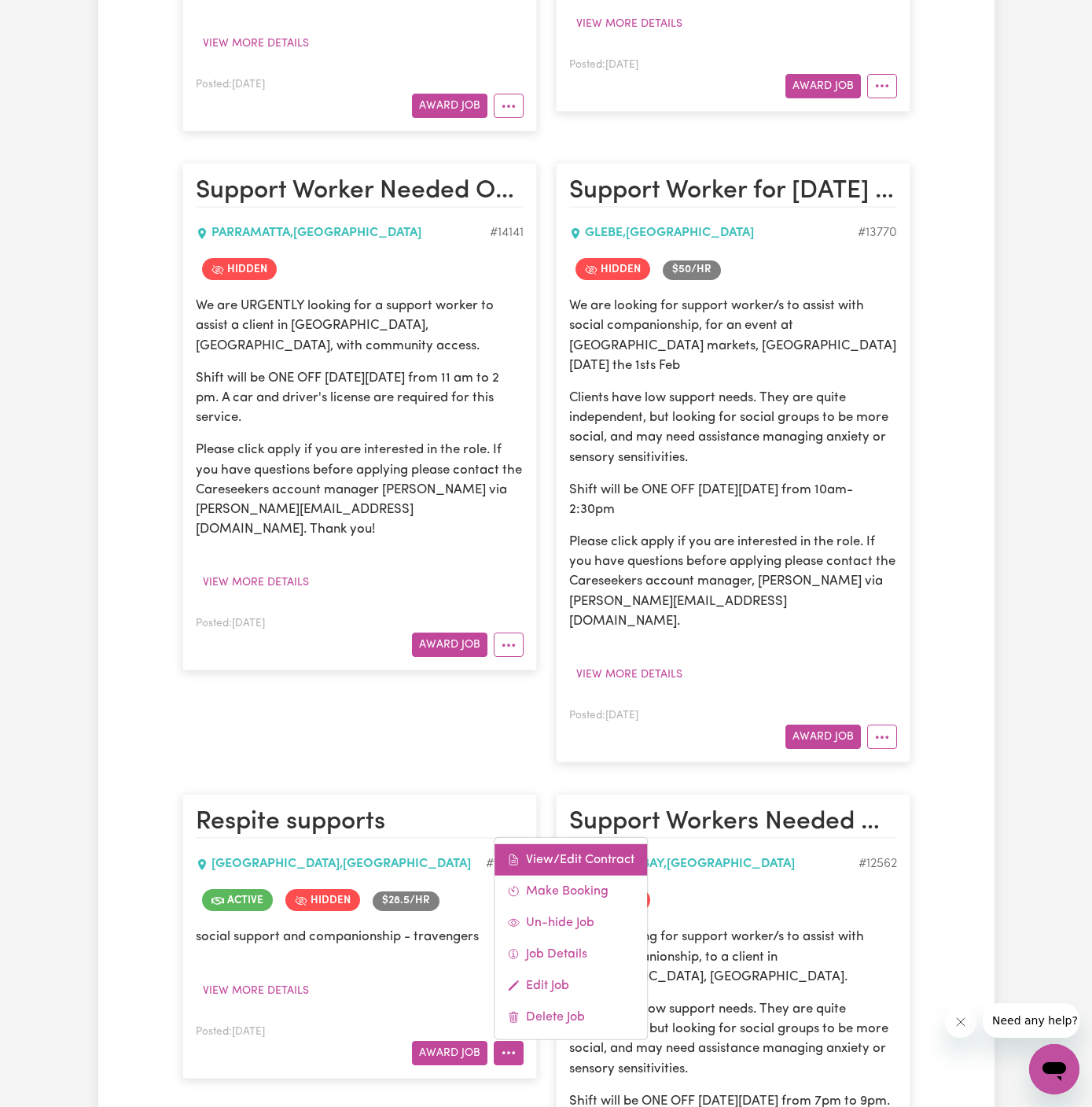
click at [582, 844] on link "View/Edit Contract" at bounding box center [571, 859] width 152 height 32
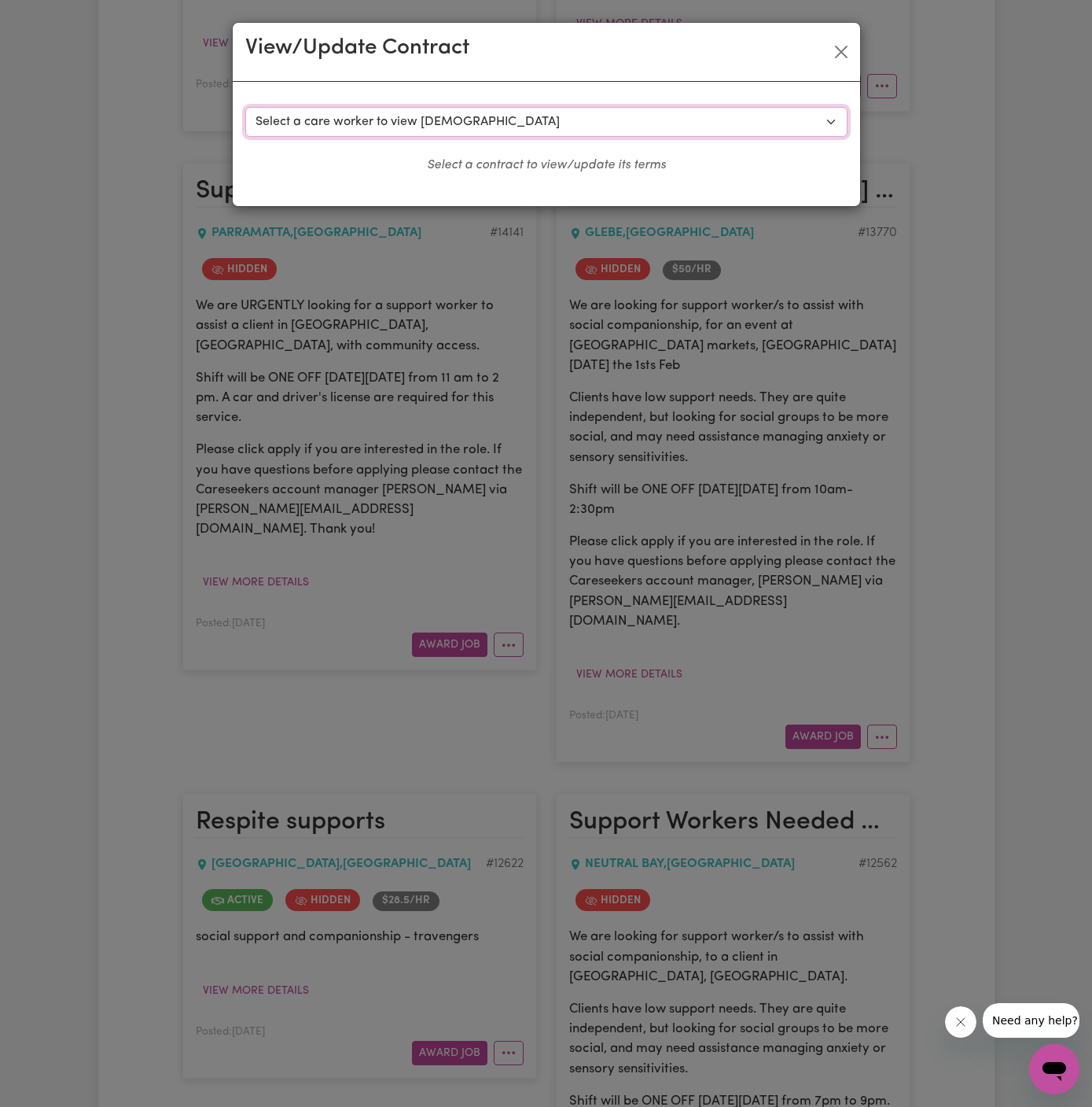
click at [450, 124] on select "Select a care worker to view contract #9263 - Bruno A (contract terminated) #92…" at bounding box center [546, 122] width 603 height 30
select select "9790"
click at [245, 107] on select "Select a care worker to view contract #9263 - Bruno A (contract terminated) #92…" at bounding box center [546, 122] width 603 height 30
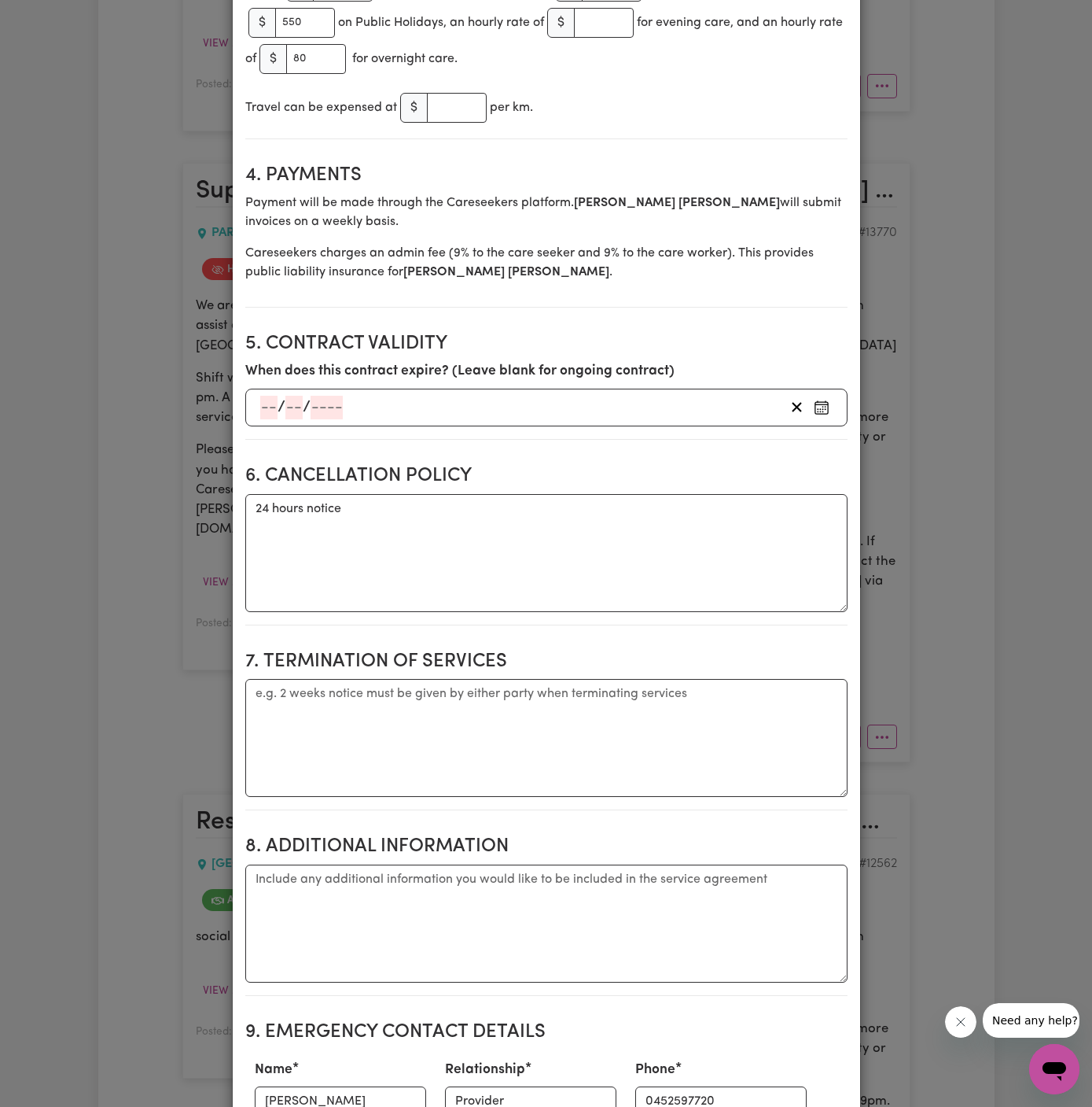
scroll to position [1250, 0]
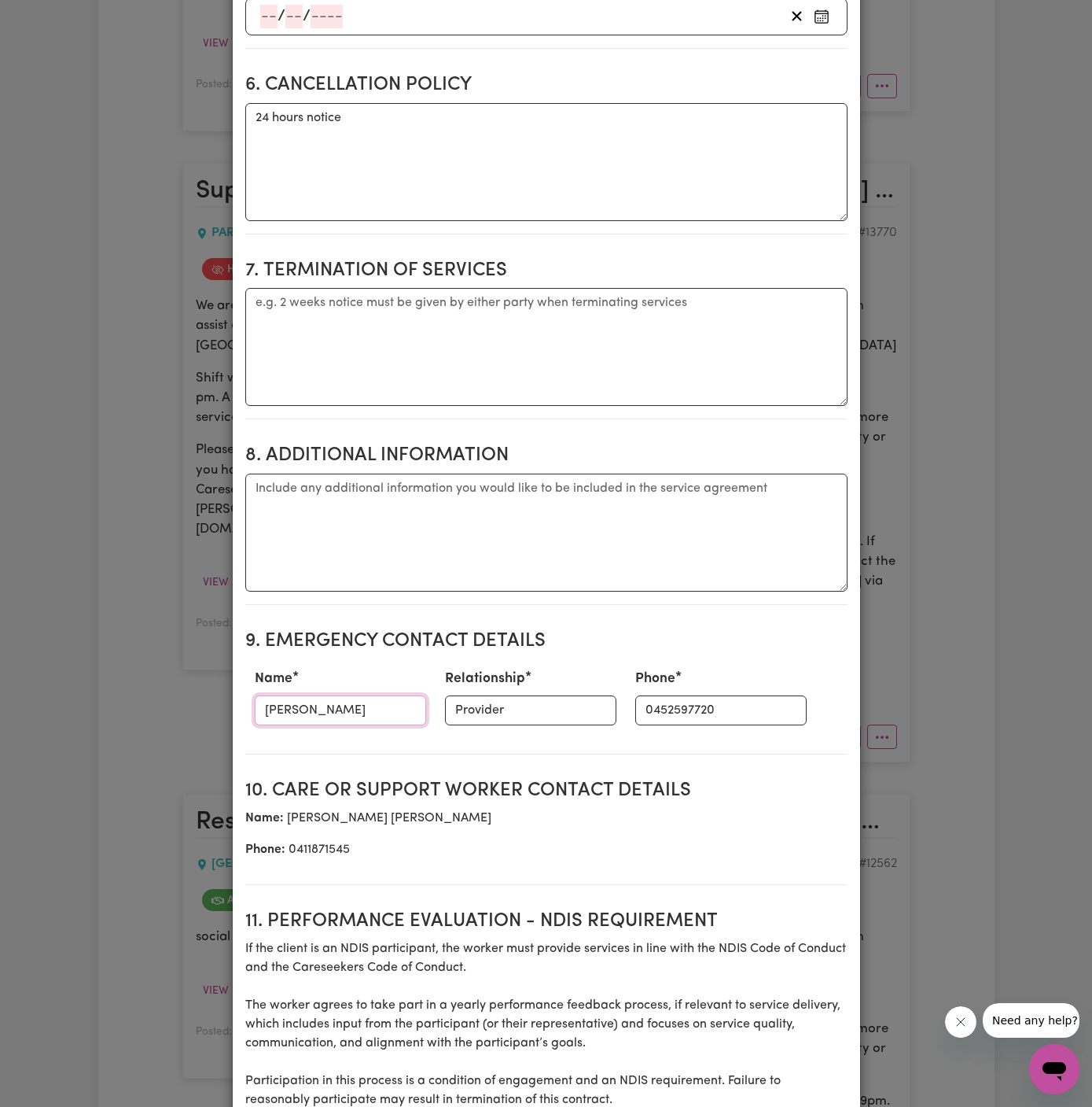
click at [337, 701] on input "Agnes" at bounding box center [340, 710] width 172 height 30
click at [476, 703] on input "Provider" at bounding box center [530, 710] width 172 height 30
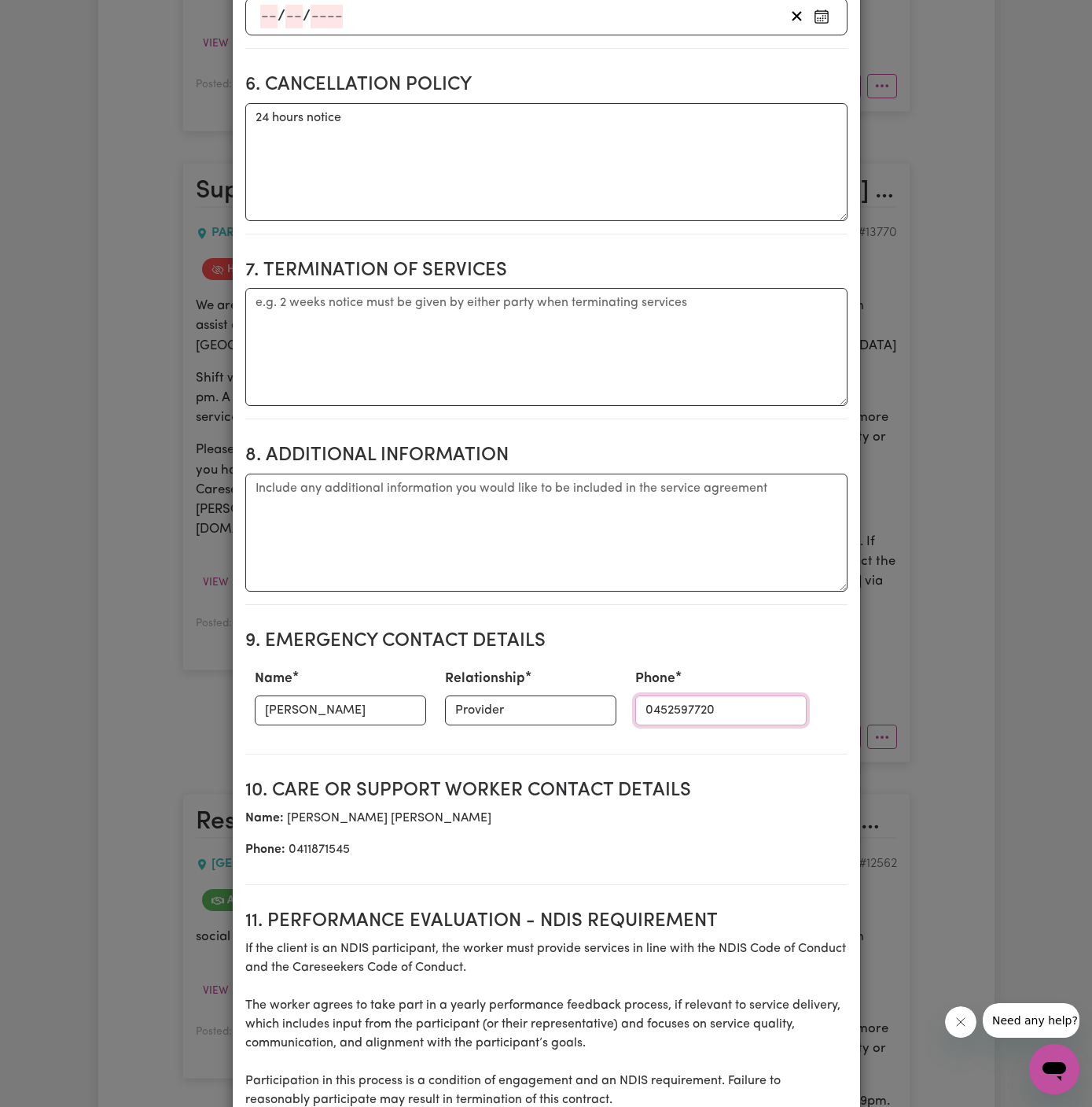
click at [650, 707] on input "0452597720" at bounding box center [721, 710] width 172 height 30
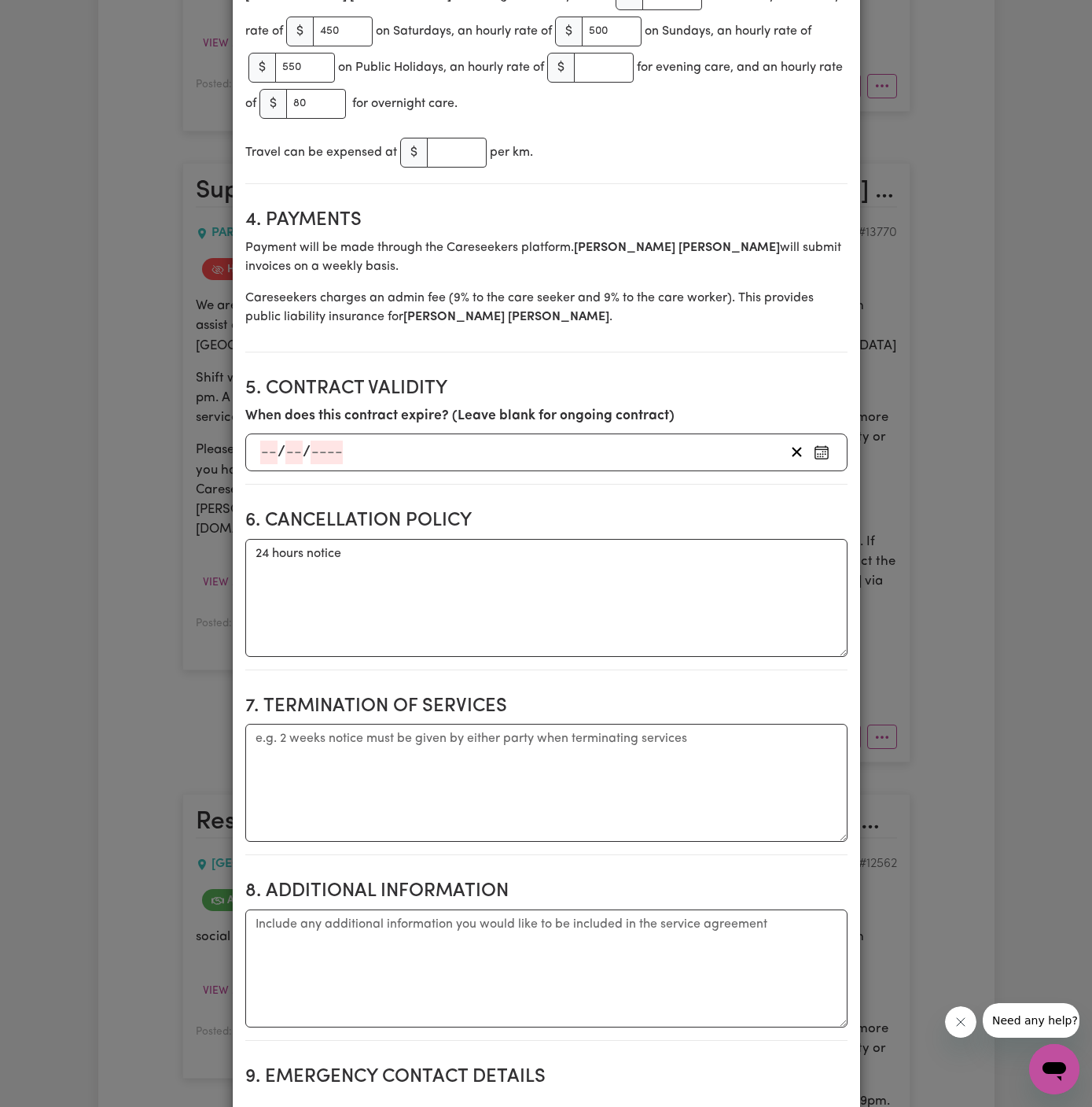
scroll to position [493, 0]
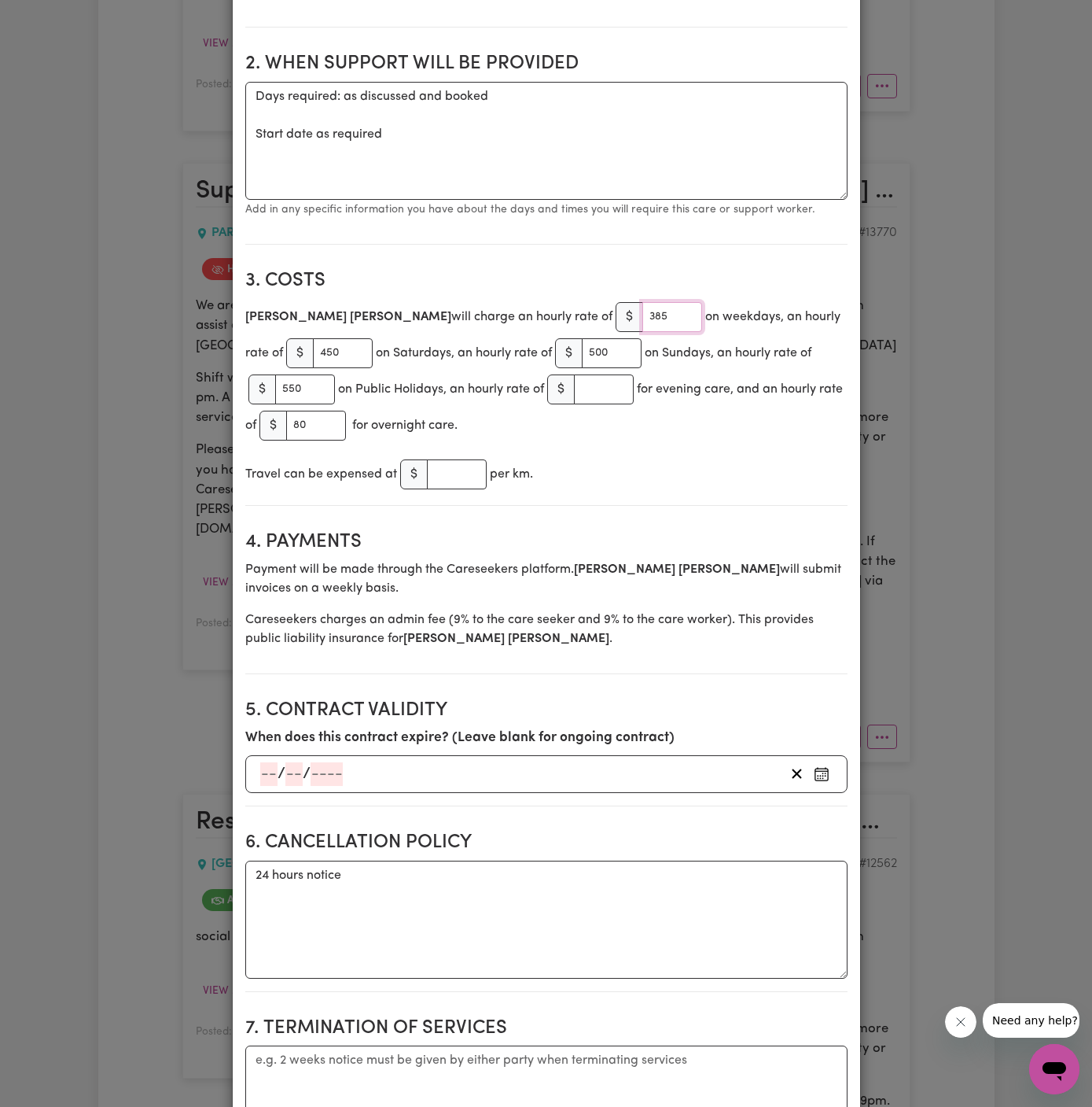
click at [643, 312] on input "385" at bounding box center [673, 317] width 60 height 30
click at [313, 348] on input "450" at bounding box center [343, 353] width 60 height 30
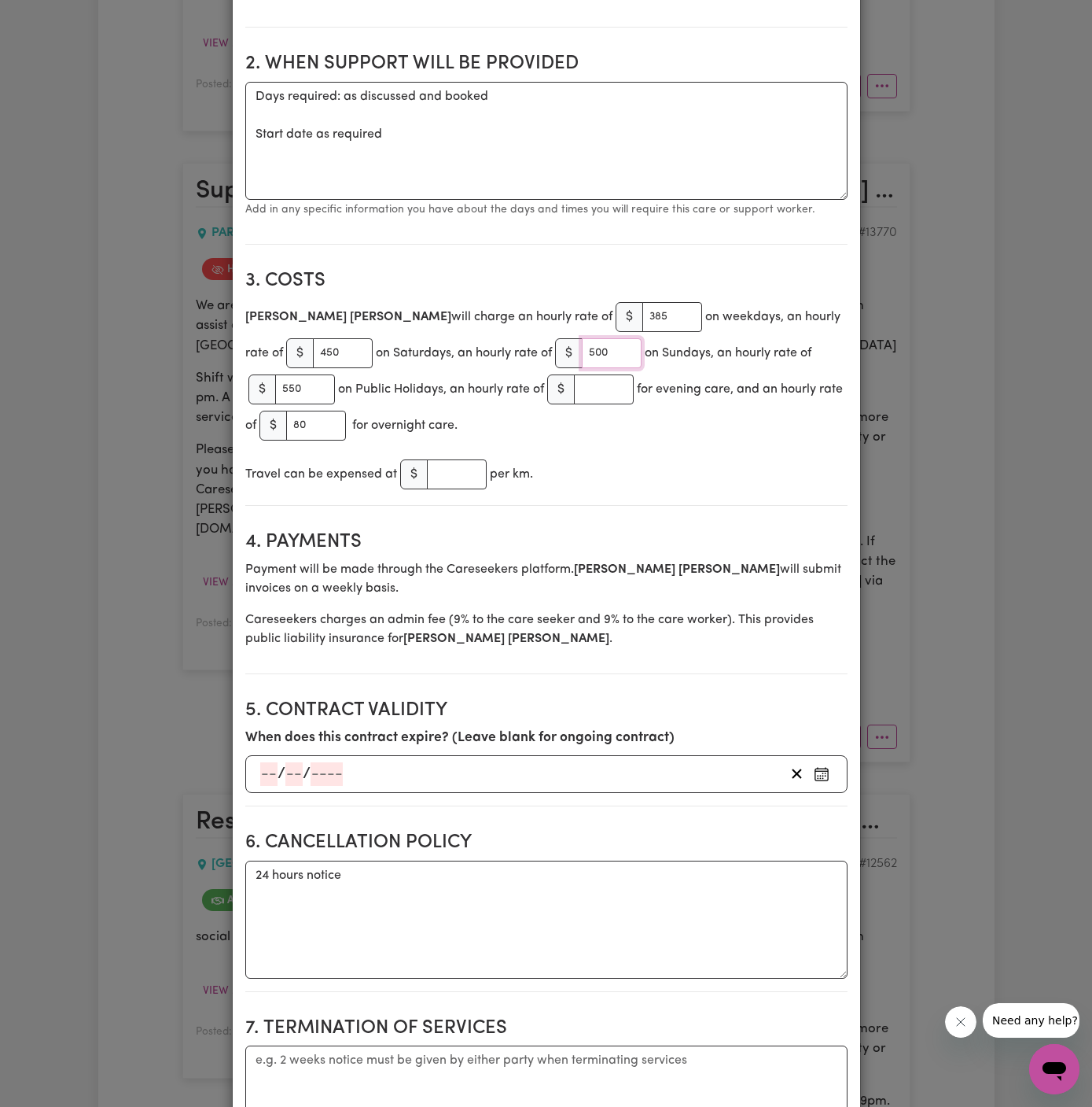
click at [582, 353] on input "500" at bounding box center [612, 353] width 60 height 30
click at [280, 387] on input "550" at bounding box center [305, 389] width 60 height 30
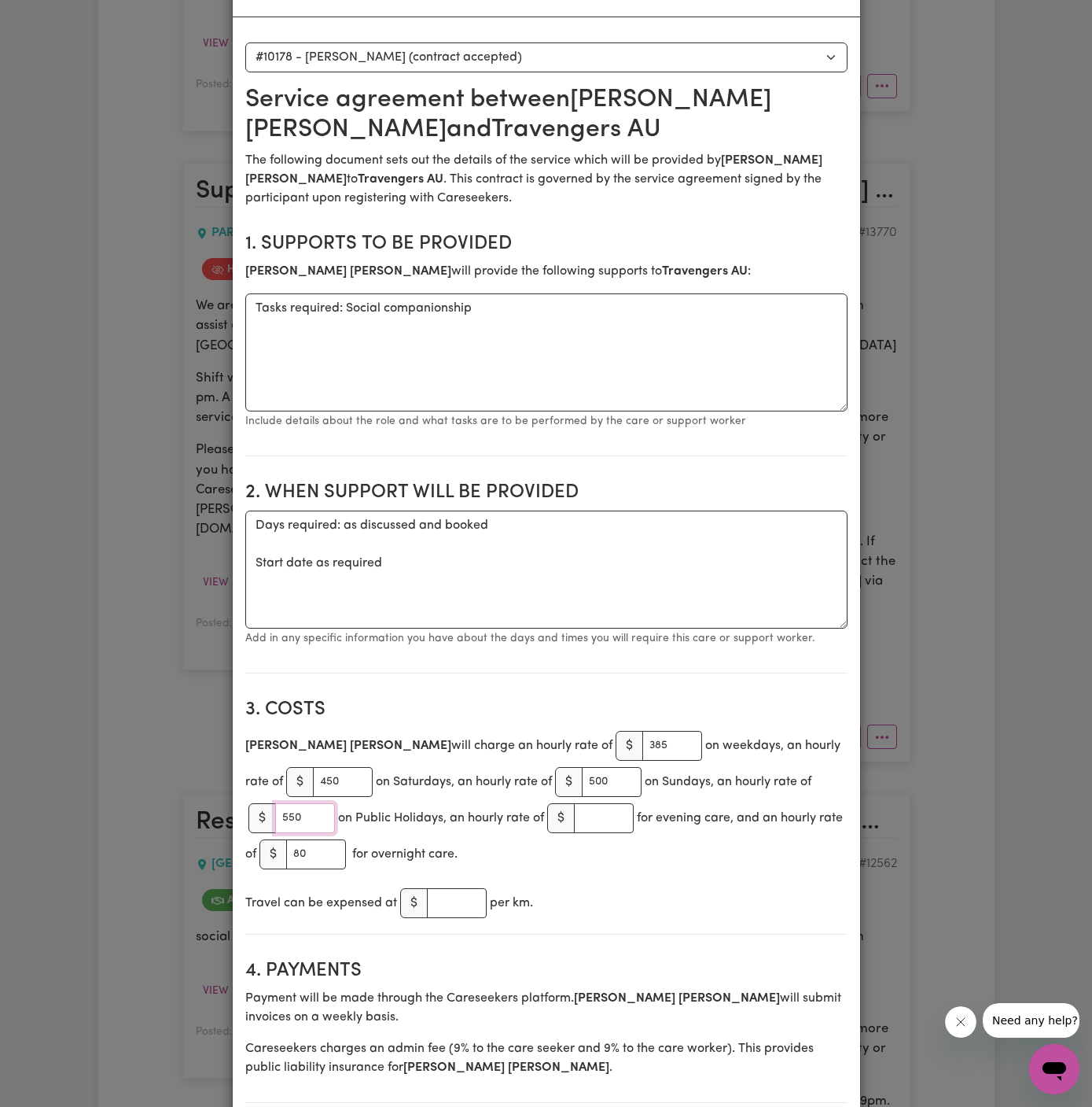
scroll to position [0, 0]
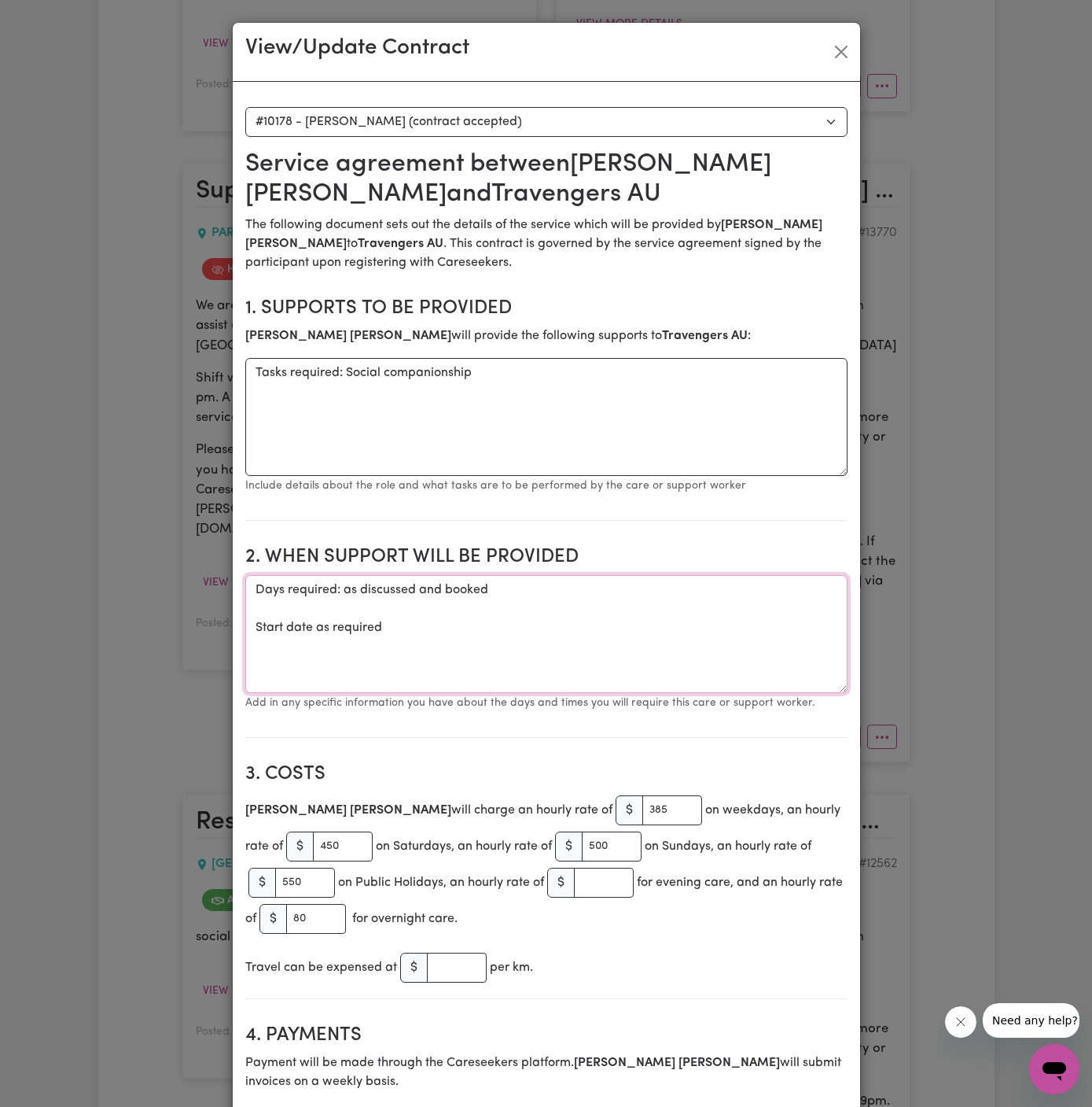
click at [467, 616] on textarea "Days required: as discussed and booked Start date as required" at bounding box center [546, 634] width 603 height 118
click at [842, 52] on button "Close" at bounding box center [841, 52] width 25 height 25
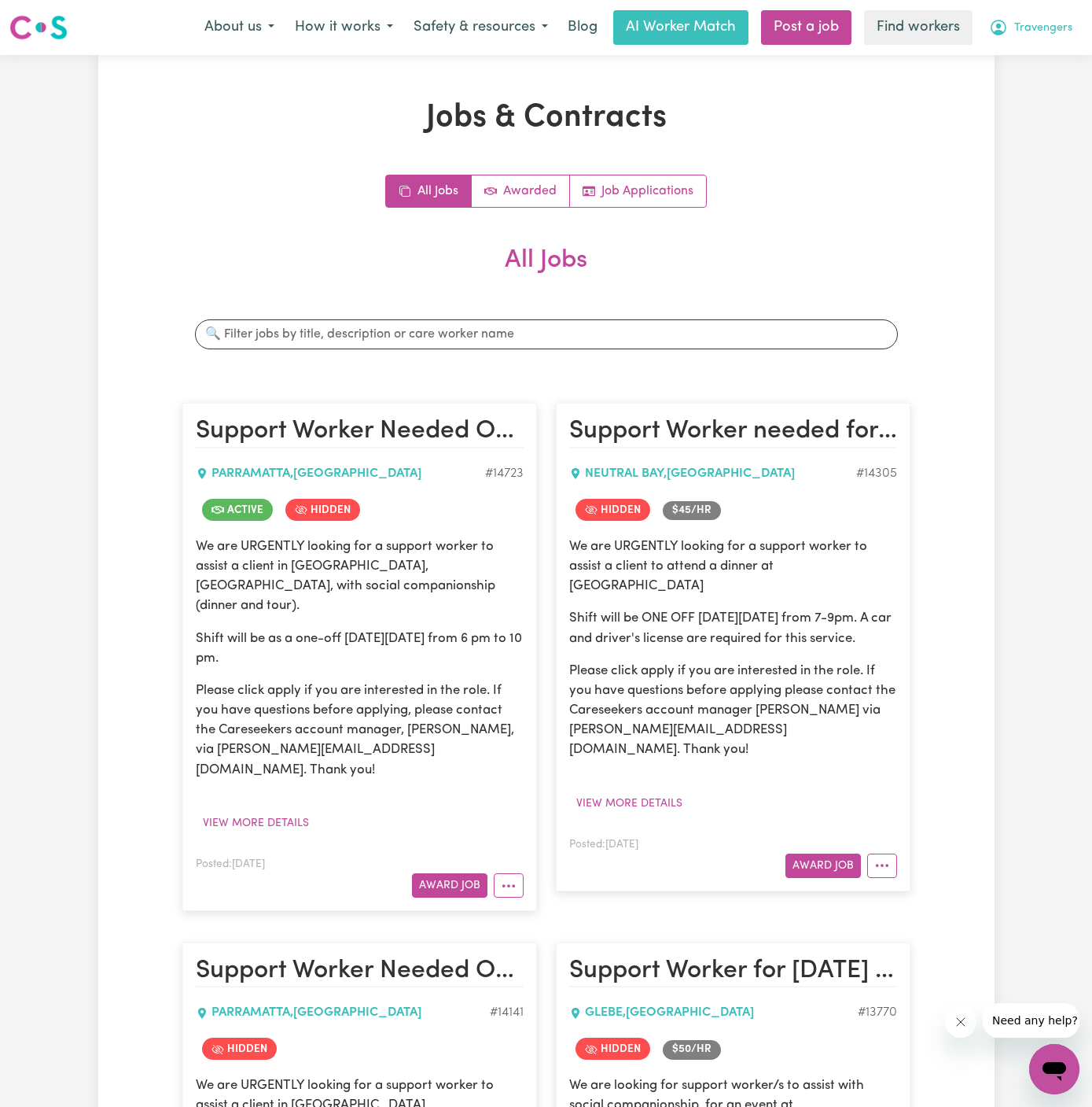
click at [1038, 42] on button "Travengers" at bounding box center [1031, 27] width 103 height 33
click at [1042, 29] on span "Travengers" at bounding box center [1044, 28] width 58 height 17
click at [1038, 90] on link "Logout" at bounding box center [1019, 90] width 124 height 30
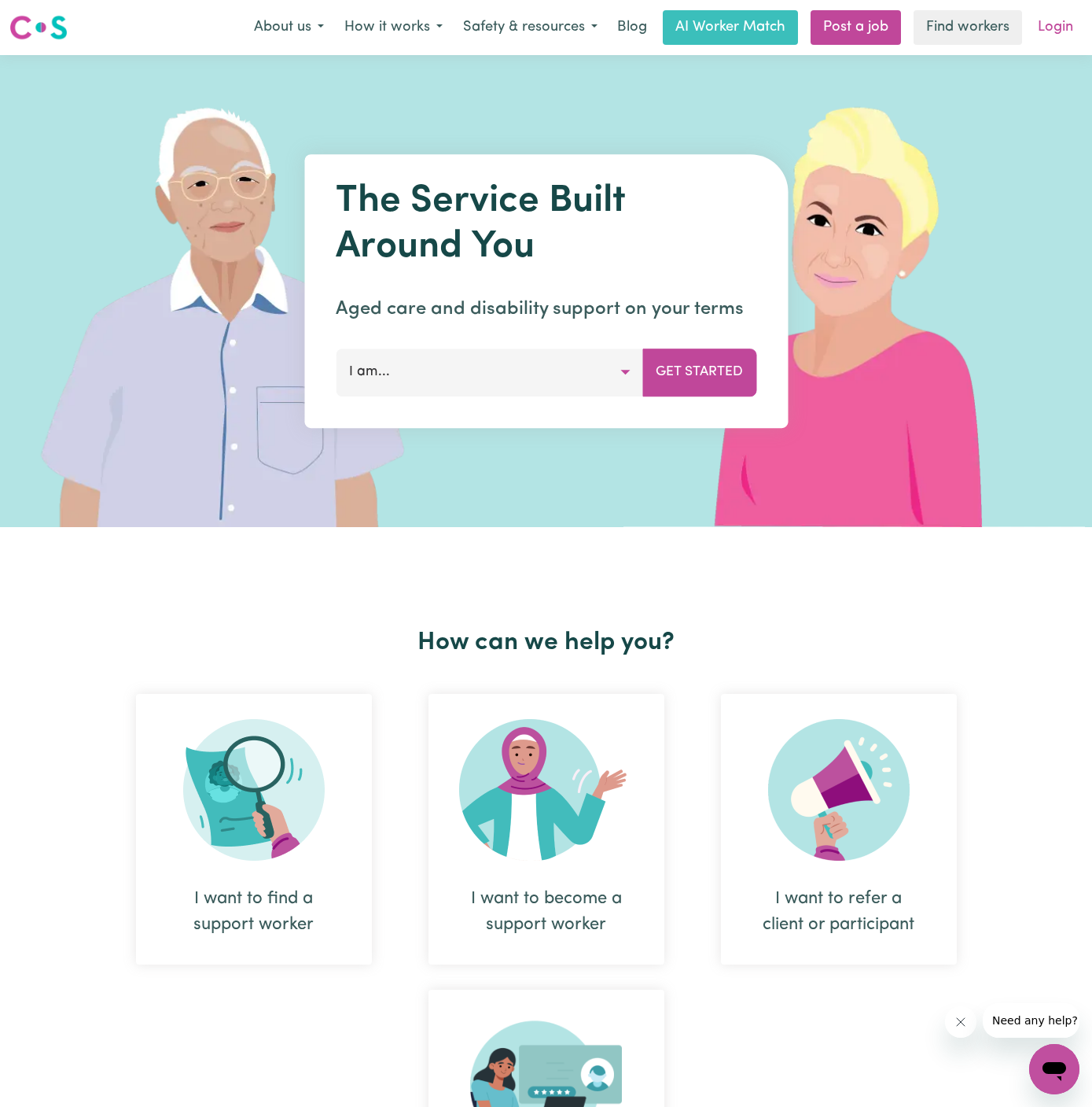
click at [1052, 26] on link "Login" at bounding box center [1056, 27] width 54 height 35
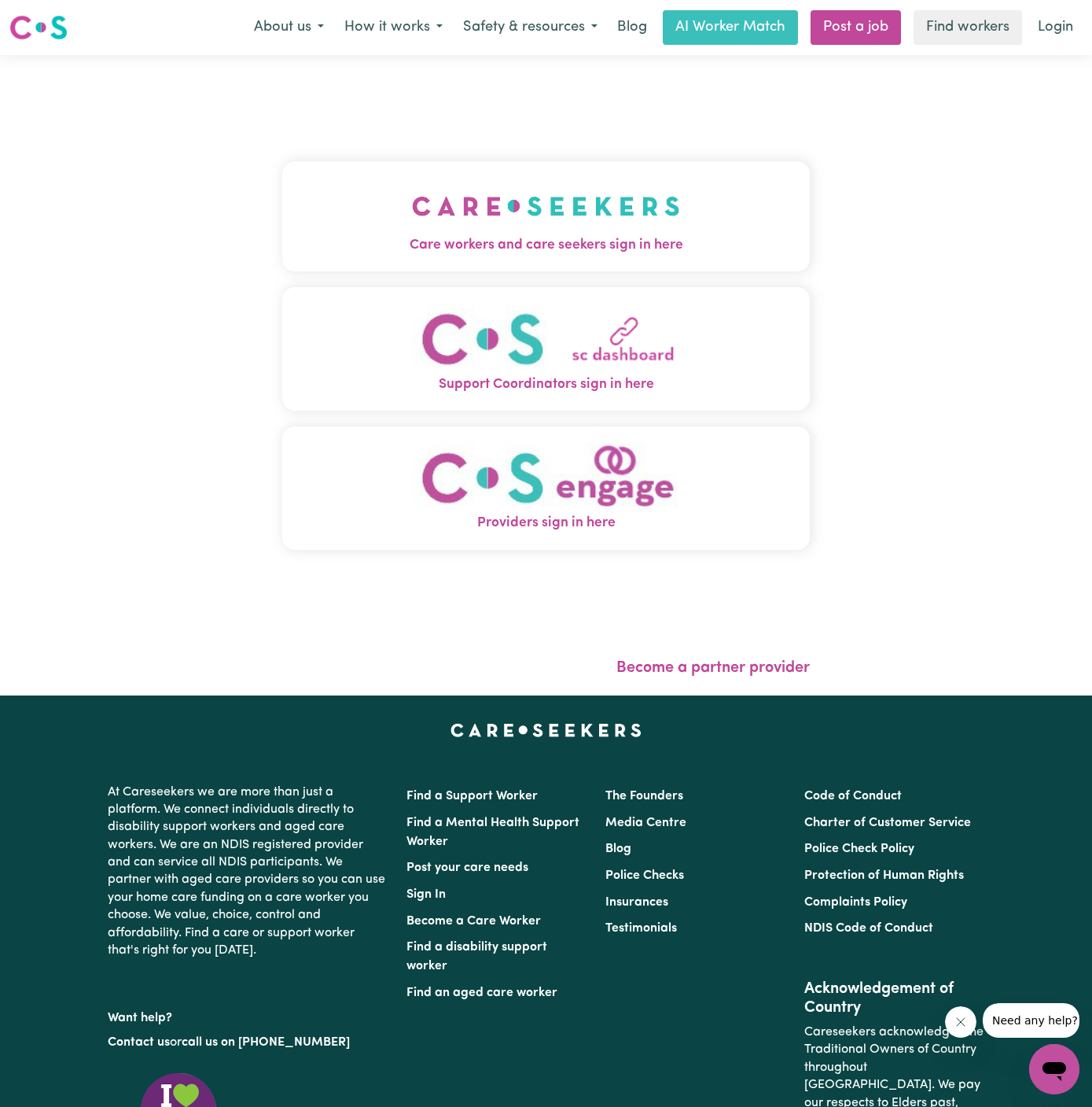
click at [479, 203] on img "Care workers and care seekers sign in here" at bounding box center [546, 206] width 268 height 58
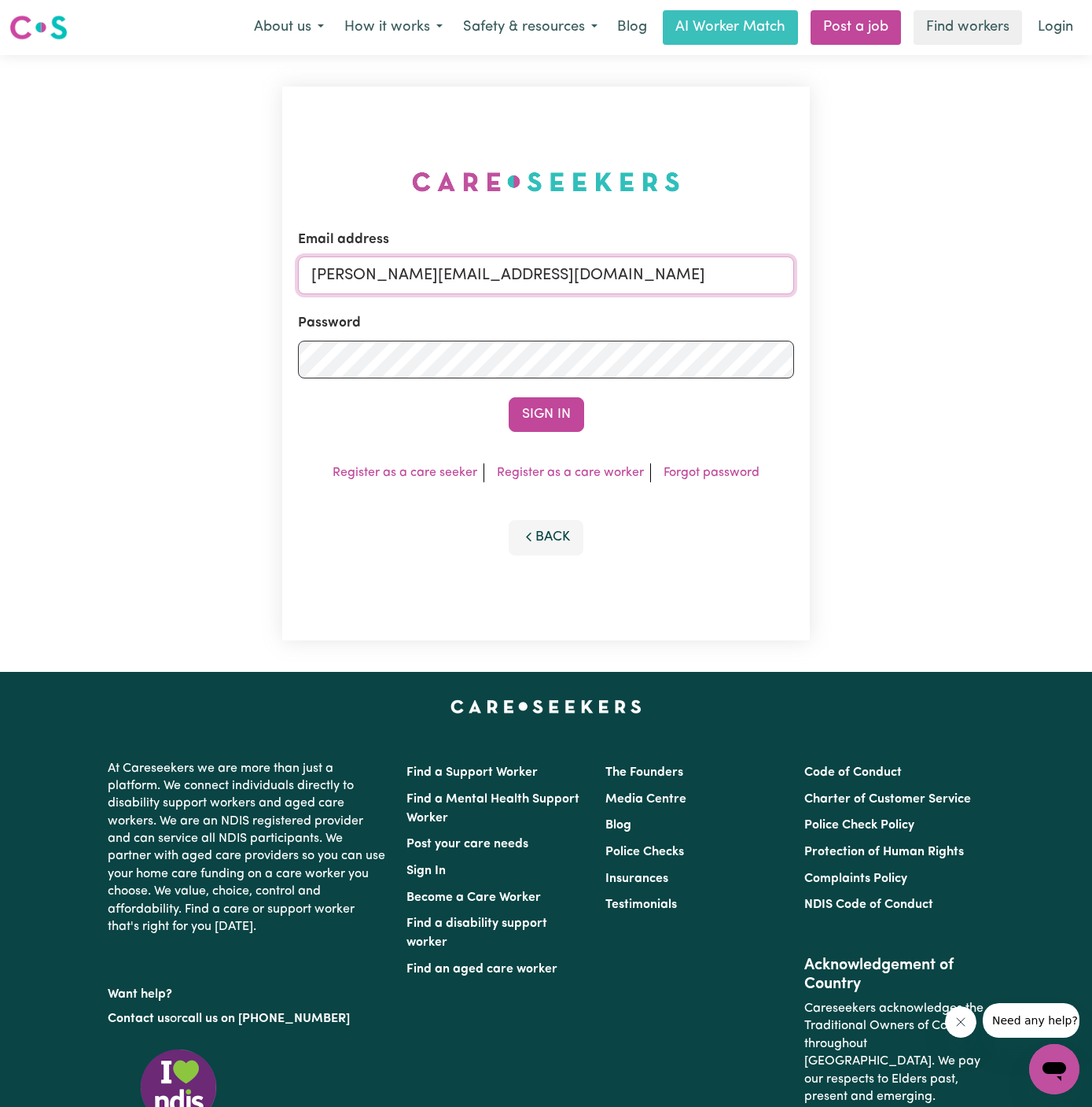
click at [581, 268] on input "dyan@careseekers.com.au" at bounding box center [546, 275] width 497 height 38
drag, startPoint x: 391, startPoint y: 282, endPoint x: 939, endPoint y: 280, distance: 548.0
click at [939, 280] on div "Email address superuser~GrahamWhiteKNC@careseekers.com.au Password Sign In Regi…" at bounding box center [546, 363] width 1092 height 617
type input "superuser~kagwe.bridgette@gmail.com"
click at [554, 416] on button "Sign In" at bounding box center [546, 414] width 75 height 35
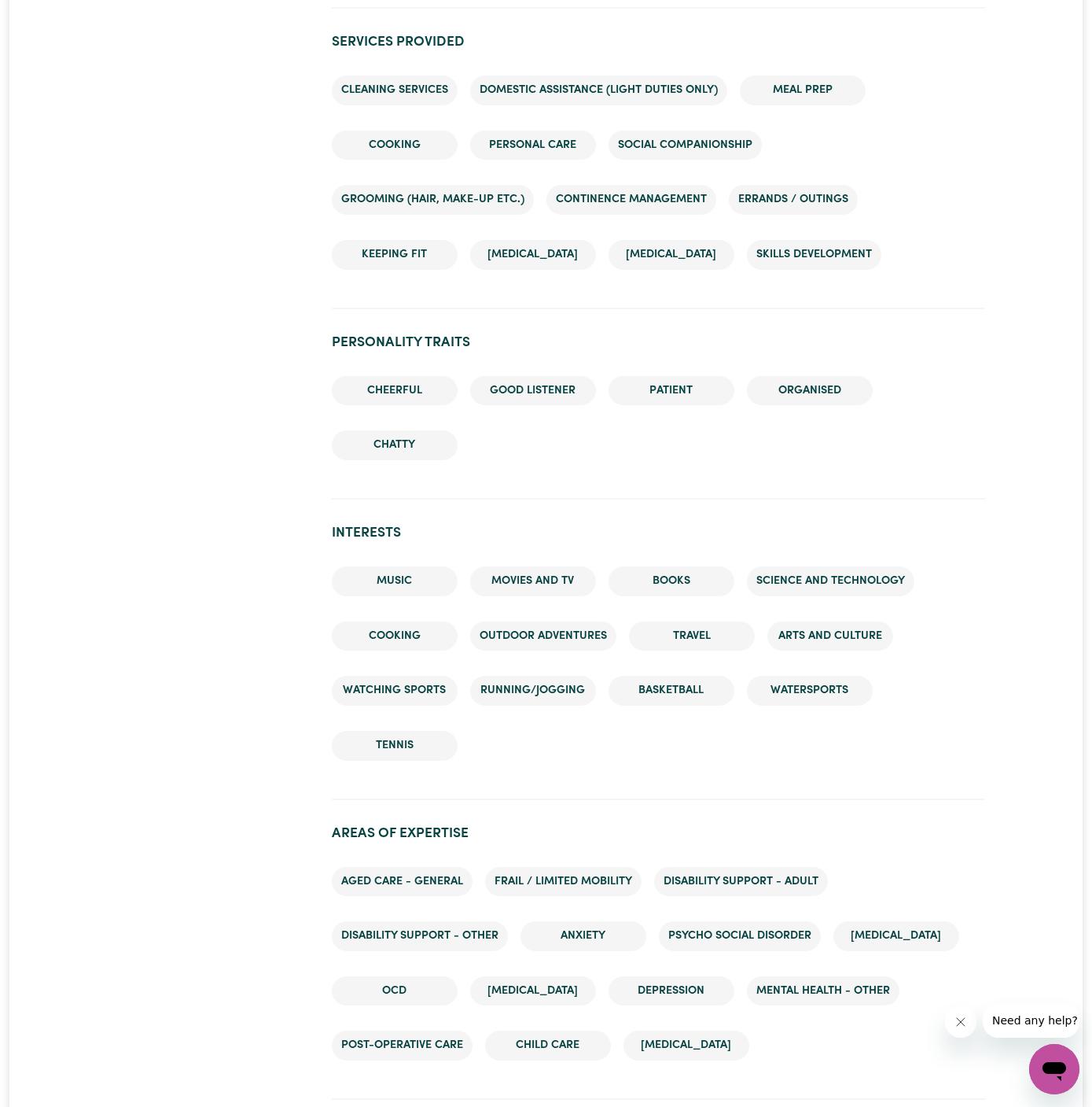
scroll to position [1433, 0]
